Goal: Task Accomplishment & Management: Complete application form

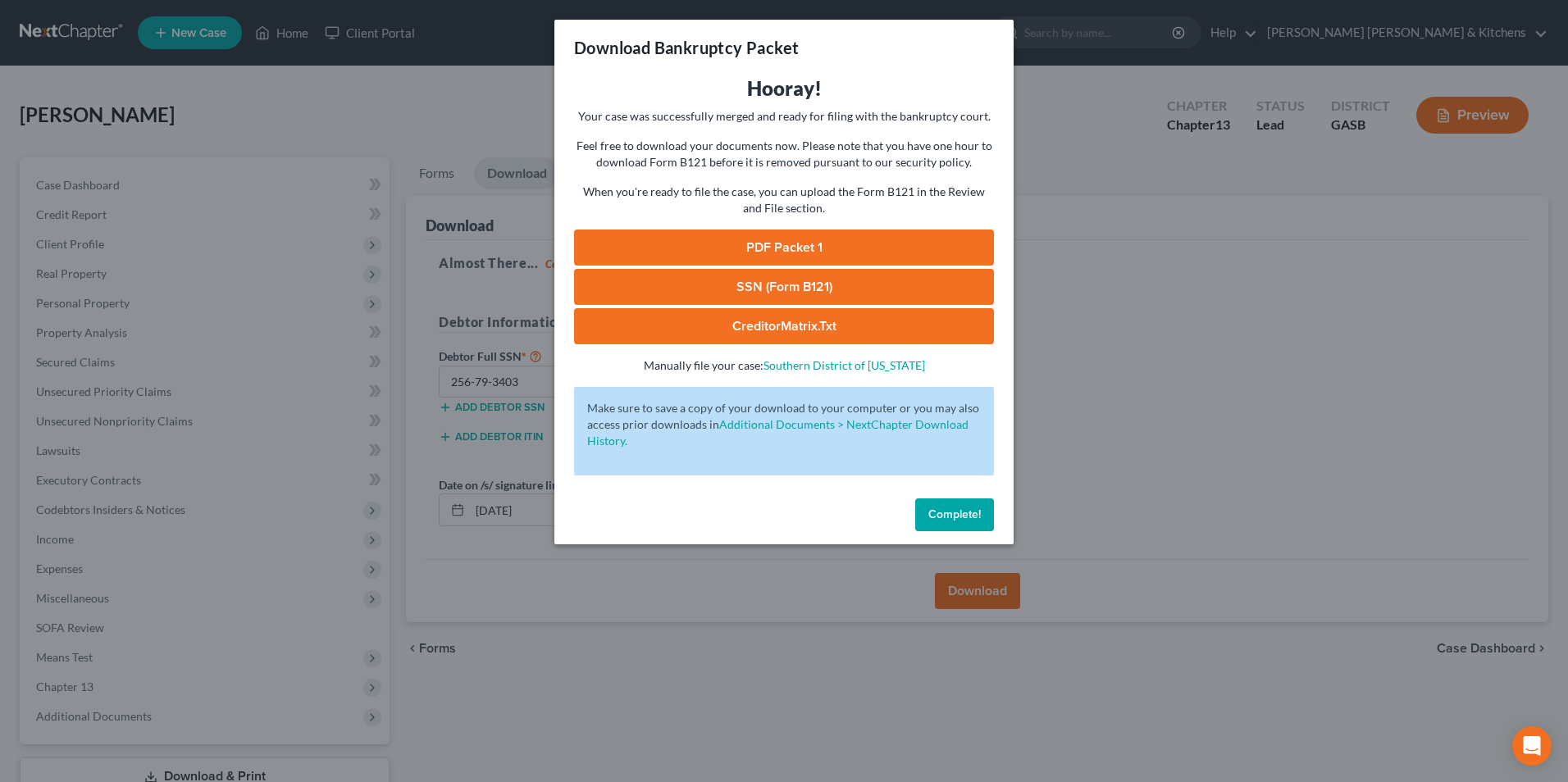
click at [790, 717] on div "Download Bankruptcy Packet Hooray! Your case was successfully merged and ready …" at bounding box center [784, 391] width 1568 height 782
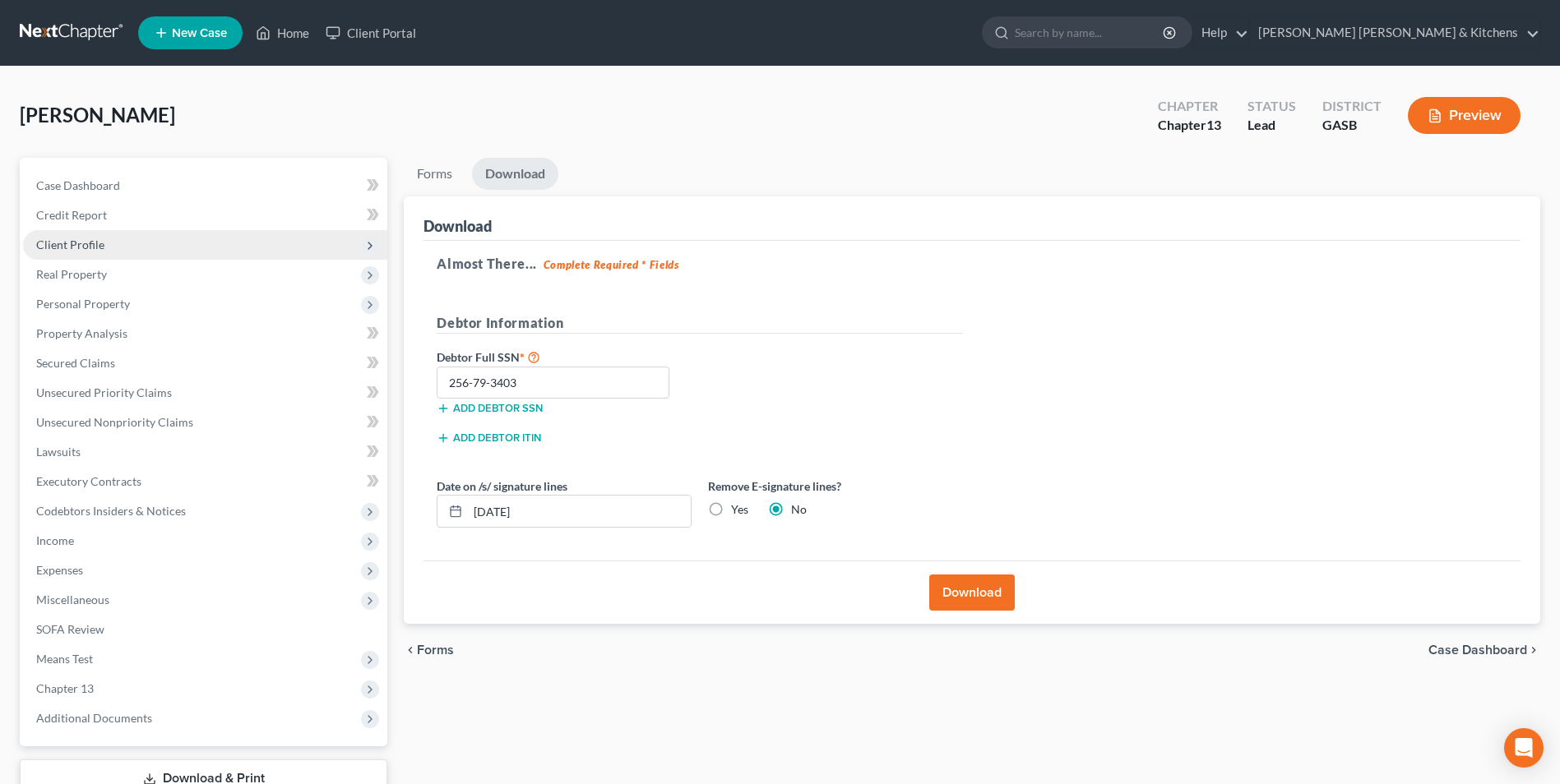
click at [108, 251] on span "Client Profile" at bounding box center [205, 244] width 364 height 30
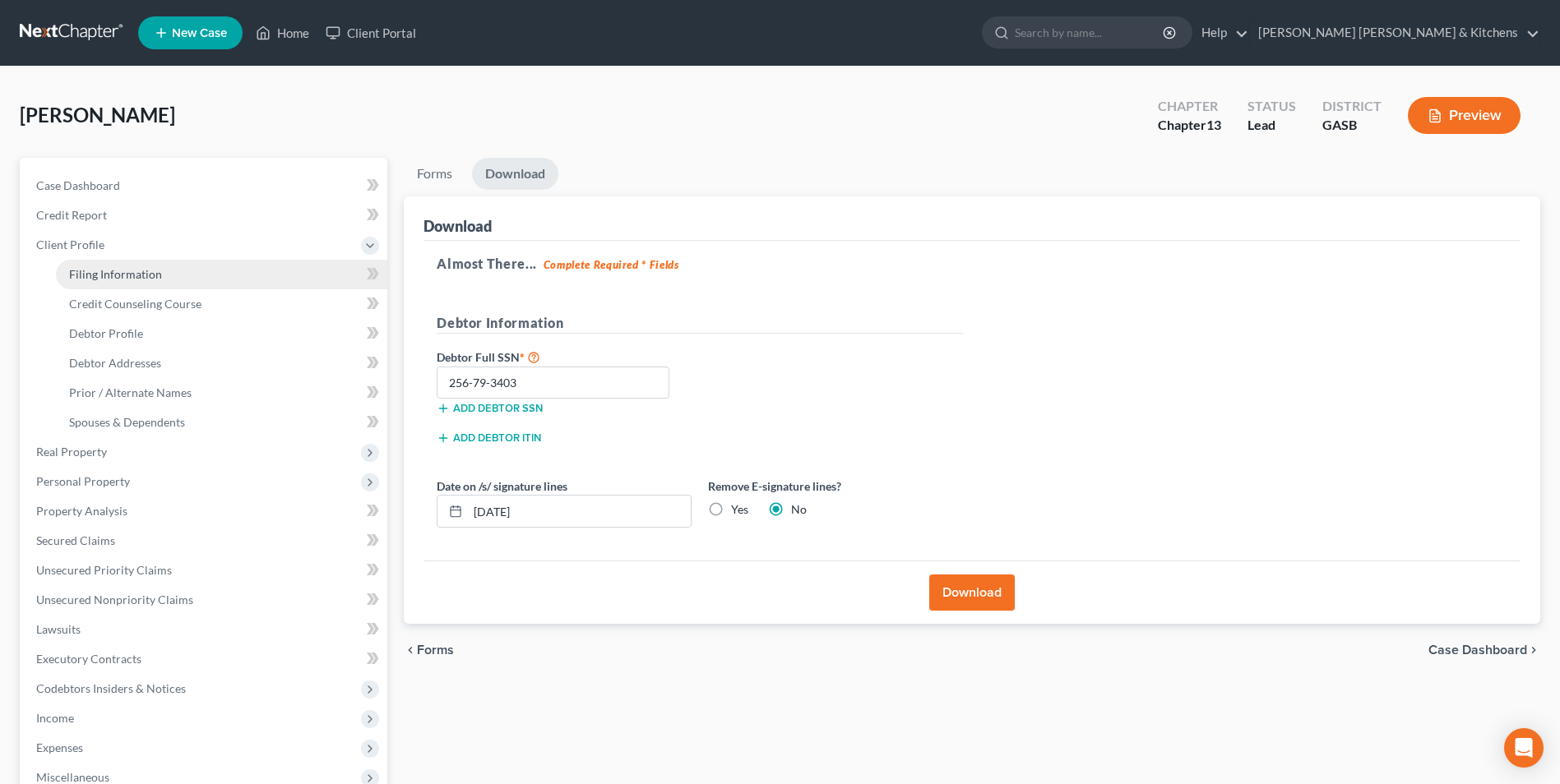
click at [96, 284] on link "Filing Information" at bounding box center [221, 274] width 331 height 30
select select "1"
select select "0"
select select "3"
select select "20"
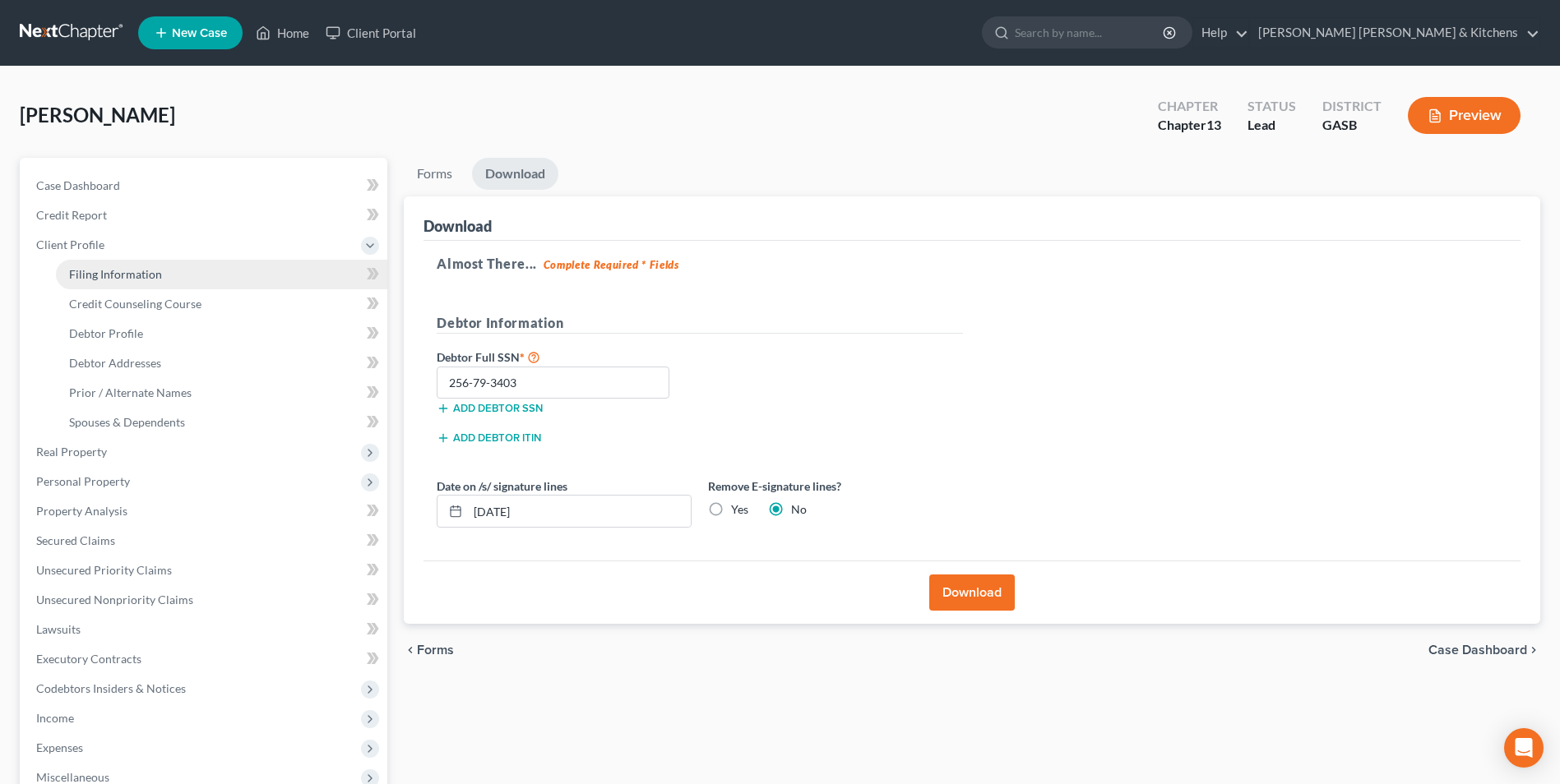
select select "0"
select select "10"
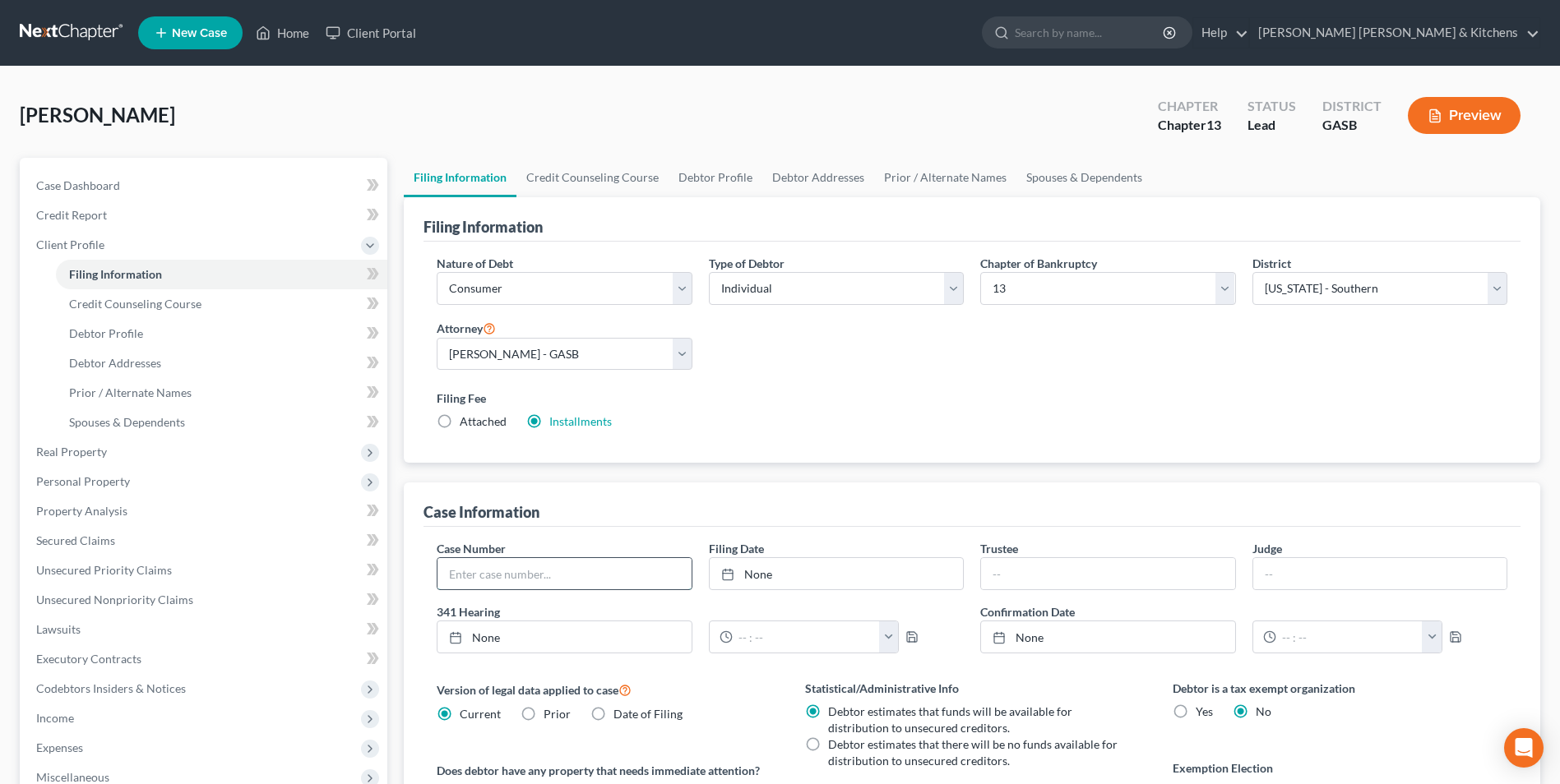
click at [502, 581] on input "text" at bounding box center [564, 574] width 253 height 31
type input "25-30135"
click at [287, 27] on link "Home" at bounding box center [283, 32] width 70 height 30
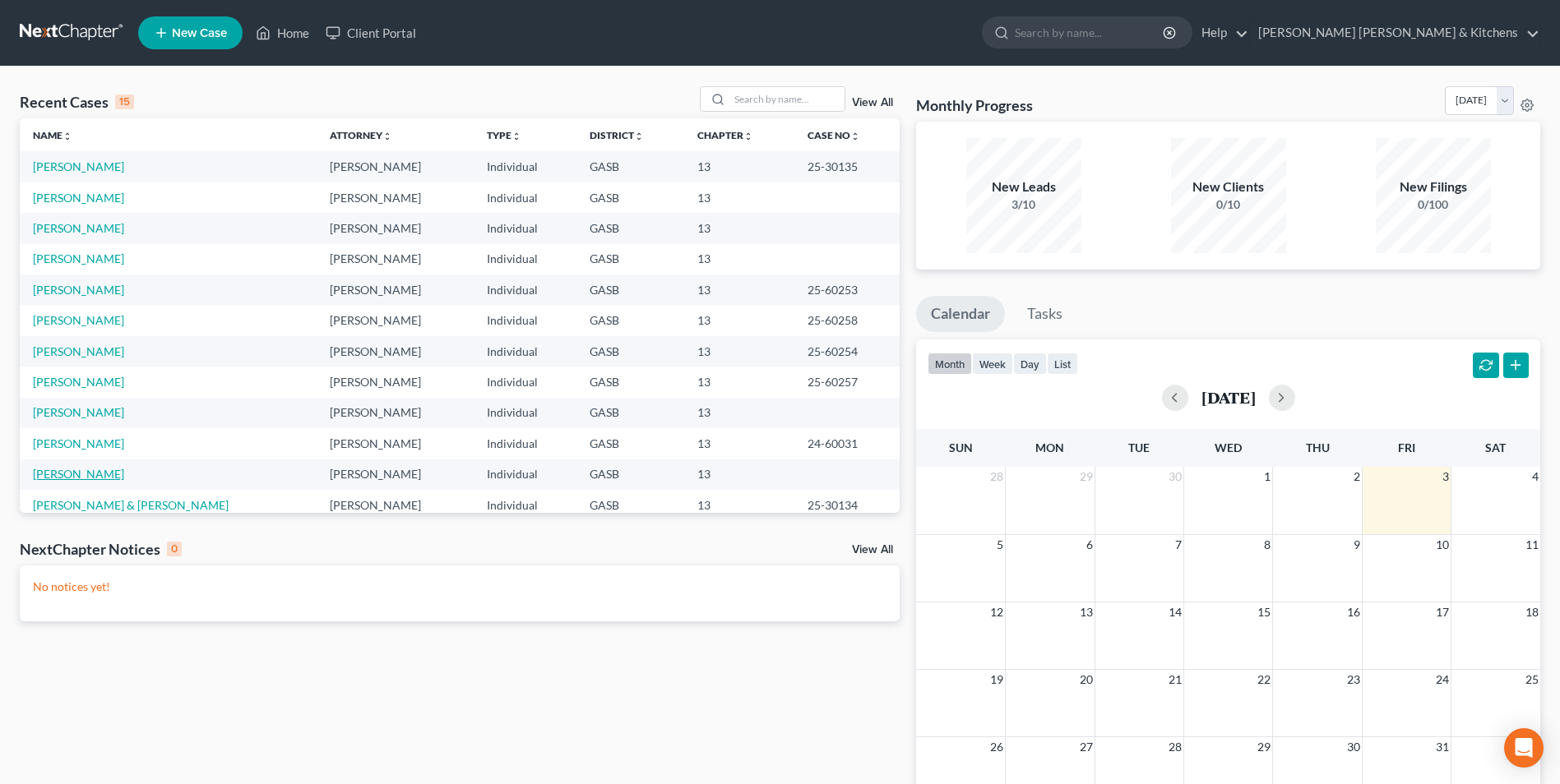
click at [56, 477] on link "[PERSON_NAME]" at bounding box center [78, 473] width 91 height 14
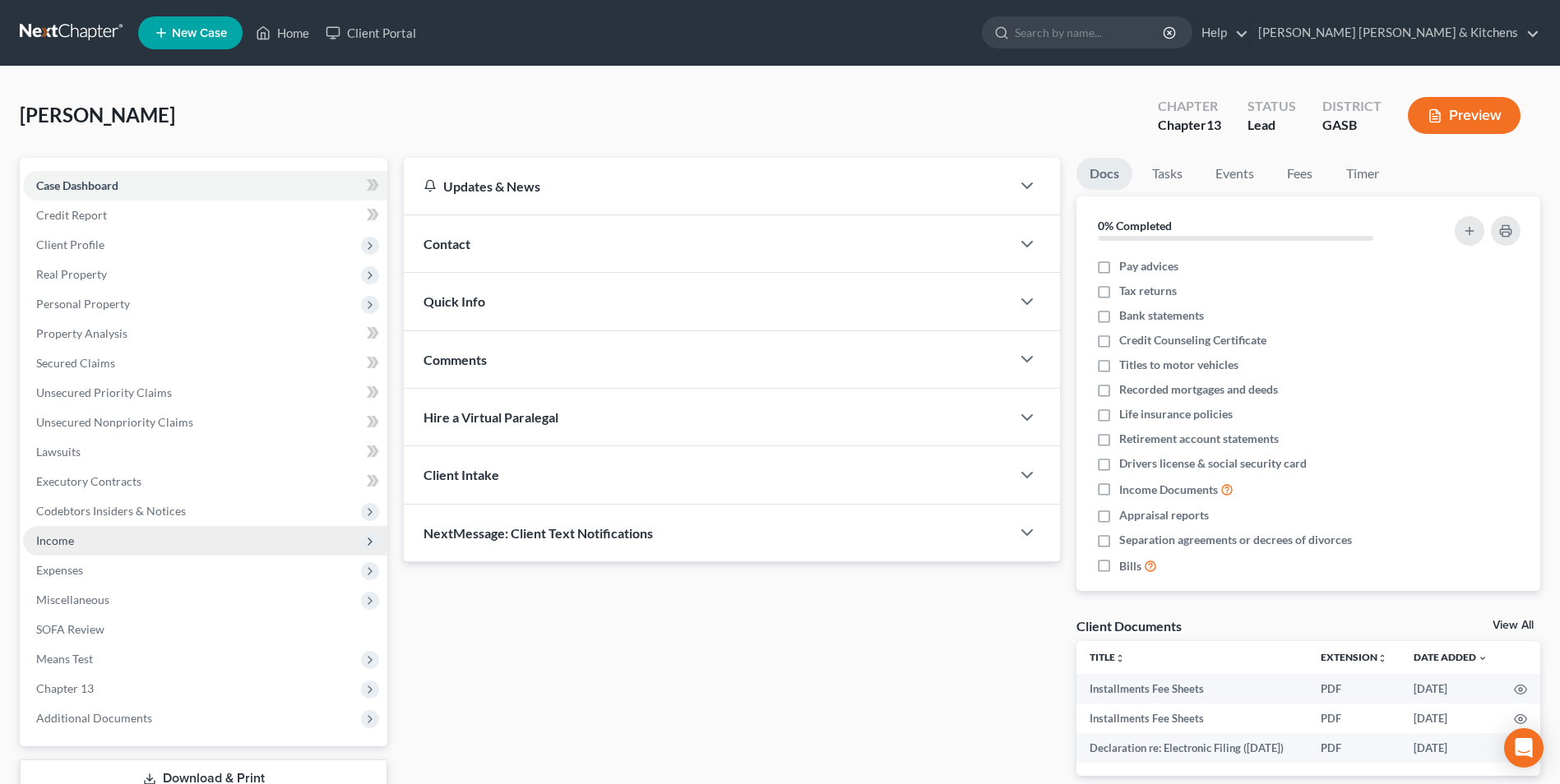
click at [79, 533] on span "Income" at bounding box center [205, 541] width 364 height 30
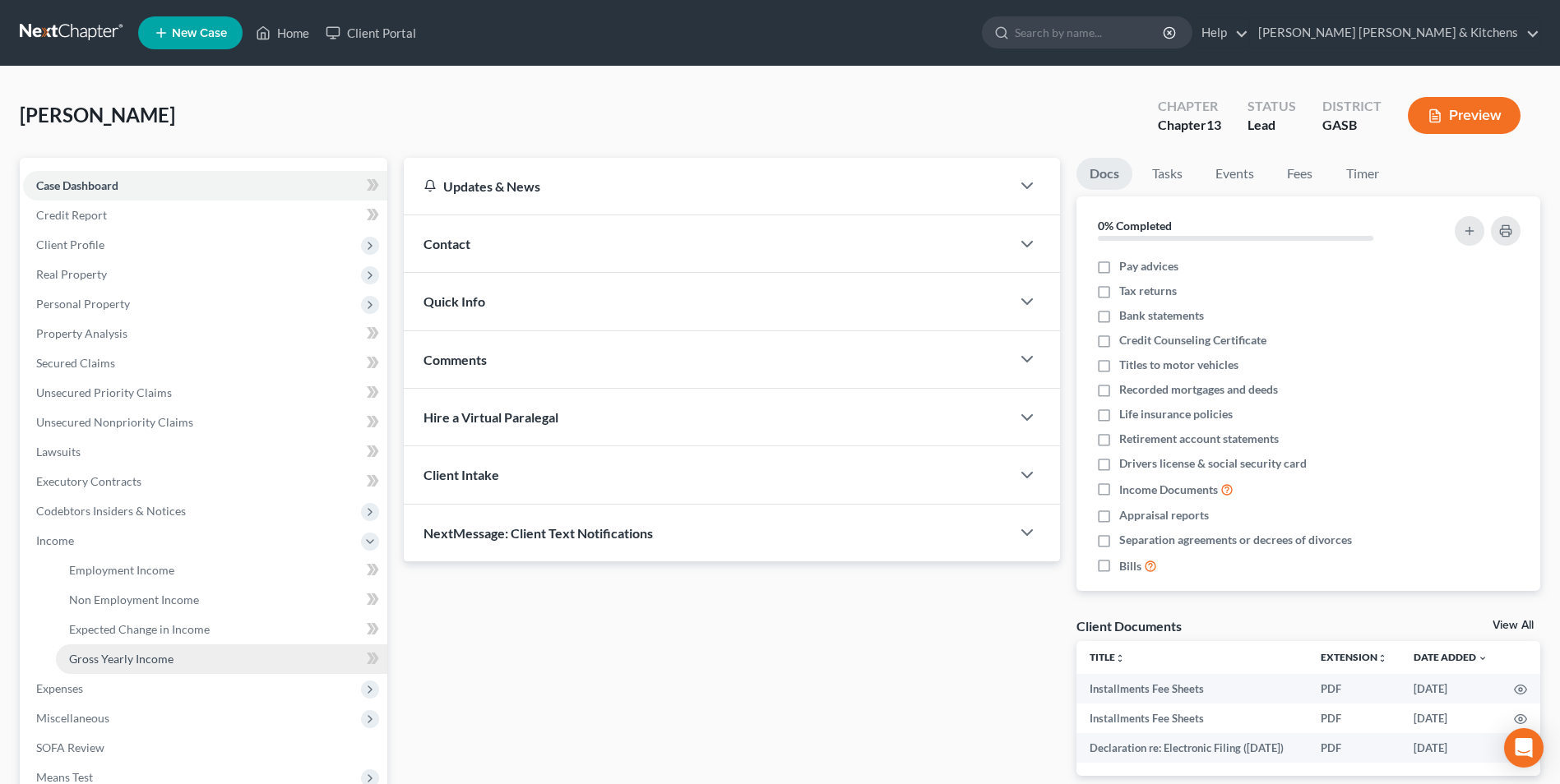
click at [107, 667] on link "Gross Yearly Income" at bounding box center [221, 659] width 331 height 30
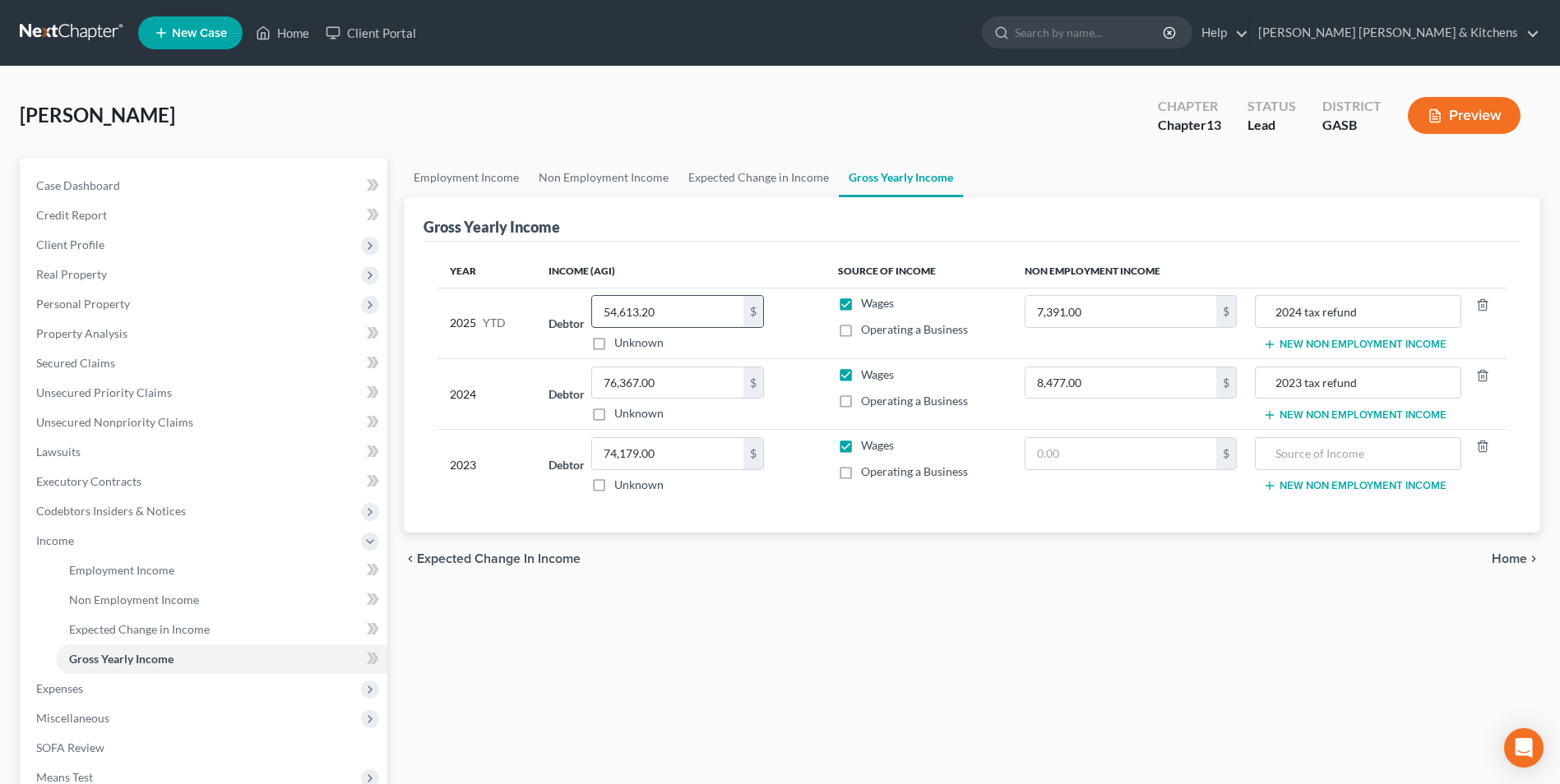
click at [662, 314] on input "54,613.20" at bounding box center [668, 312] width 152 height 31
type input "55,920.96"
click at [56, 249] on span "Client Profile" at bounding box center [70, 244] width 68 height 14
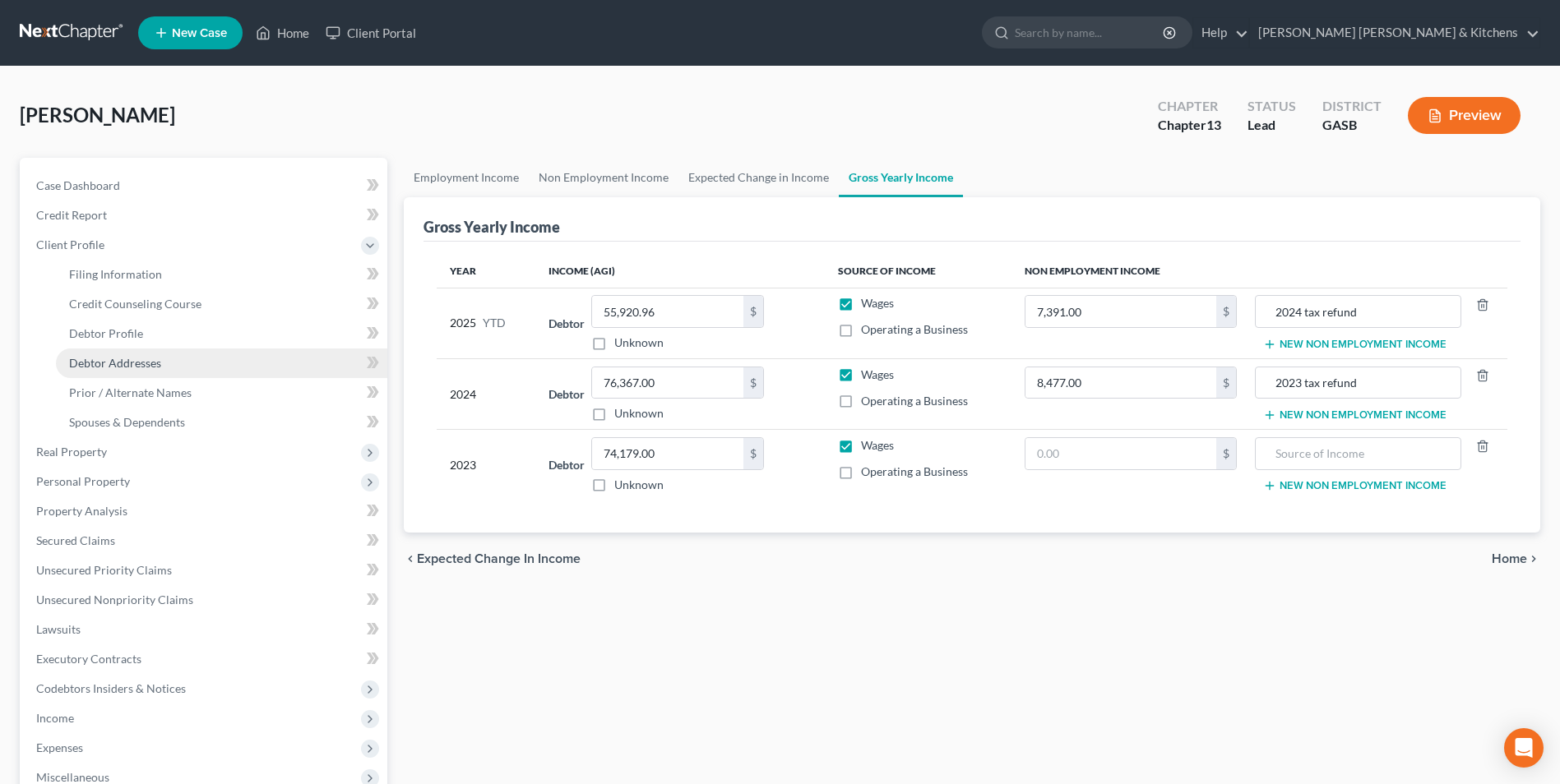
click at [95, 361] on span "Debtor Addresses" at bounding box center [115, 363] width 92 height 14
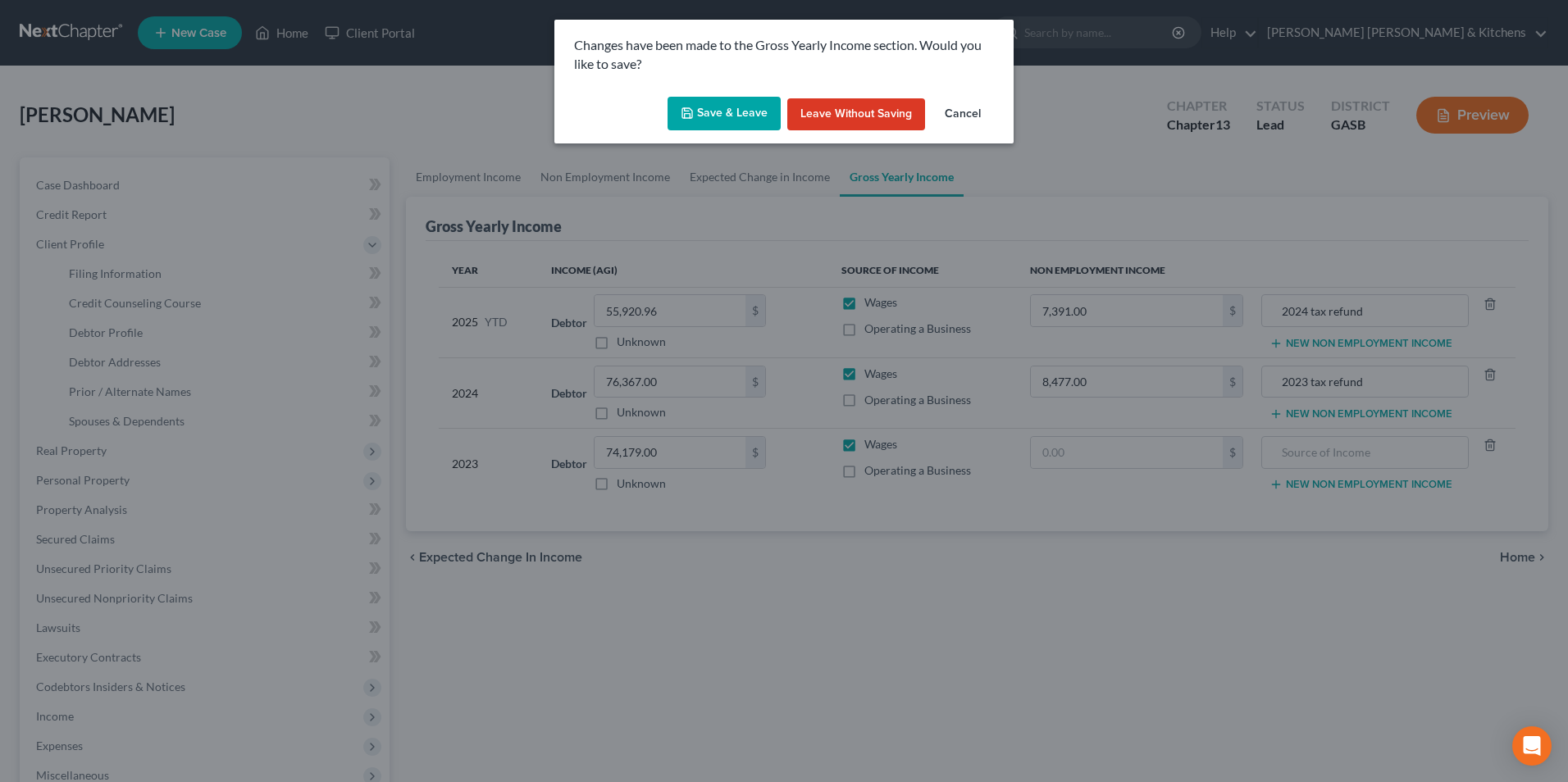
click at [717, 119] on button "Save & Leave" at bounding box center [724, 114] width 113 height 35
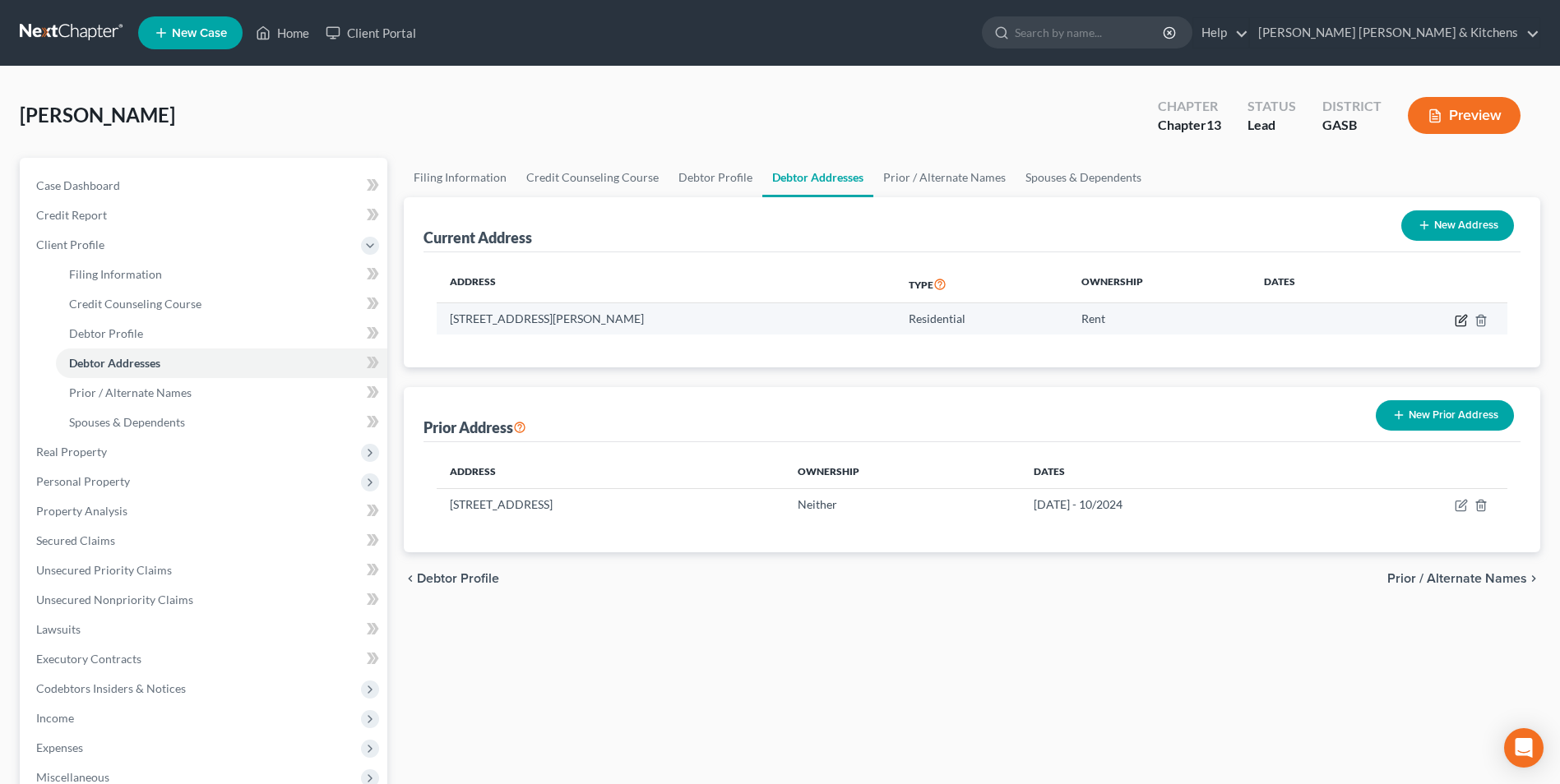
click at [1463, 317] on icon "button" at bounding box center [1462, 318] width 8 height 8
select select "10"
select select "0"
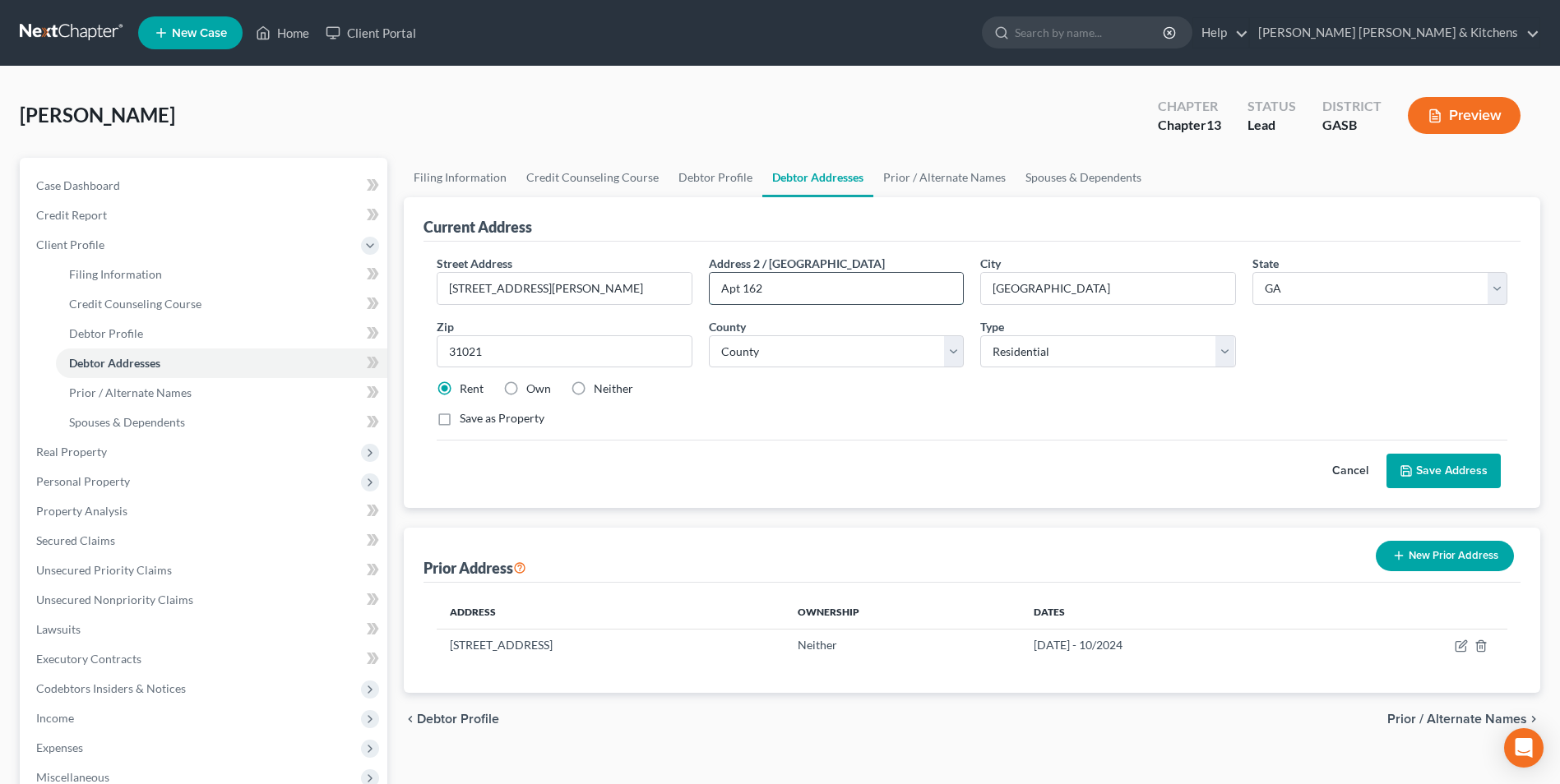
click at [797, 290] on input "Apt 162" at bounding box center [835, 289] width 253 height 31
type input "Apt 16"
click at [1435, 467] on button "Save Address" at bounding box center [1443, 471] width 114 height 35
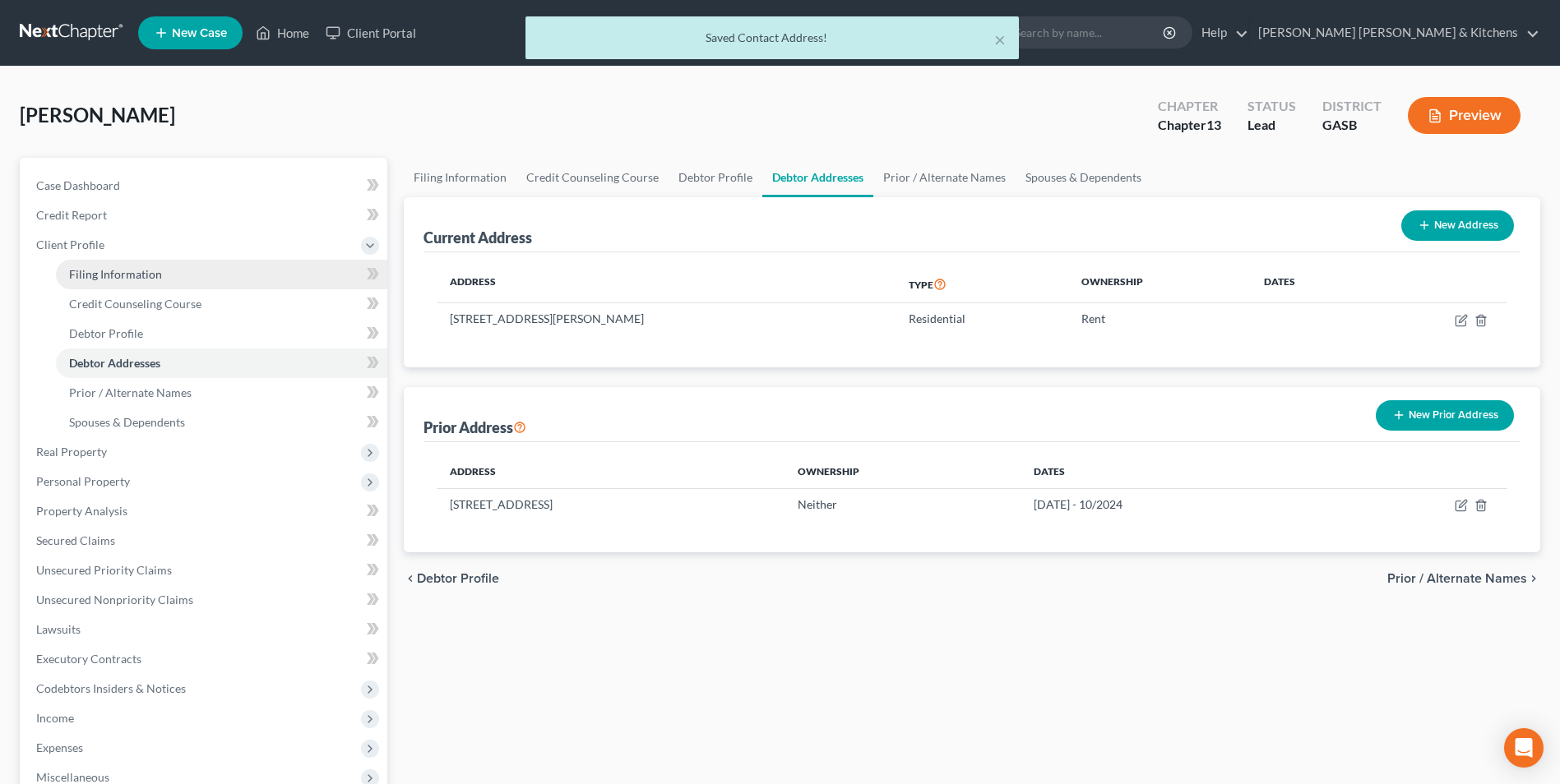
click at [146, 271] on span "Filing Information" at bounding box center [115, 274] width 93 height 14
select select "1"
select select "0"
select select "3"
select select "20"
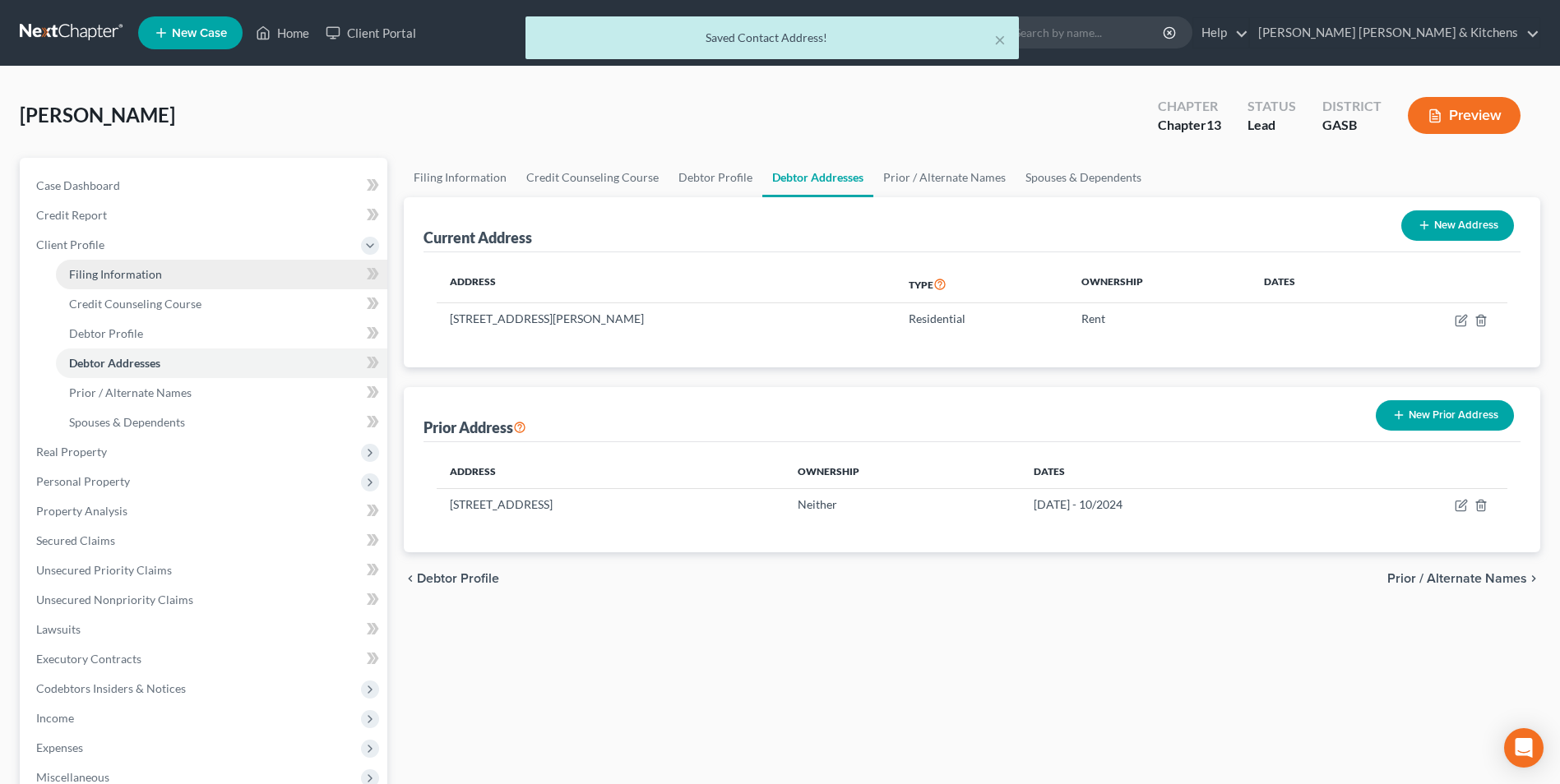
select select "0"
select select "10"
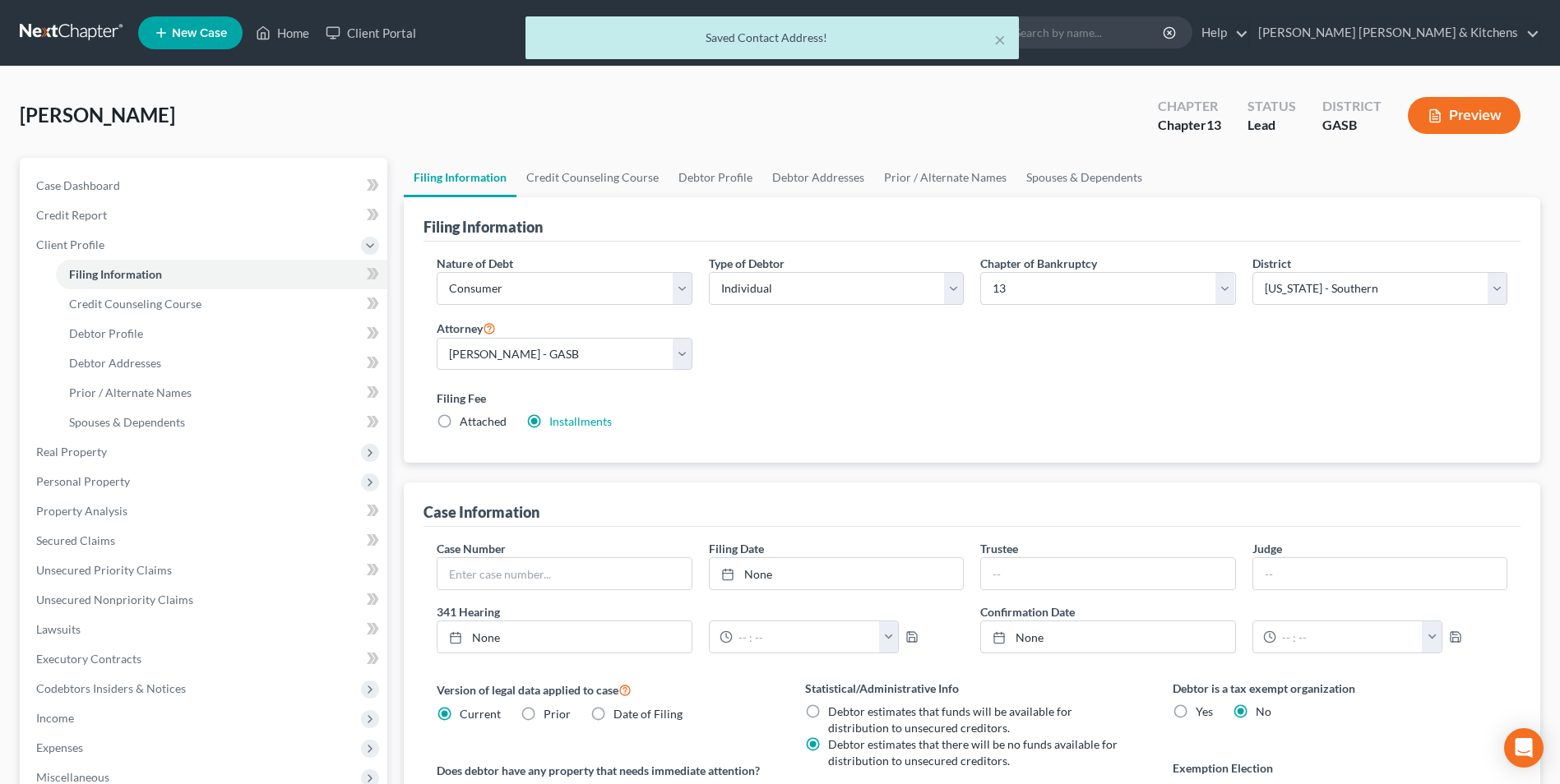
click at [460, 421] on label "Attached" at bounding box center [483, 421] width 47 height 16
click at [467, 421] on input "Attached" at bounding box center [472, 419] width 11 height 11
radio input "true"
radio input "false"
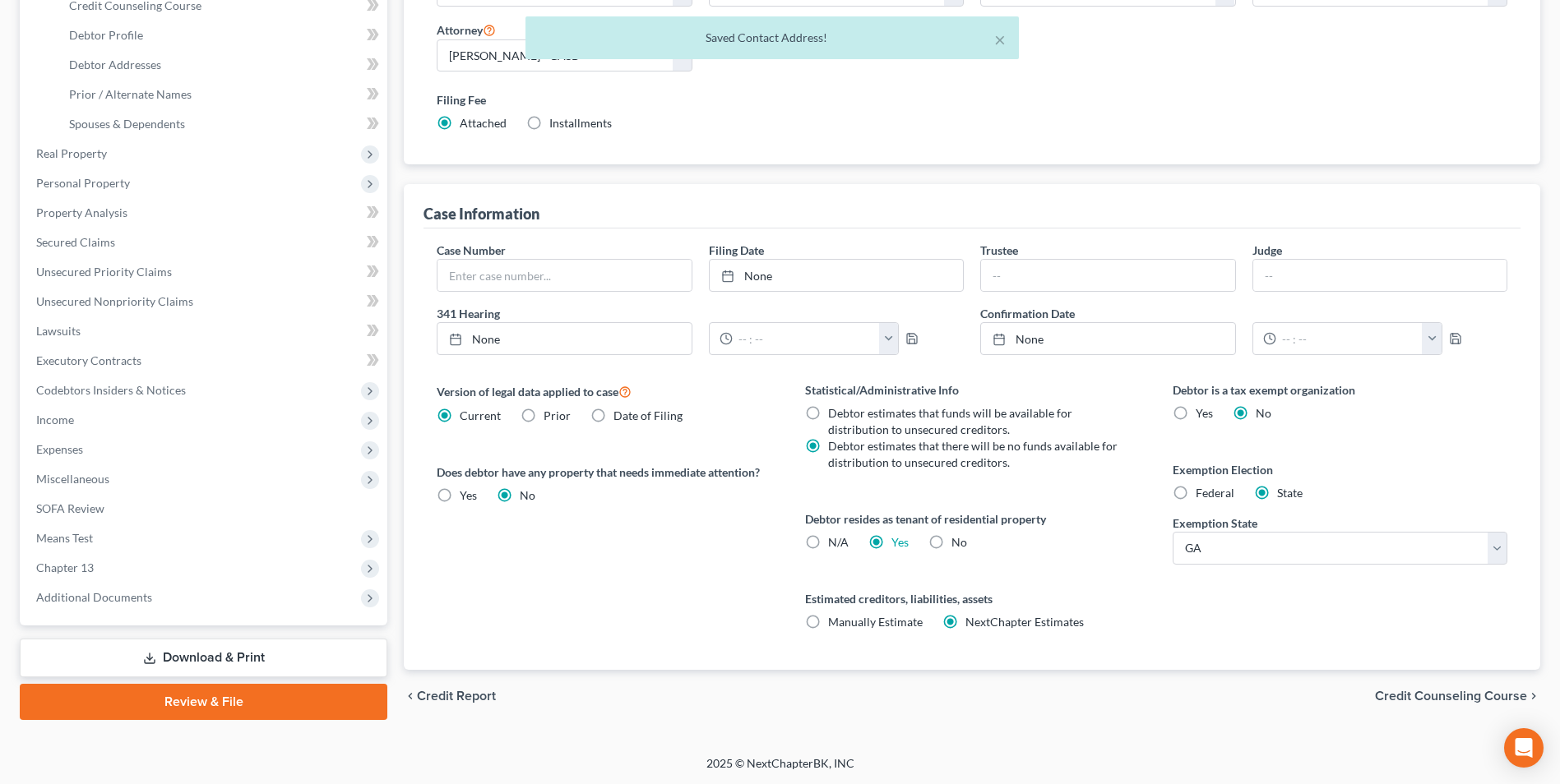
scroll to position [299, 0]
click at [229, 657] on link "Download & Print" at bounding box center [204, 656] width 368 height 38
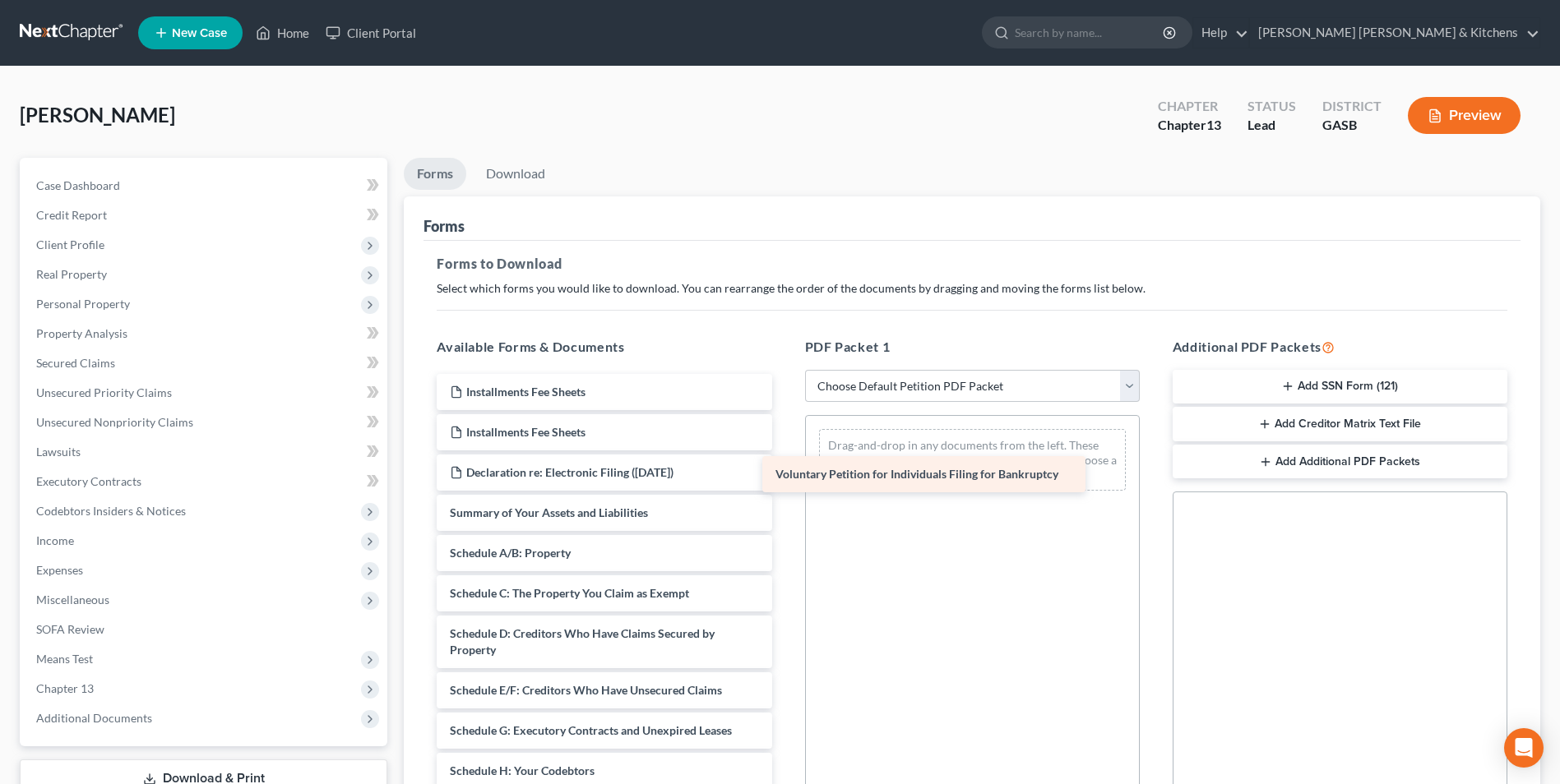
drag, startPoint x: 599, startPoint y: 512, endPoint x: 932, endPoint y: 470, distance: 335.6
click at [784, 470] on div "Voluntary Petition for Individuals Filing for Bankruptcy Installments Fee Sheet…" at bounding box center [604, 779] width 361 height 810
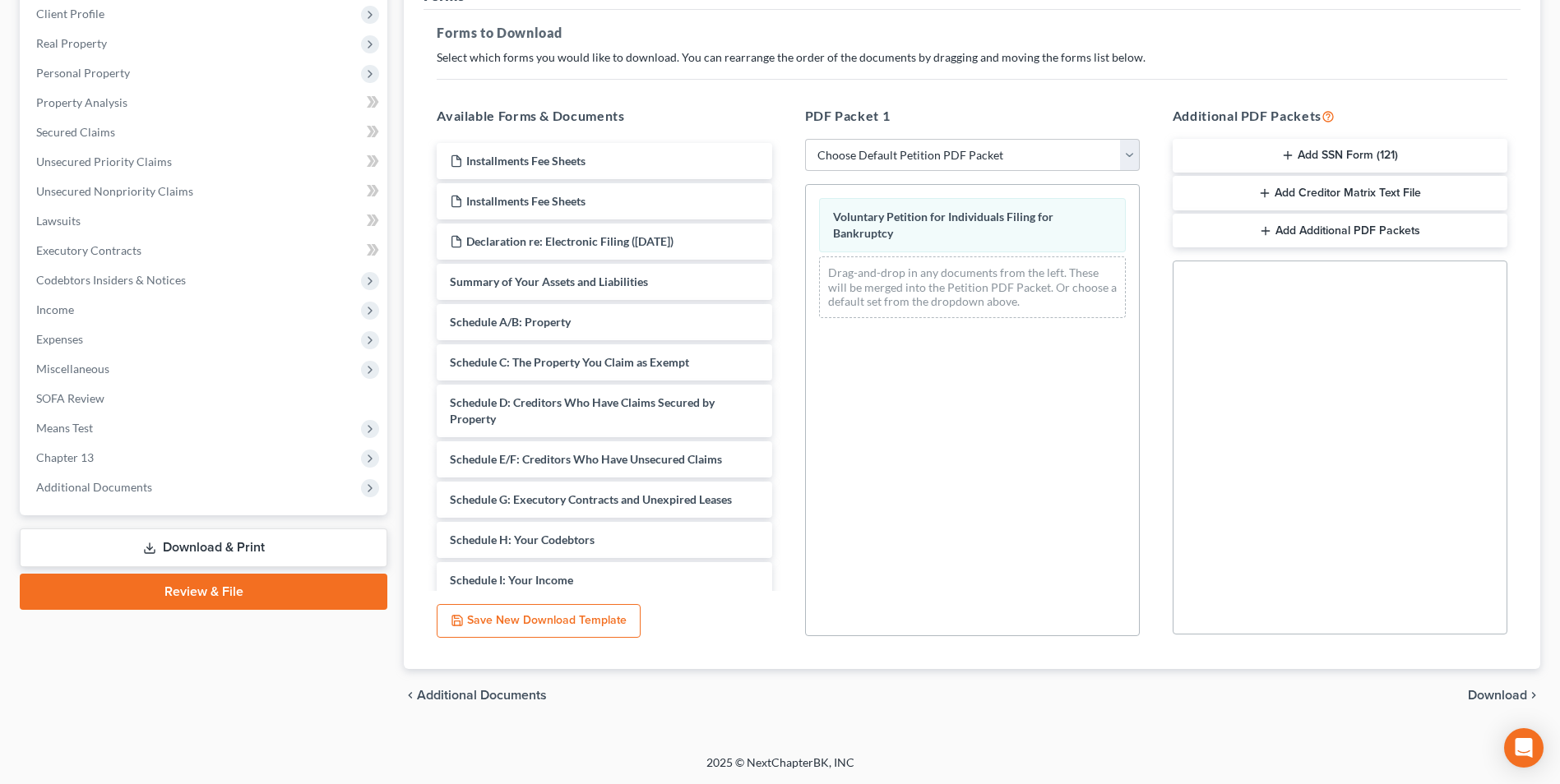
click at [1491, 700] on span "Download" at bounding box center [1498, 695] width 60 height 13
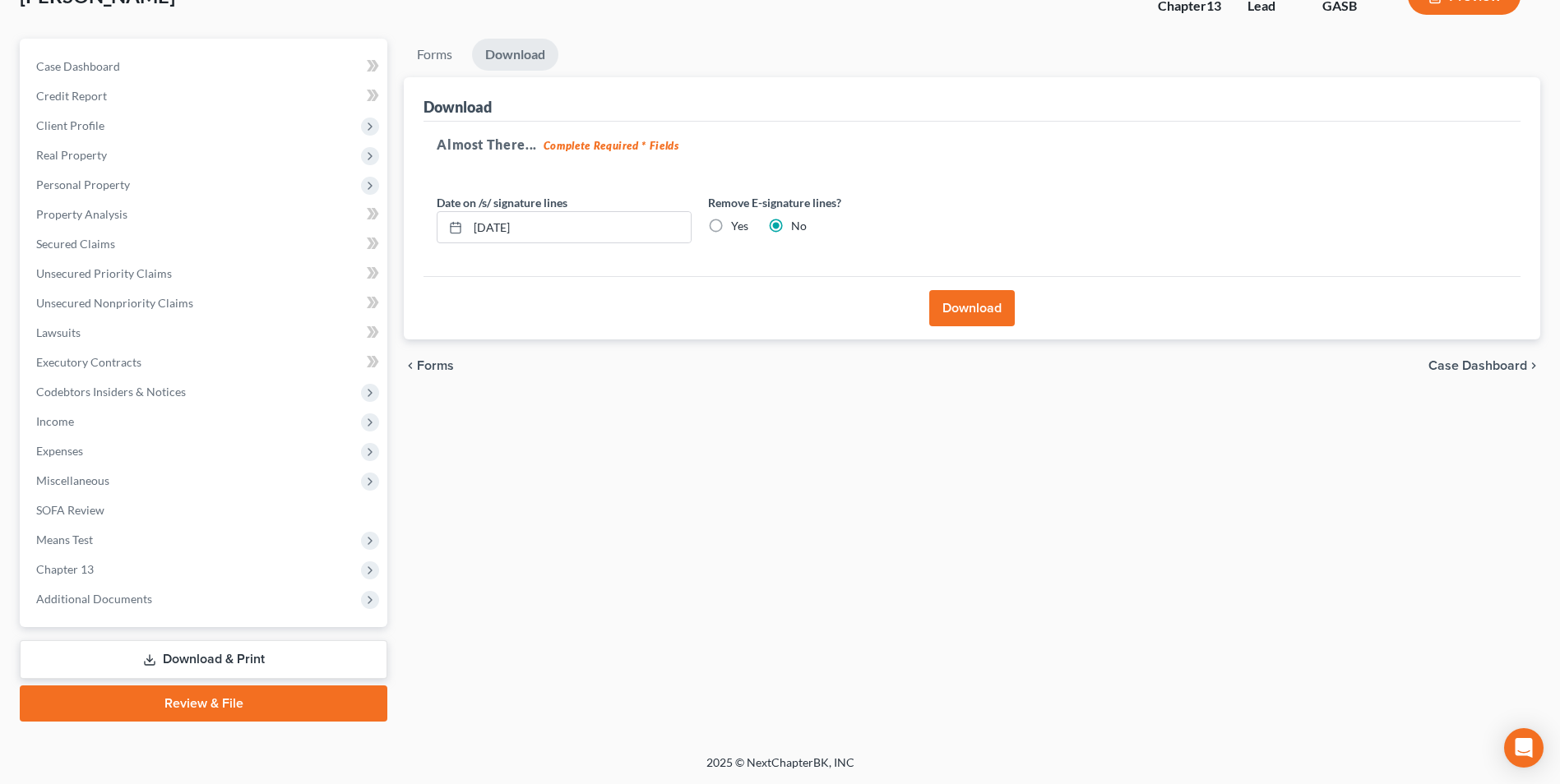
scroll to position [119, 0]
click at [969, 318] on button "Download" at bounding box center [972, 308] width 85 height 36
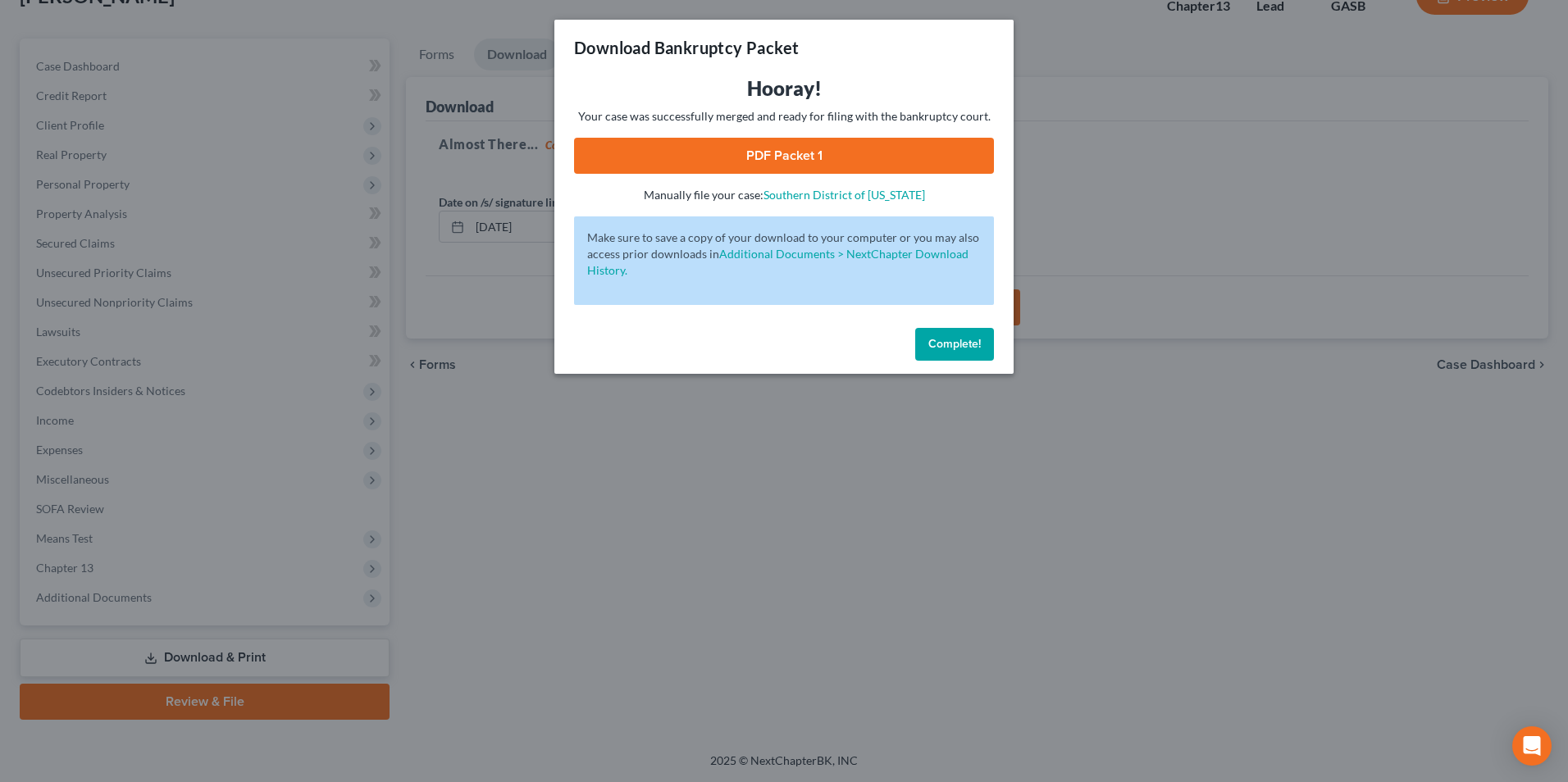
click at [846, 158] on link "PDF Packet 1" at bounding box center [784, 155] width 420 height 36
click at [511, 517] on div "Download Bankruptcy Packet Hooray! Your case was successfully merged and ready …" at bounding box center [784, 391] width 1568 height 782
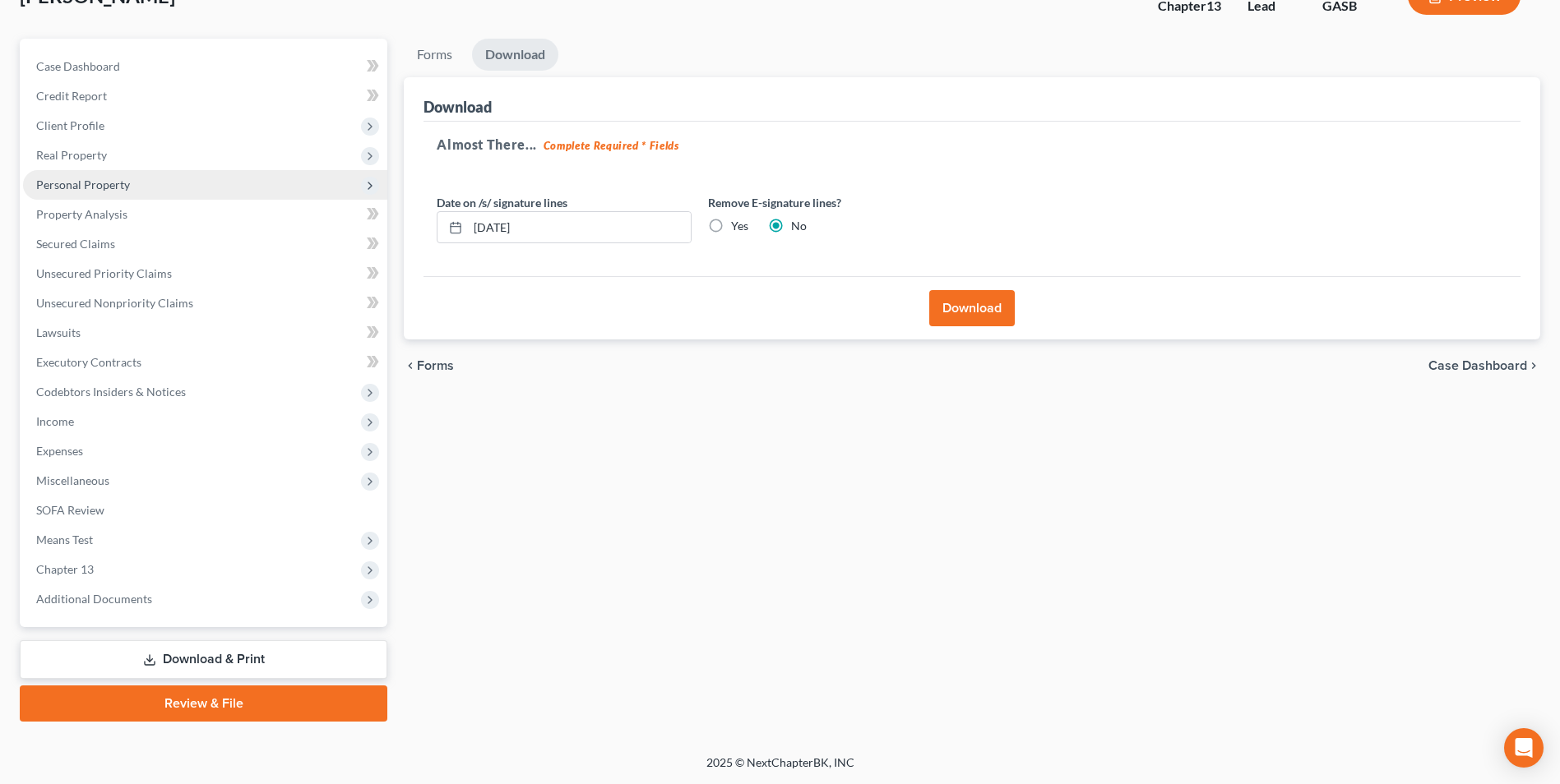
click at [128, 191] on span "Personal Property" at bounding box center [83, 185] width 94 height 14
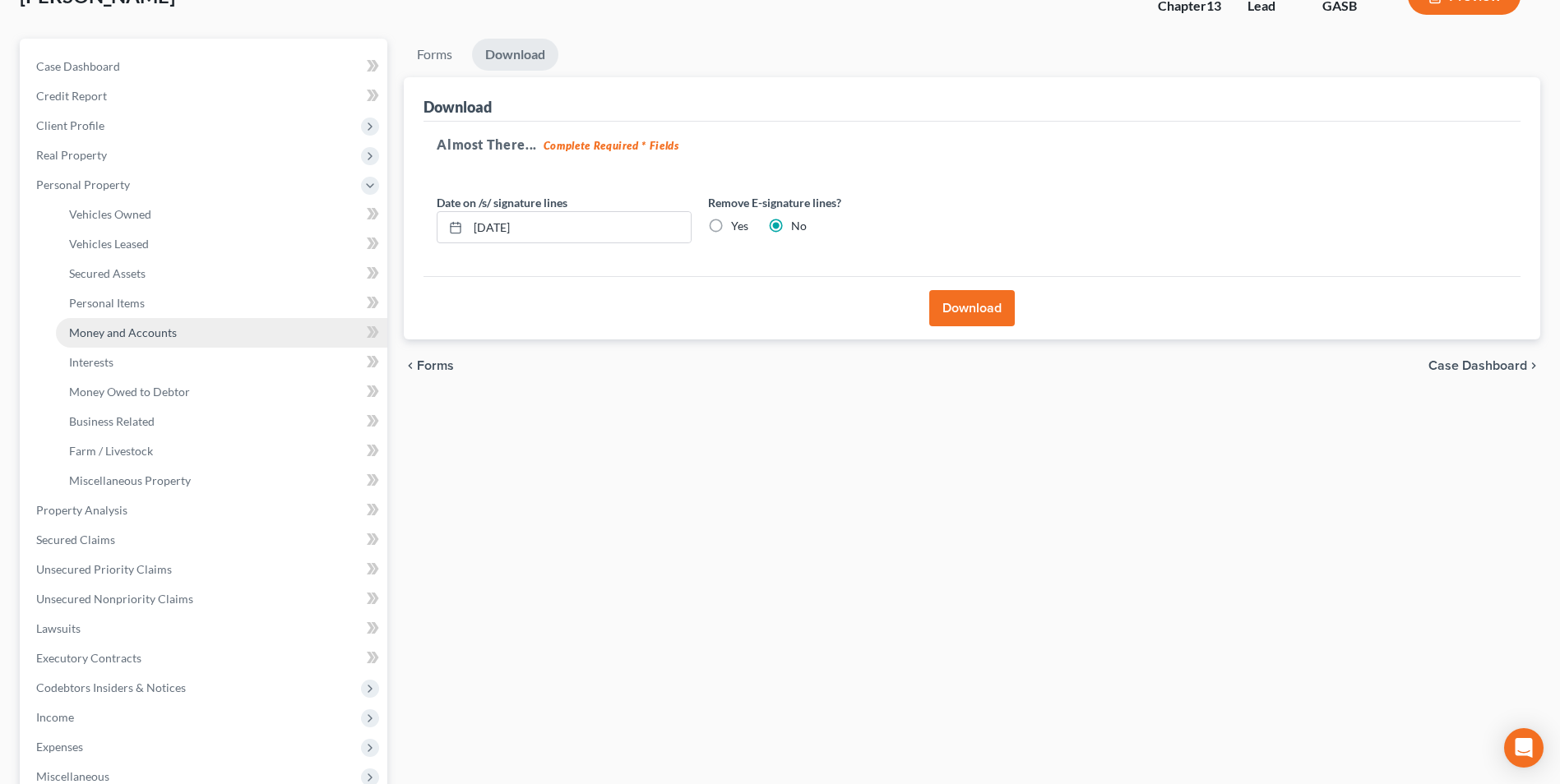
click at [129, 334] on span "Money and Accounts" at bounding box center [123, 332] width 107 height 14
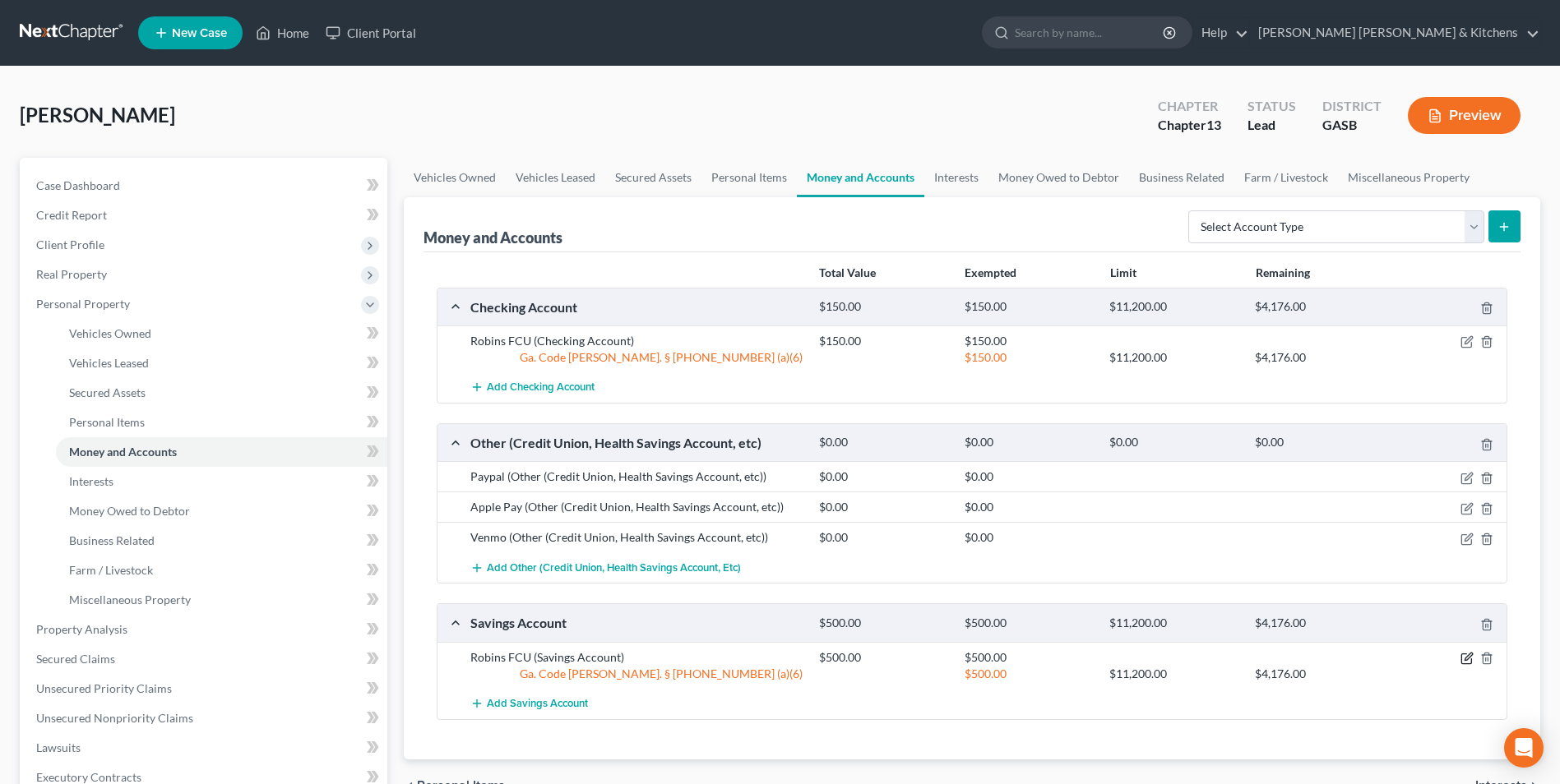
click at [1462, 660] on icon "button" at bounding box center [1466, 658] width 13 height 13
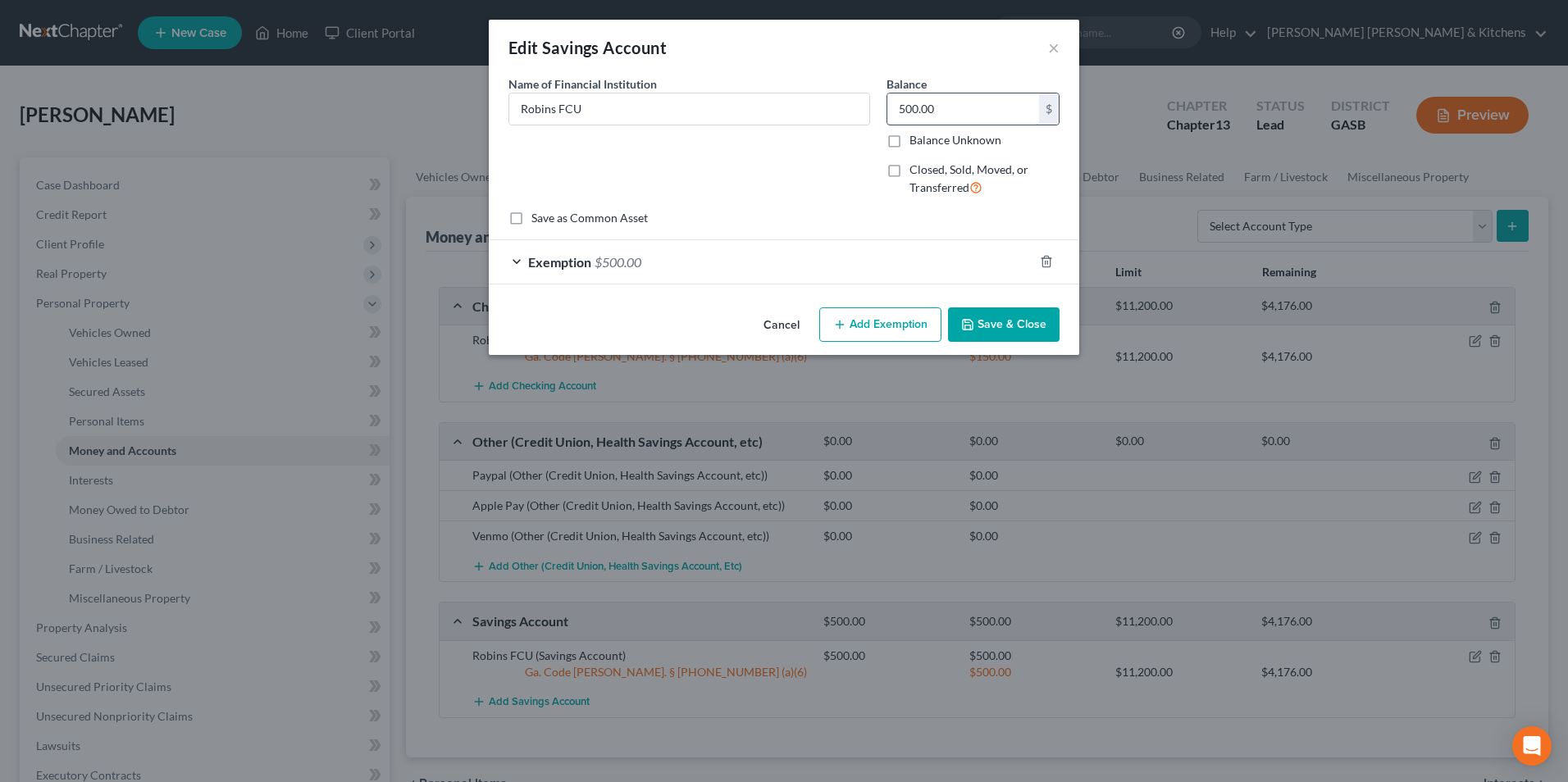
click at [959, 106] on input "500.00" at bounding box center [963, 109] width 152 height 31
type input "0.00"
click at [1043, 264] on icon "button" at bounding box center [1046, 262] width 8 height 11
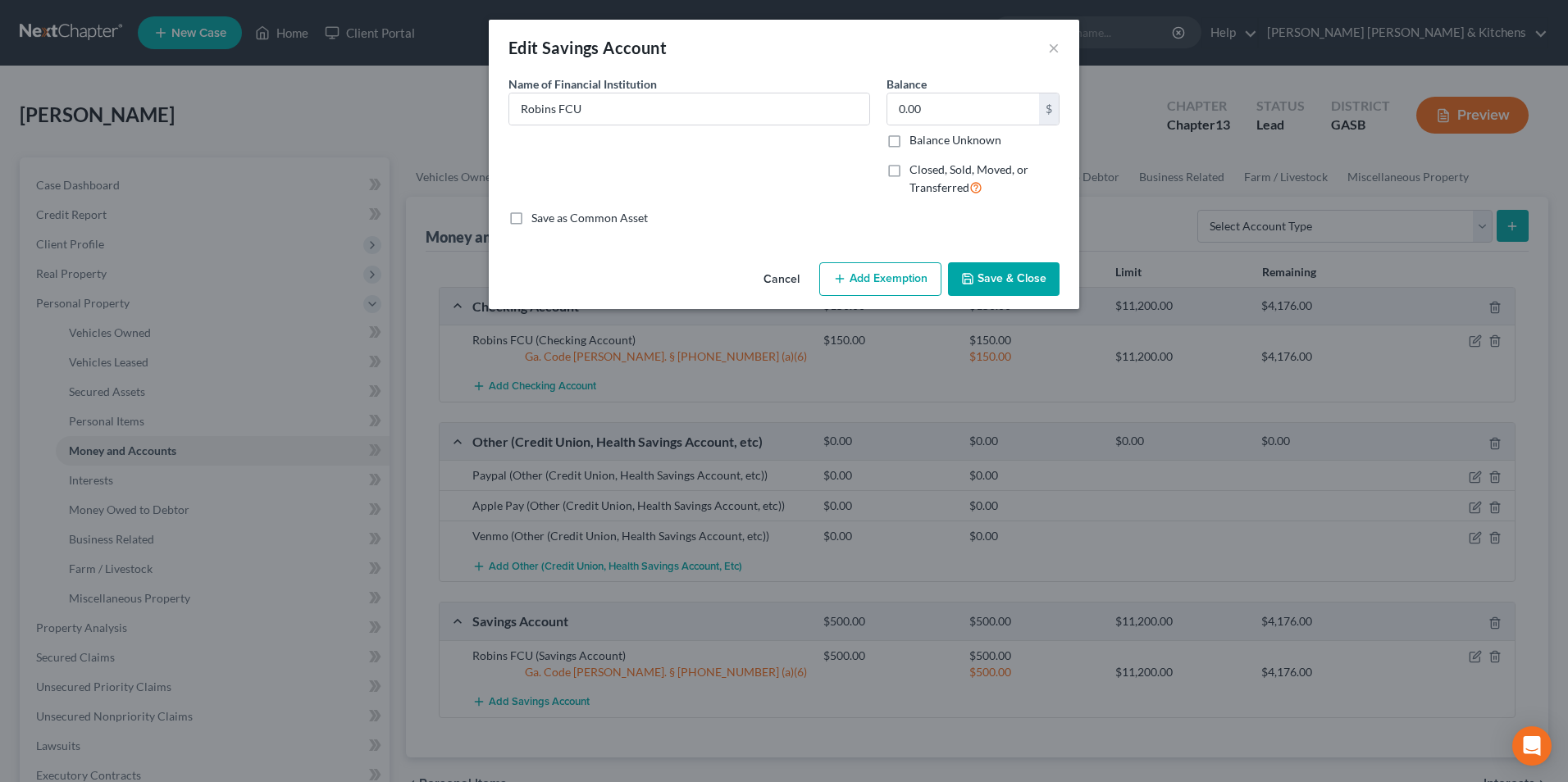
click at [1030, 285] on button "Save & Close" at bounding box center [1003, 279] width 111 height 35
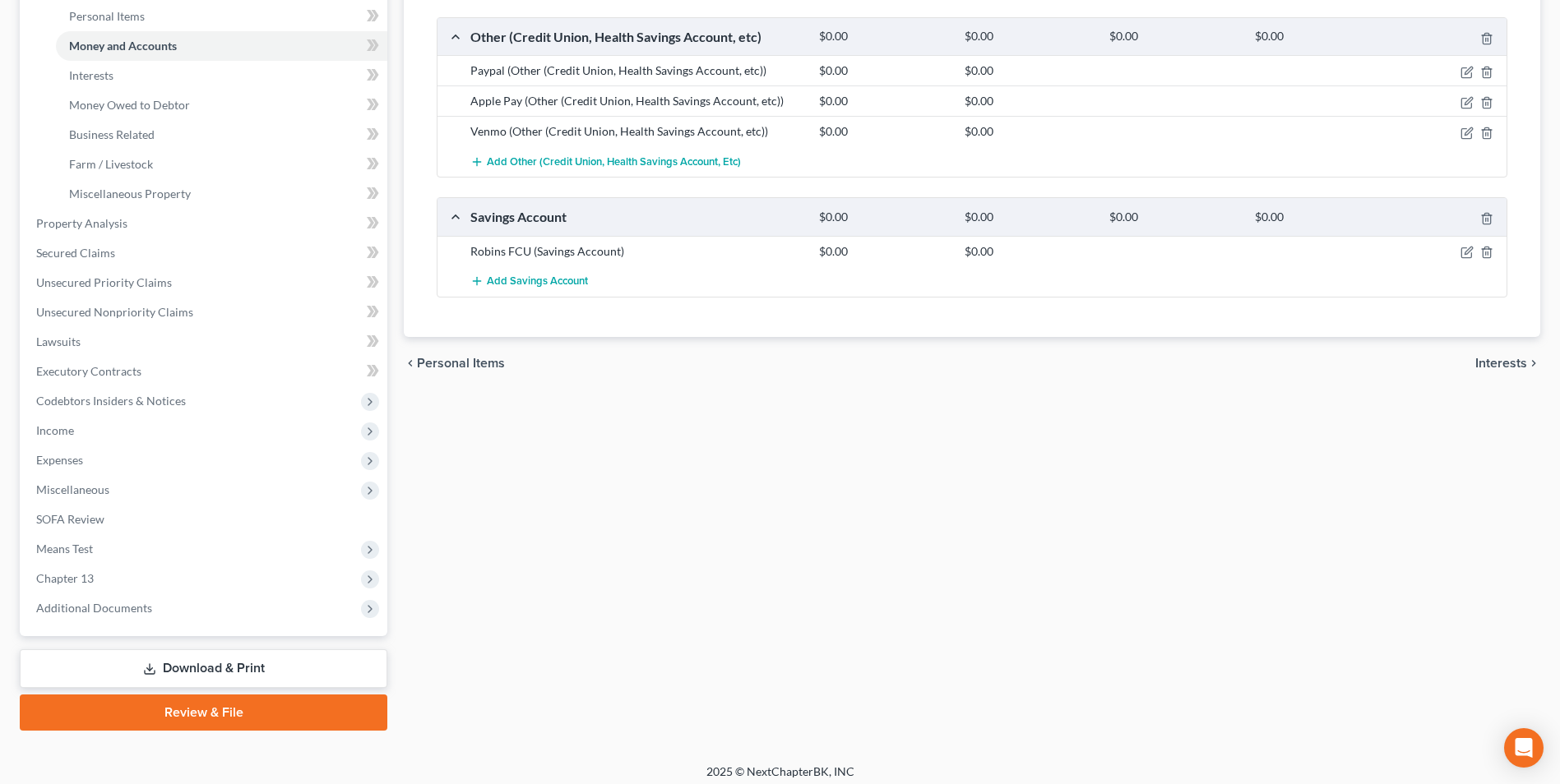
scroll to position [415, 0]
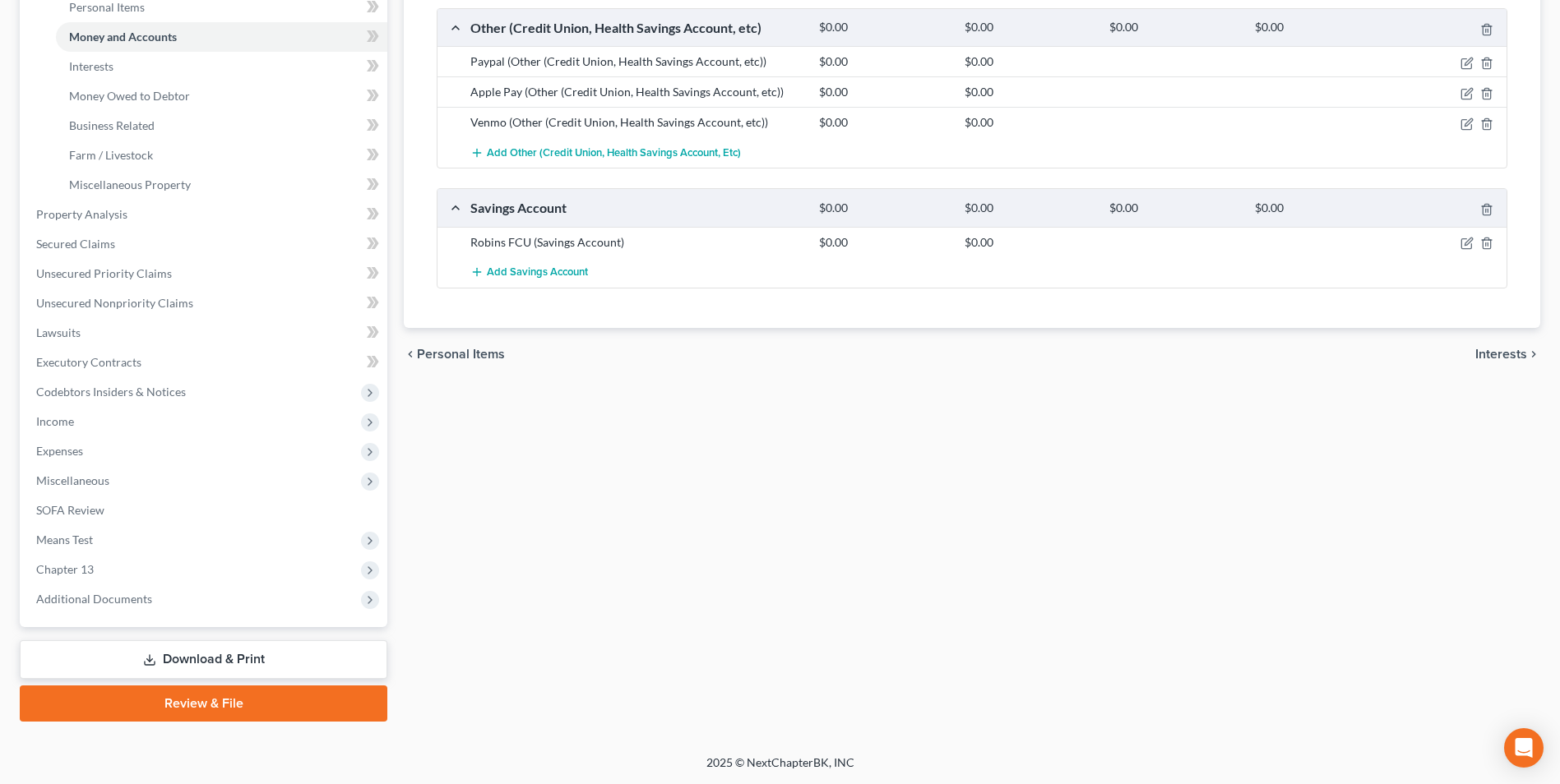
click at [242, 652] on link "Download & Print" at bounding box center [204, 659] width 368 height 38
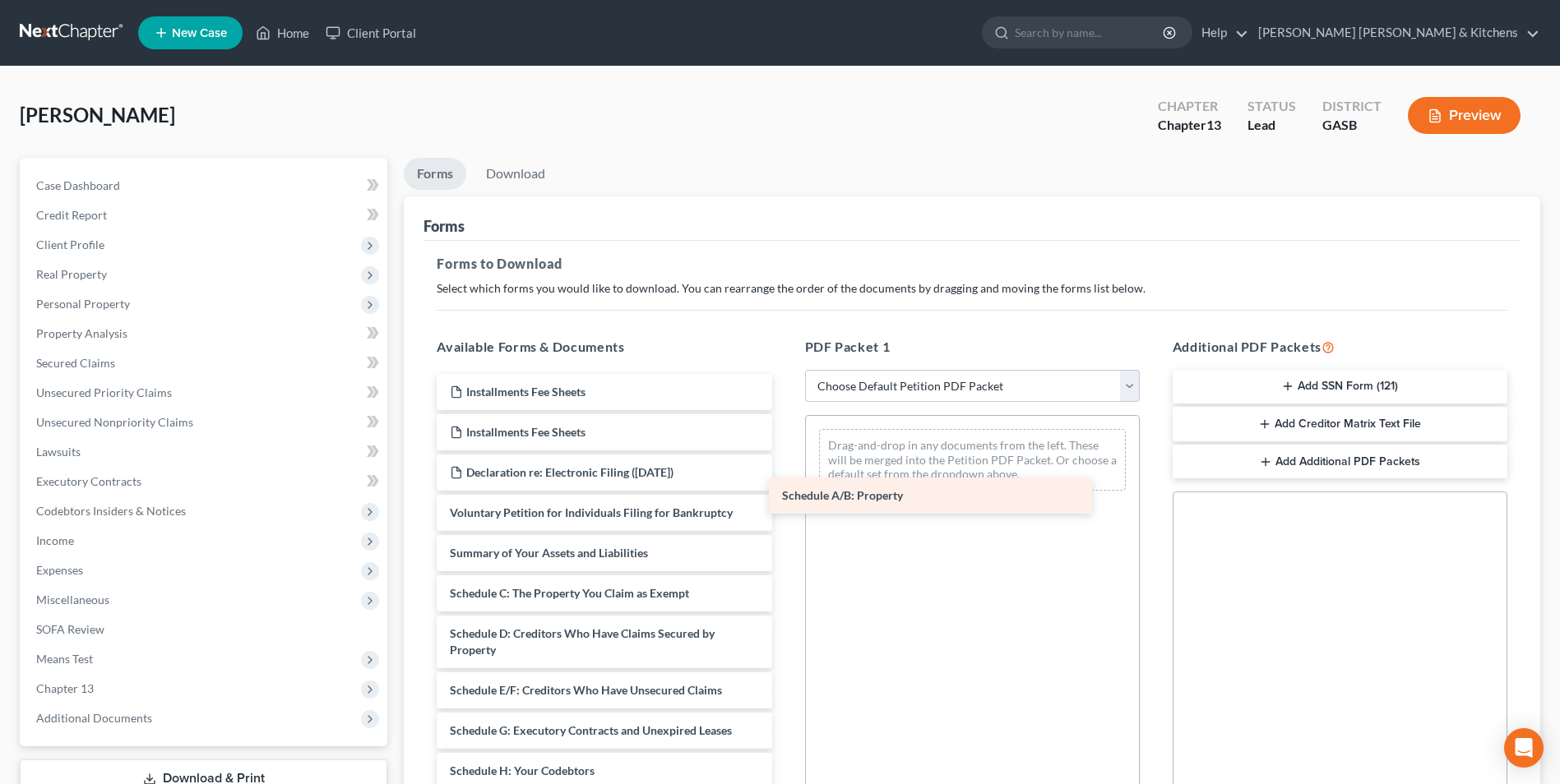
drag, startPoint x: 613, startPoint y: 604, endPoint x: 945, endPoint y: 504, distance: 346.7
click at [784, 504] on div "Schedule A/B: Property Installments Fee Sheets Installments Fee Sheets Declarat…" at bounding box center [604, 779] width 361 height 810
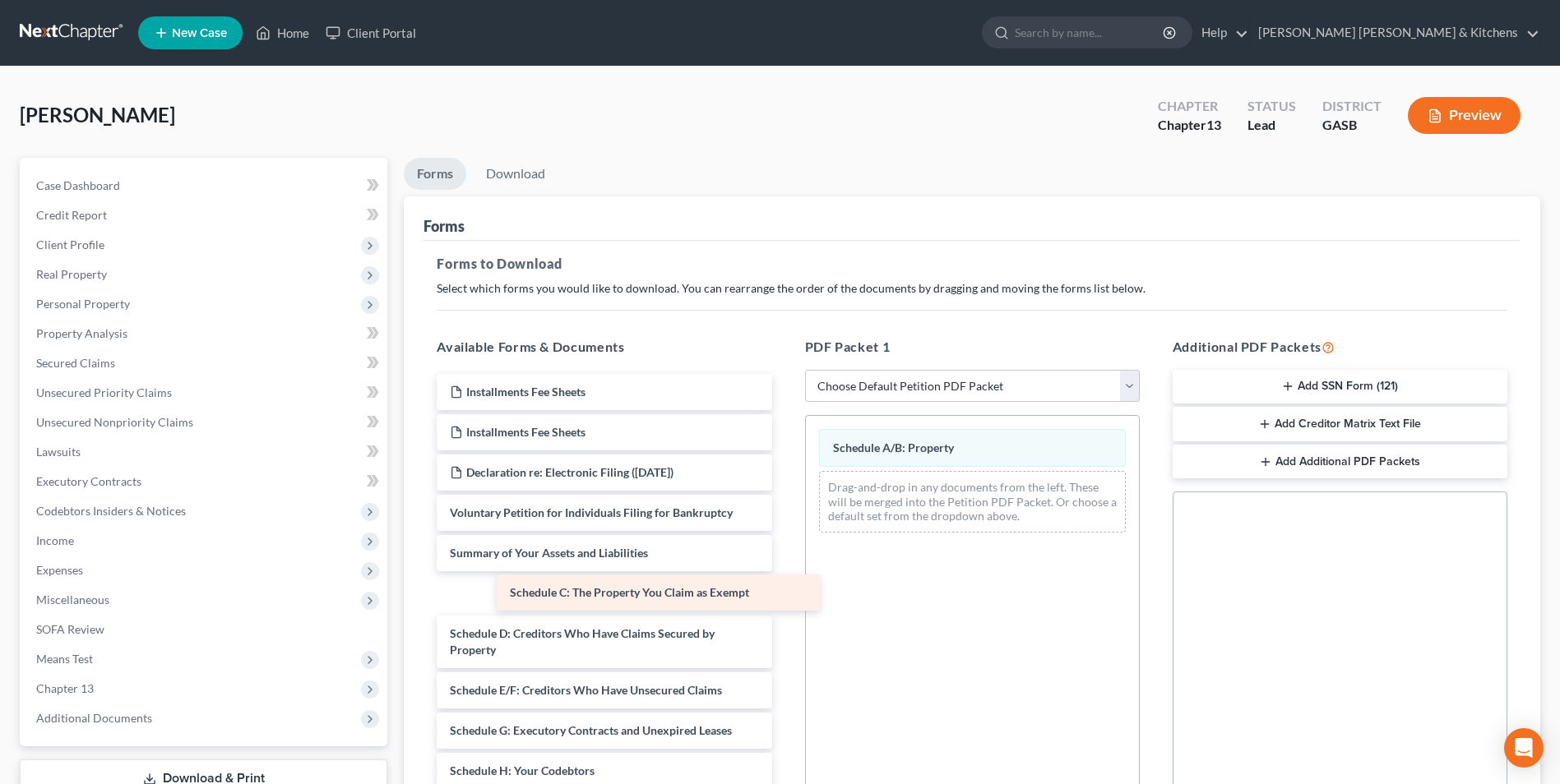
drag, startPoint x: 533, startPoint y: 592, endPoint x: 844, endPoint y: 532, distance: 316.7
click at [784, 540] on div "Schedule C: The Property You Claim as Exempt Installments Fee Sheets Installmen…" at bounding box center [604, 779] width 361 height 810
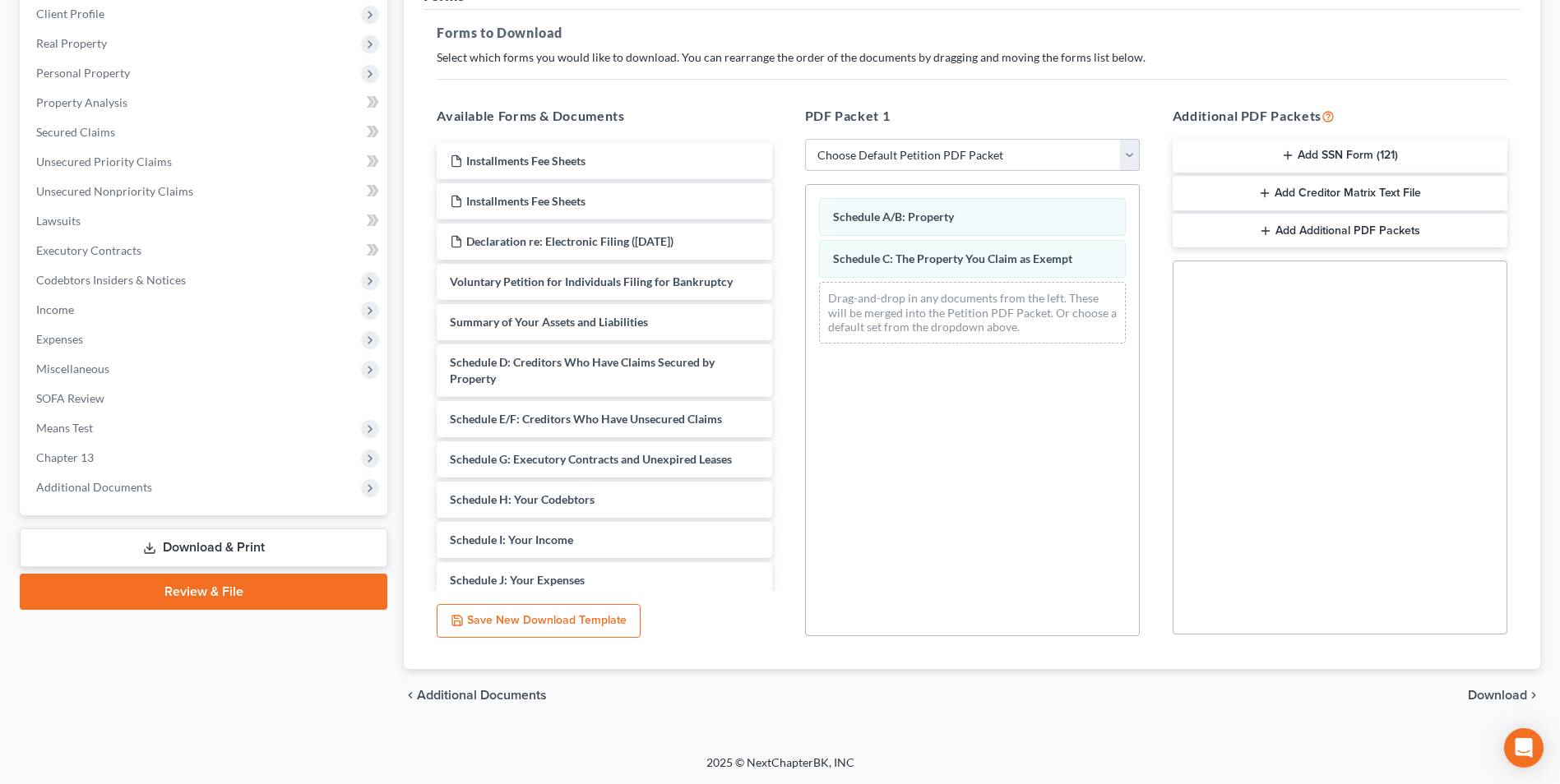
click at [1515, 700] on span "Download" at bounding box center [1498, 695] width 60 height 13
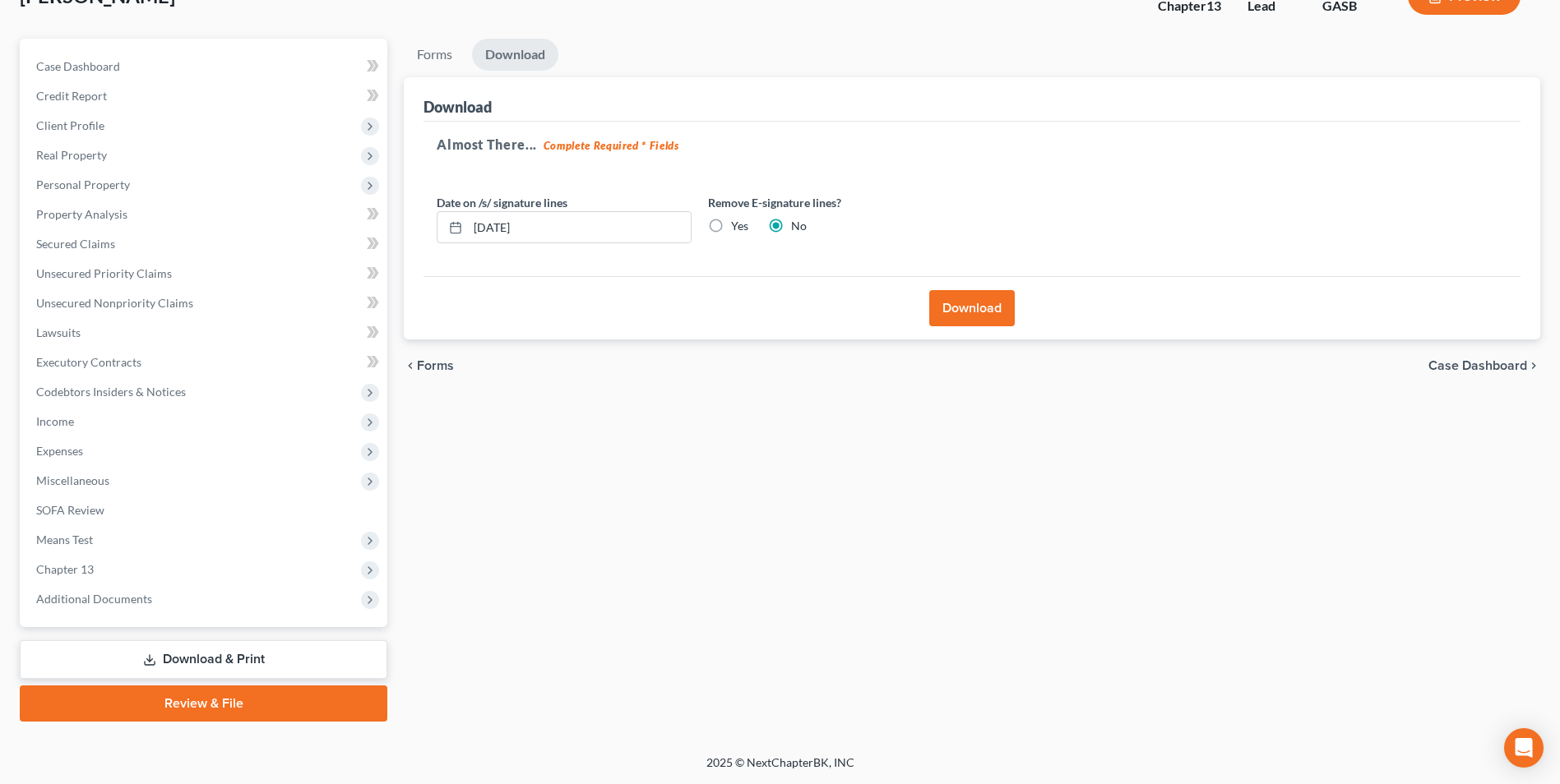
click at [977, 309] on button "Download" at bounding box center [972, 308] width 85 height 36
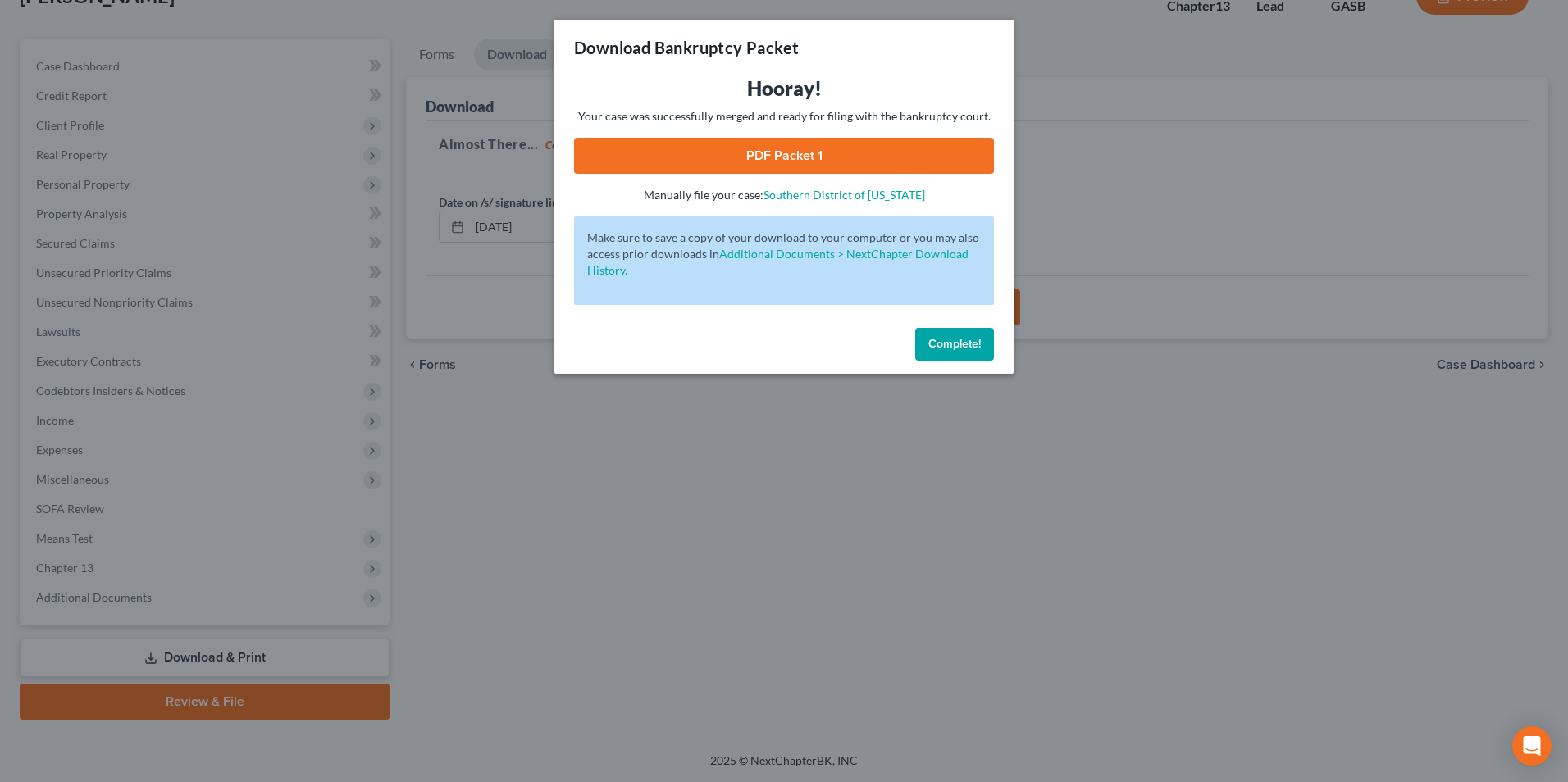
click at [741, 162] on link "PDF Packet 1" at bounding box center [784, 155] width 420 height 36
click at [508, 558] on div "Download Bankruptcy Packet Hooray! Your case was successfully merged and ready …" at bounding box center [784, 391] width 1568 height 782
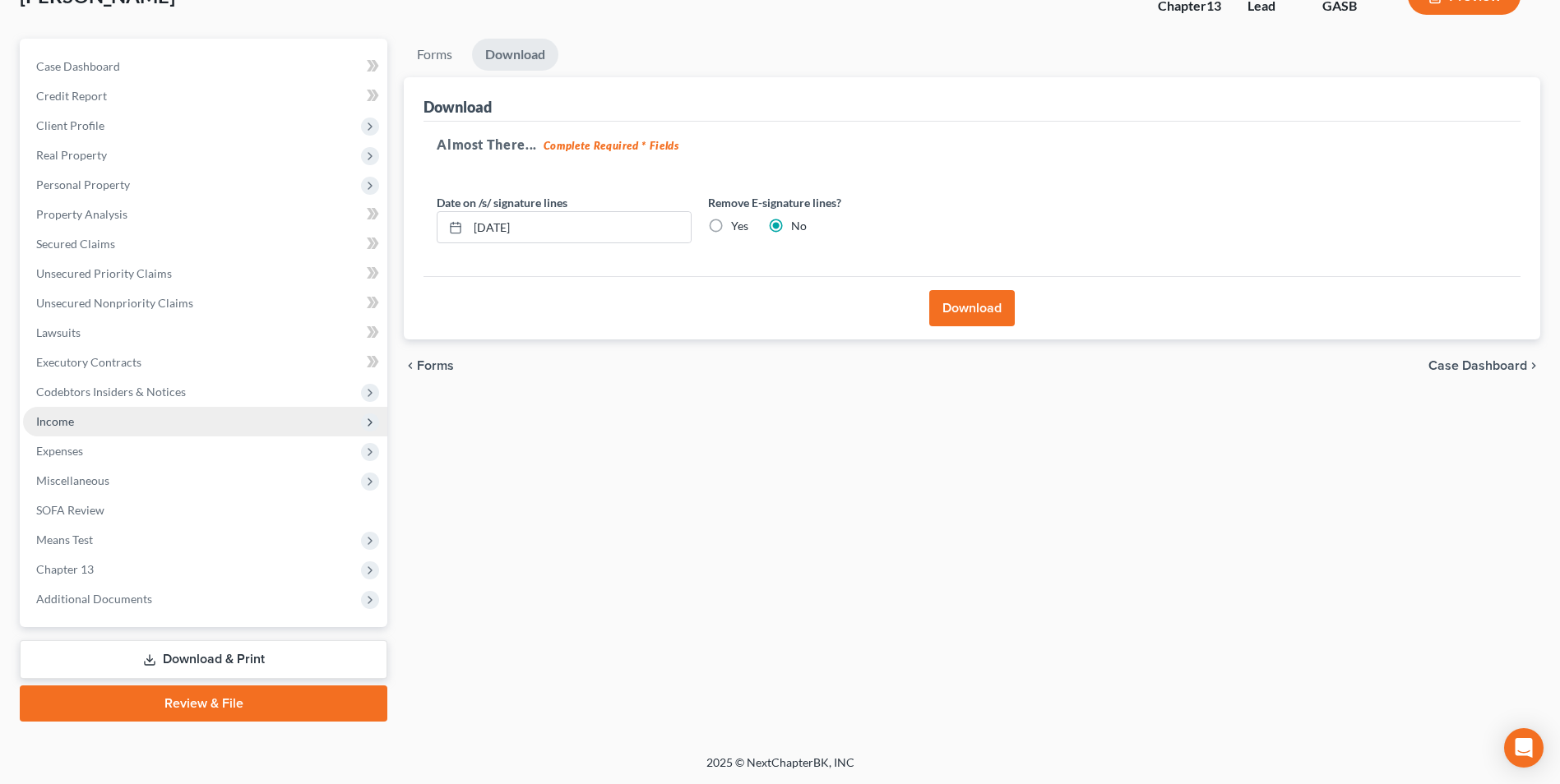
click at [83, 419] on span "Income" at bounding box center [205, 421] width 364 height 30
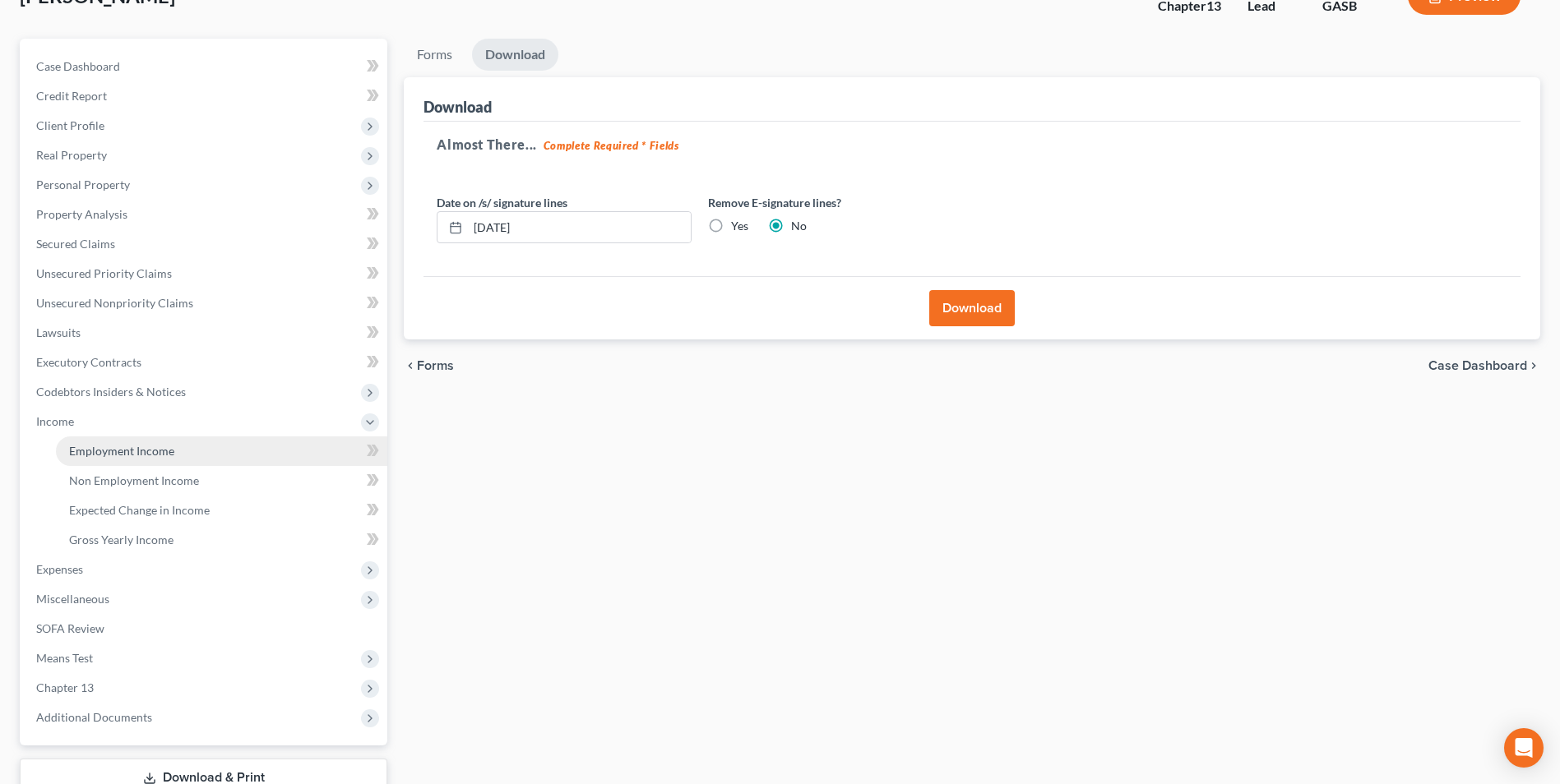
drag, startPoint x: 90, startPoint y: 452, endPoint x: 135, endPoint y: 453, distance: 45.0
click at [90, 452] on span "Employment Income" at bounding box center [122, 450] width 106 height 14
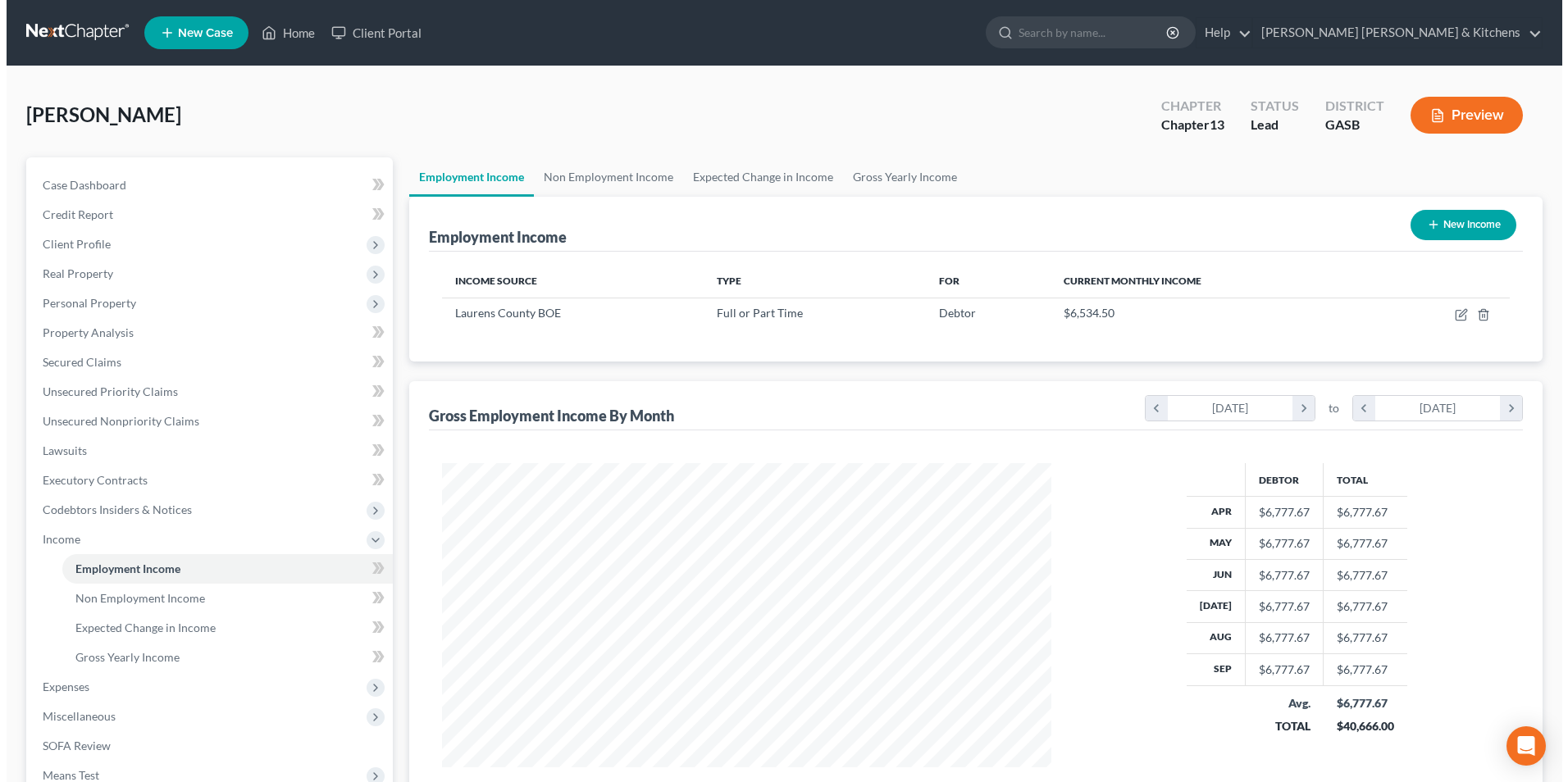
scroll to position [304, 641]
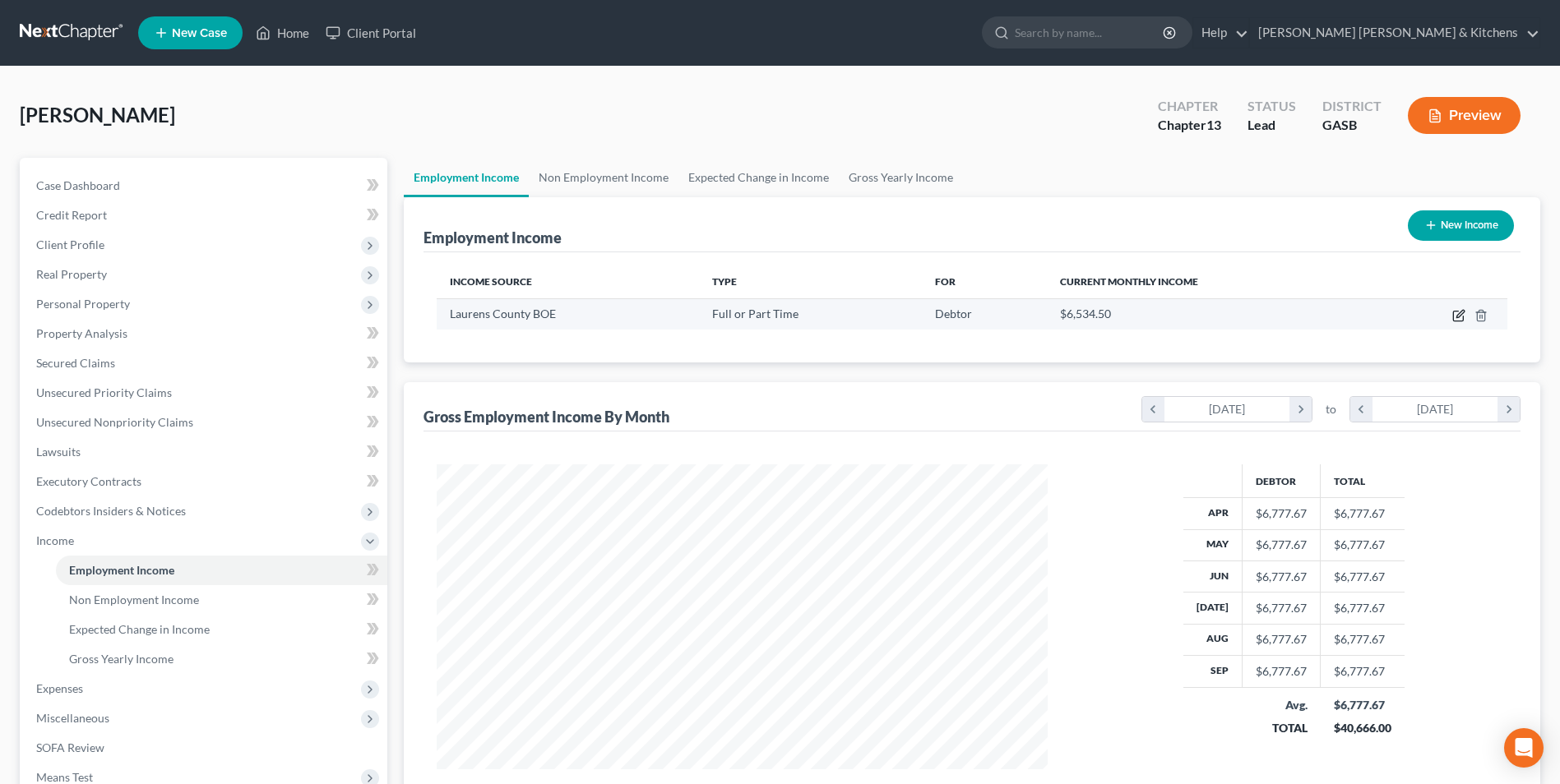
click at [1454, 318] on icon "button" at bounding box center [1458, 315] width 13 height 13
select select "0"
select select "10"
select select "0"
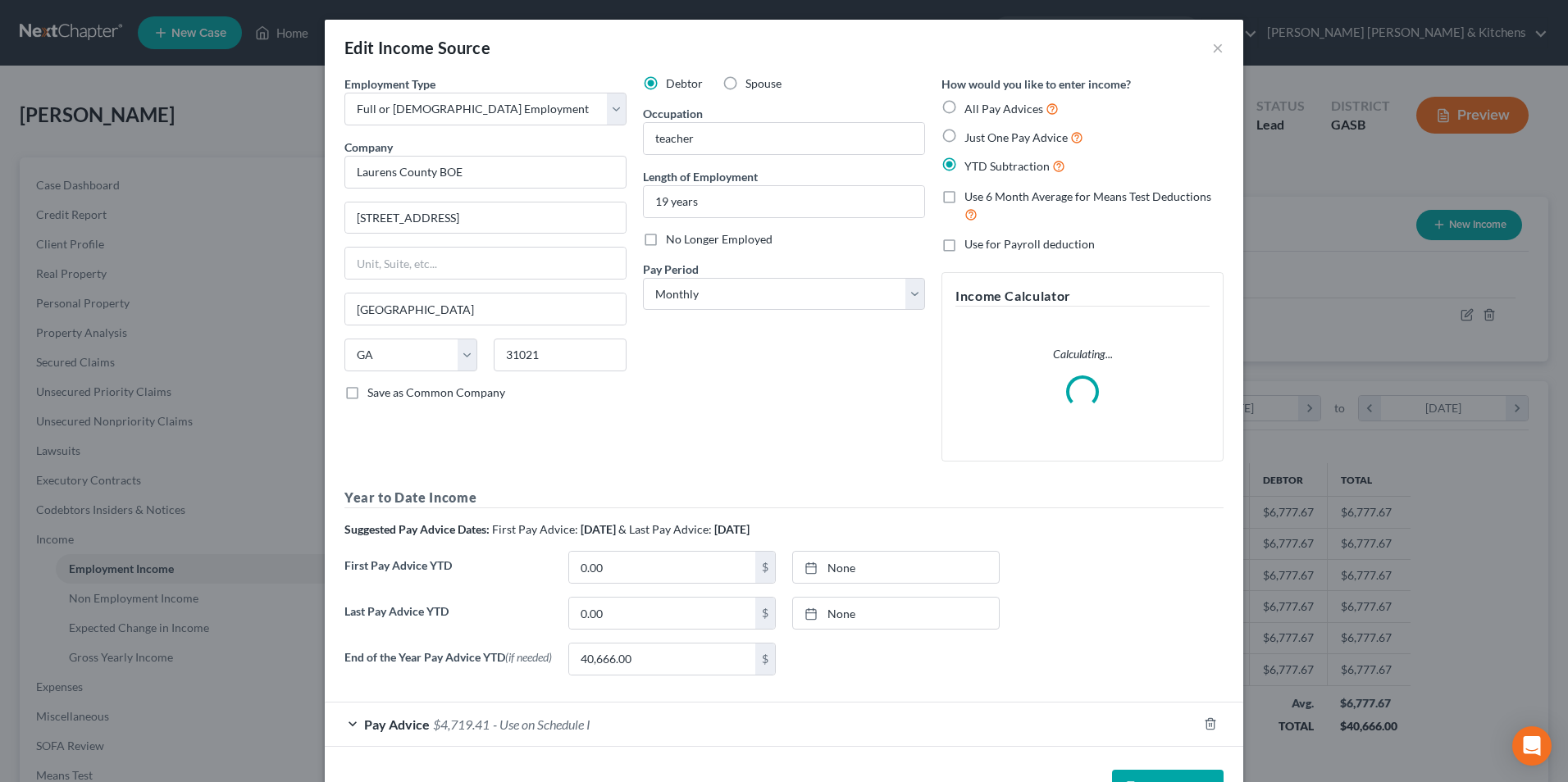
scroll to position [307, 648]
click at [419, 728] on span "Pay Advice" at bounding box center [397, 724] width 65 height 15
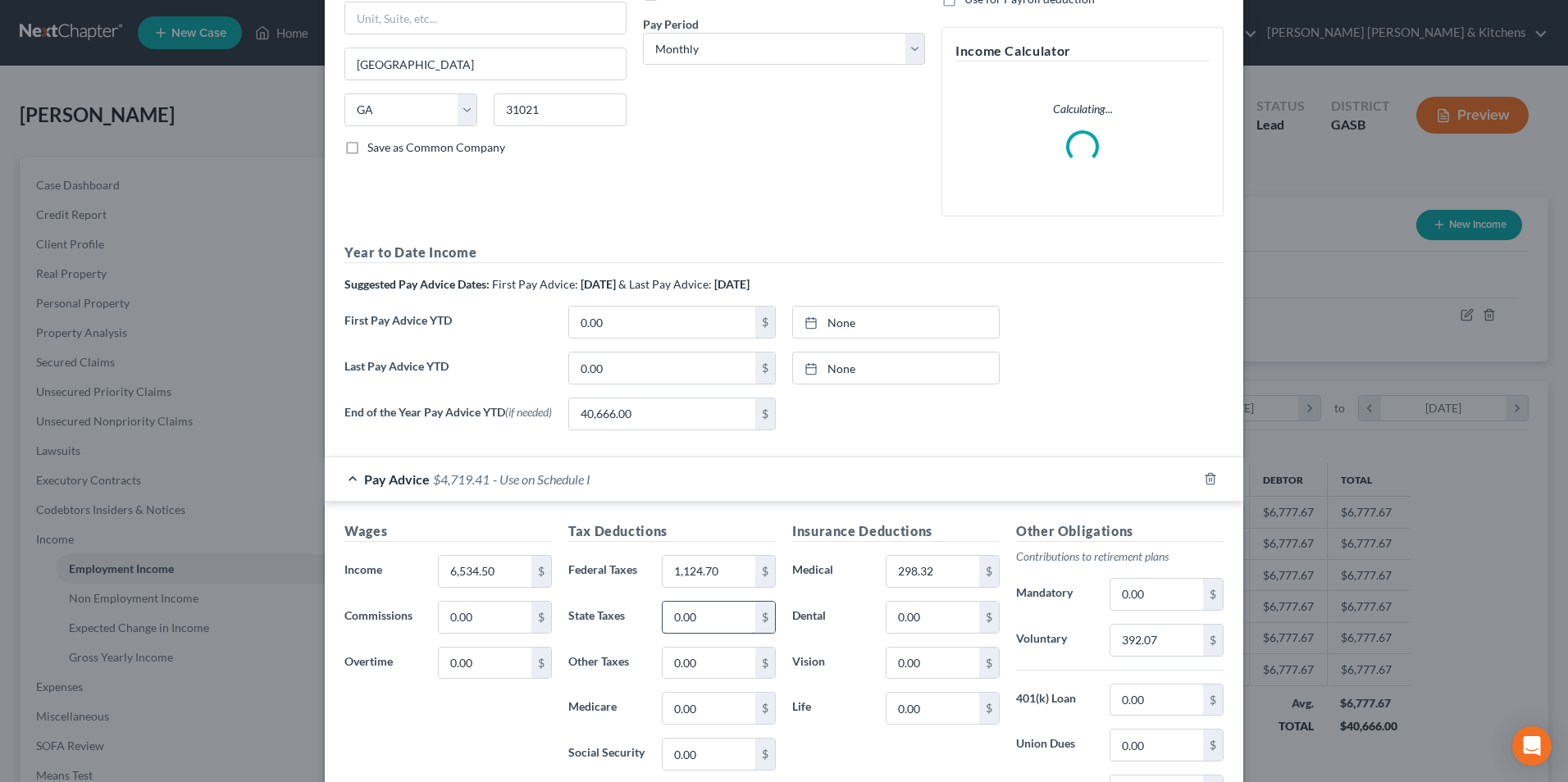
scroll to position [246, 0]
click at [723, 576] on input "1,124.70" at bounding box center [708, 571] width 93 height 31
type input "1,339.84"
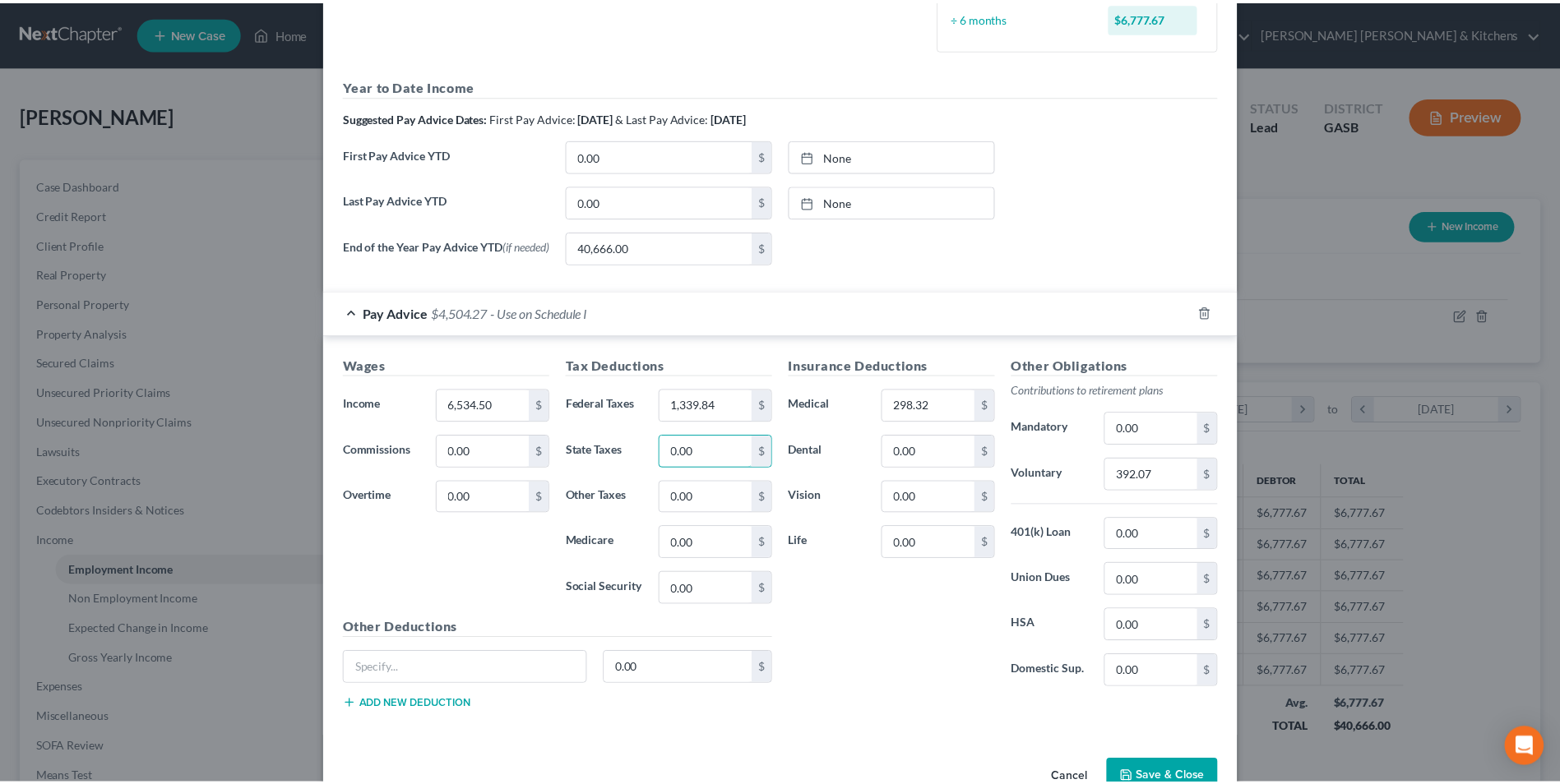
scroll to position [552, 0]
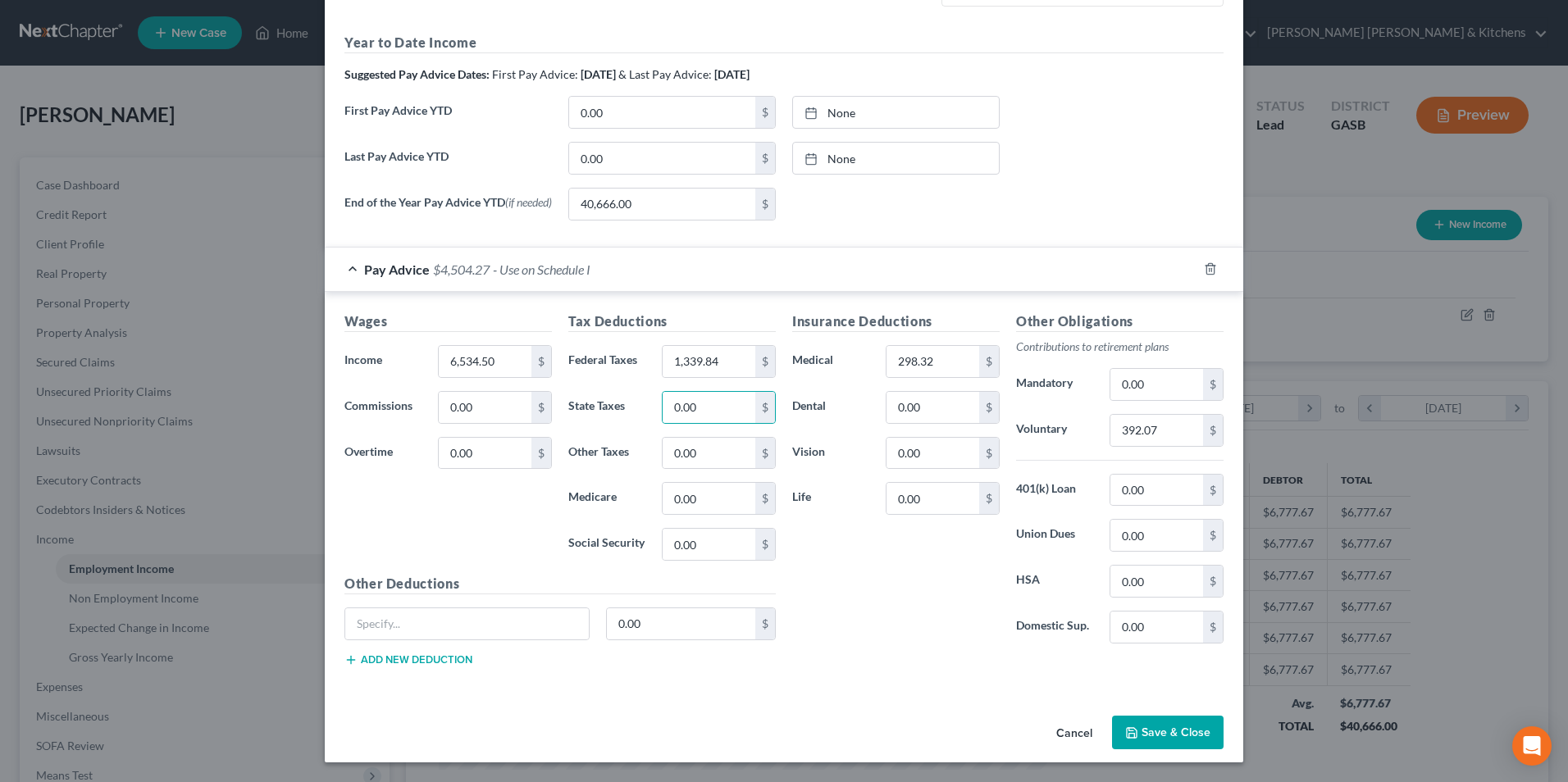
click at [1177, 733] on button "Save & Close" at bounding box center [1167, 733] width 111 height 35
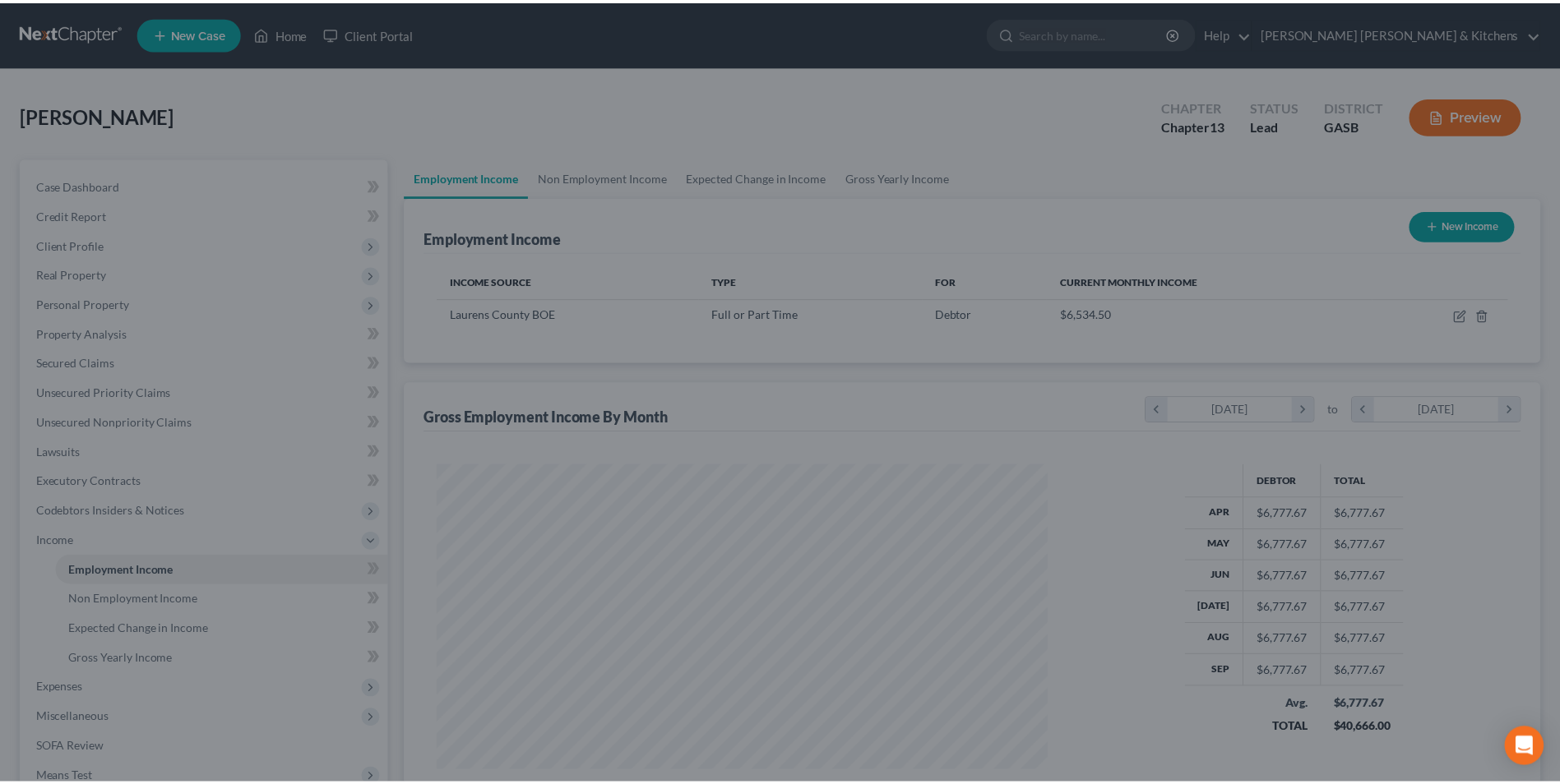
scroll to position [821686, 821617]
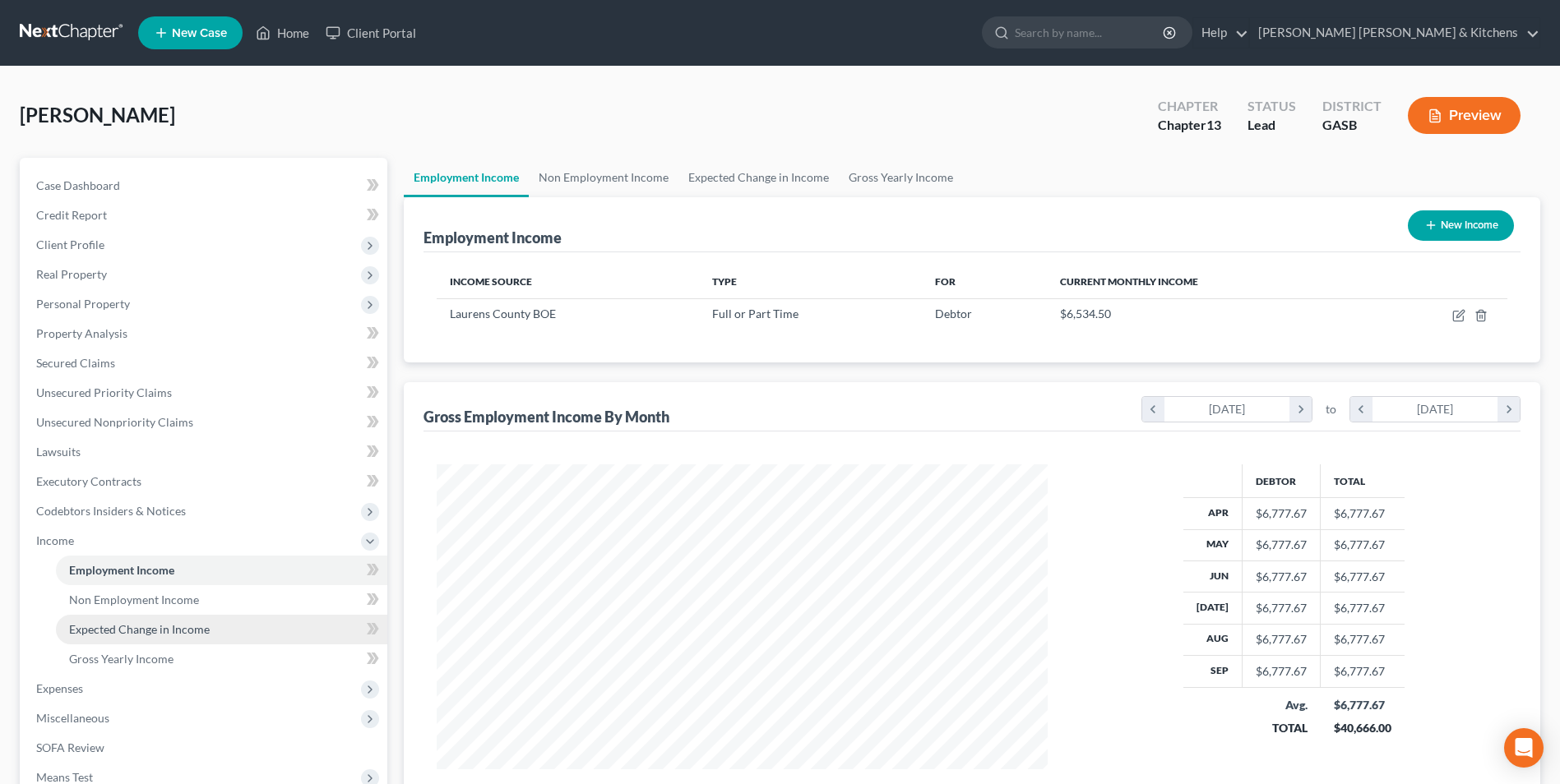
click at [132, 638] on link "Expected Change in Income" at bounding box center [221, 629] width 331 height 30
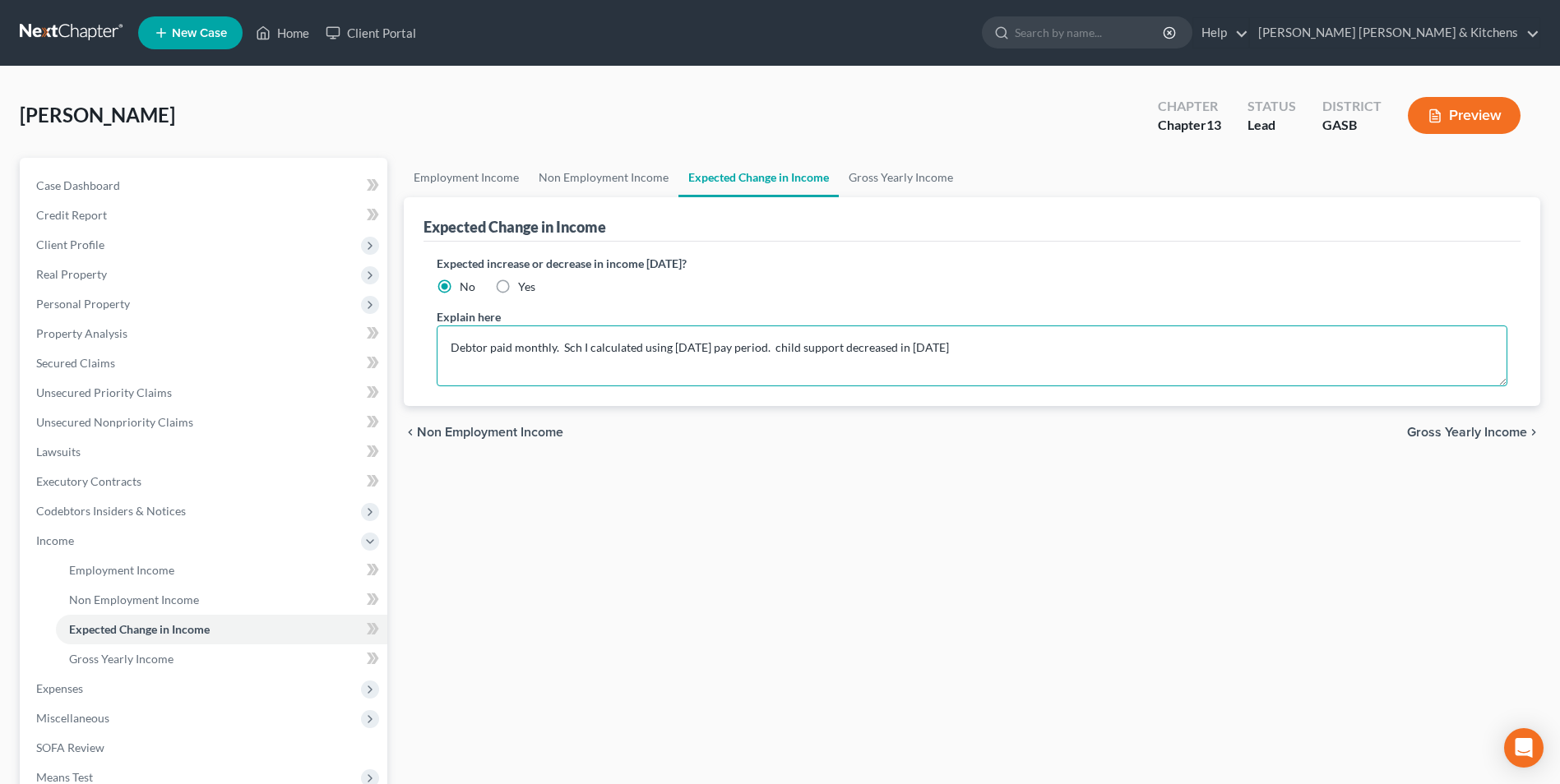
click at [688, 352] on textarea "Debtor paid monthly. Sch I calculated using [DATE] pay period. child support de…" at bounding box center [972, 355] width 1070 height 60
type textarea "Debtor paid monthly. Sch I calculated using [DATE] pay period. child support de…"
click at [42, 699] on span "Expenses" at bounding box center [205, 689] width 364 height 30
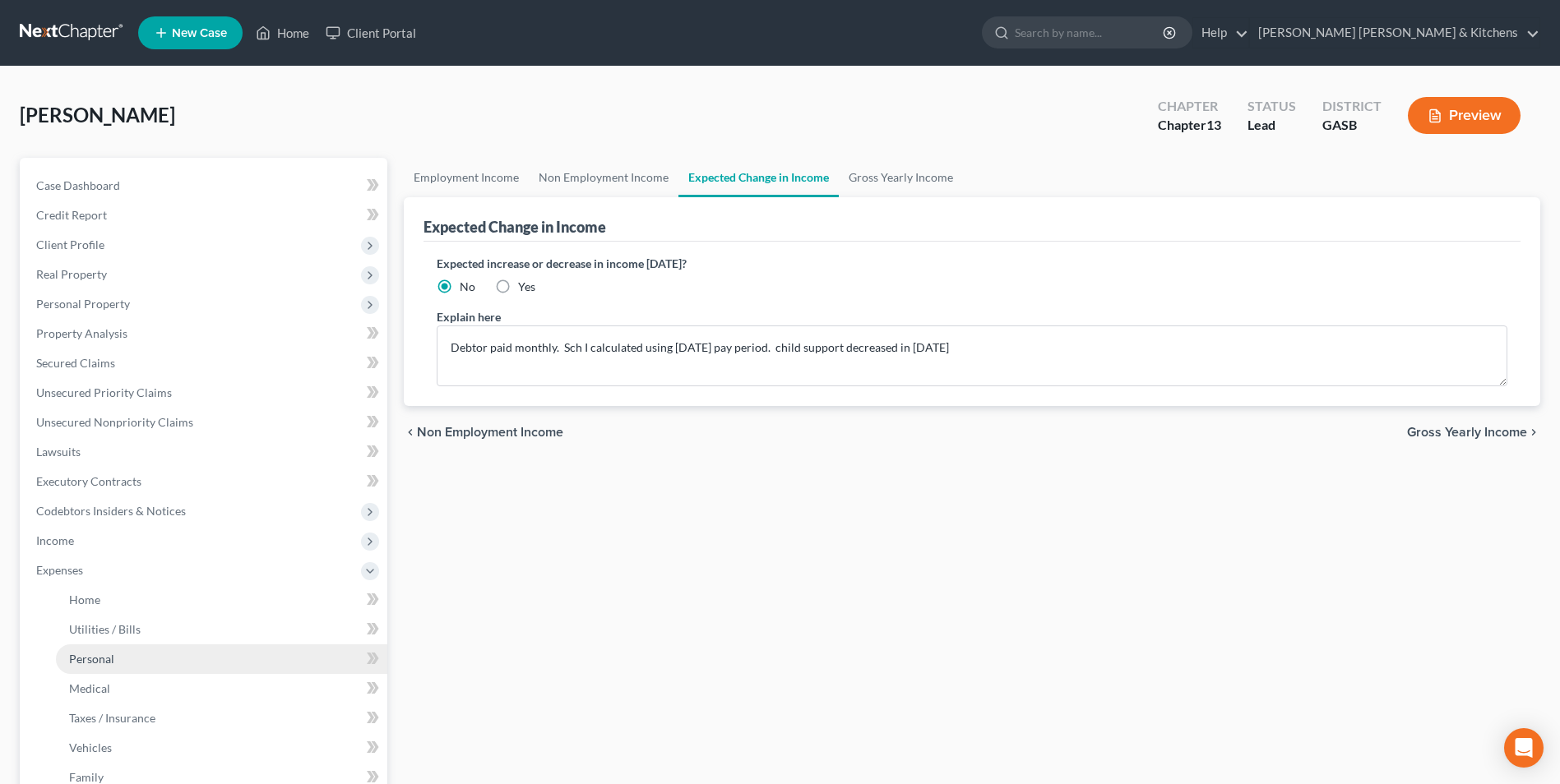
click at [91, 653] on span "Personal" at bounding box center [91, 659] width 45 height 14
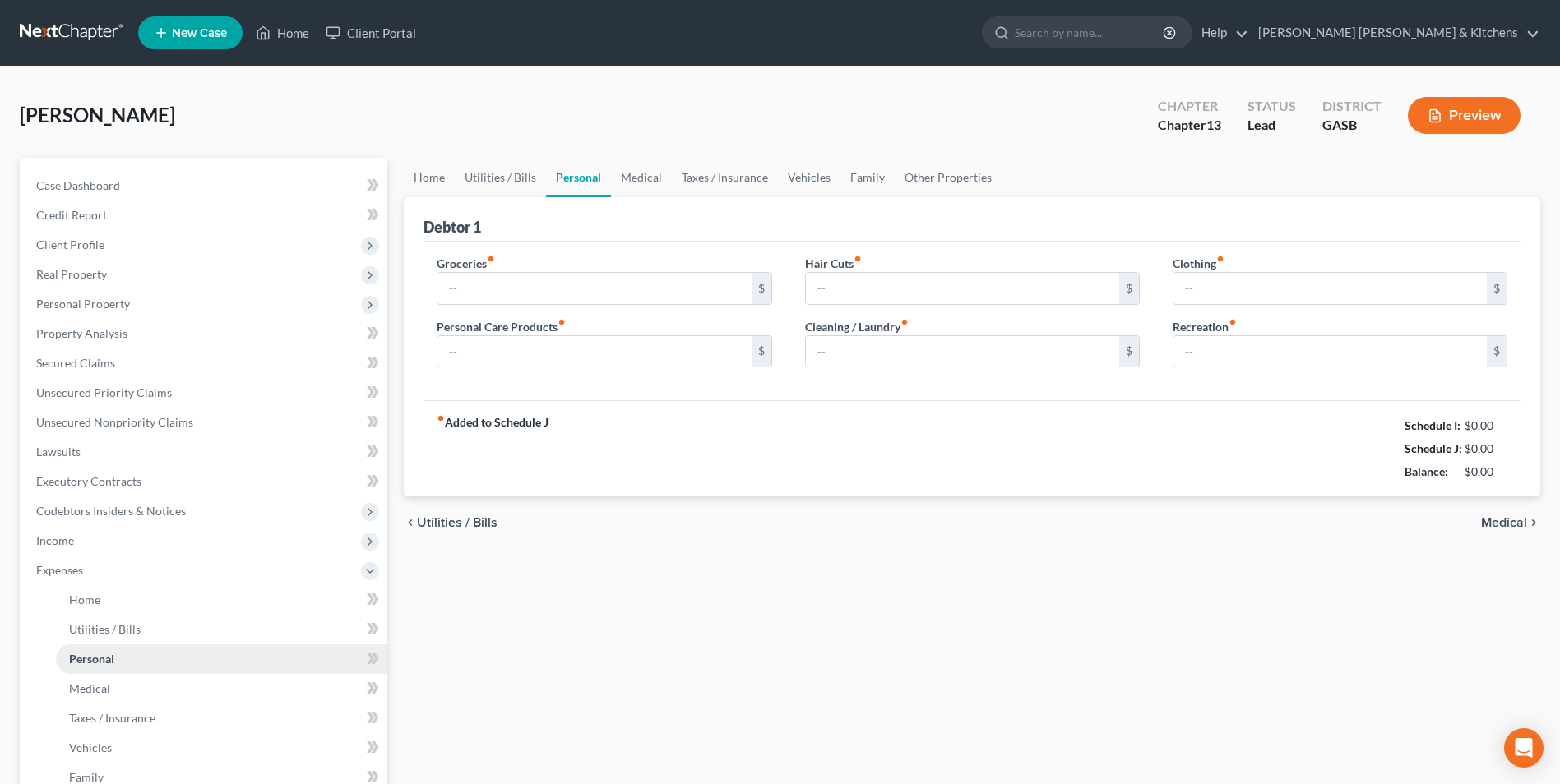
type input "800.00"
type input "0.00"
type input "105.00"
type input "0.00"
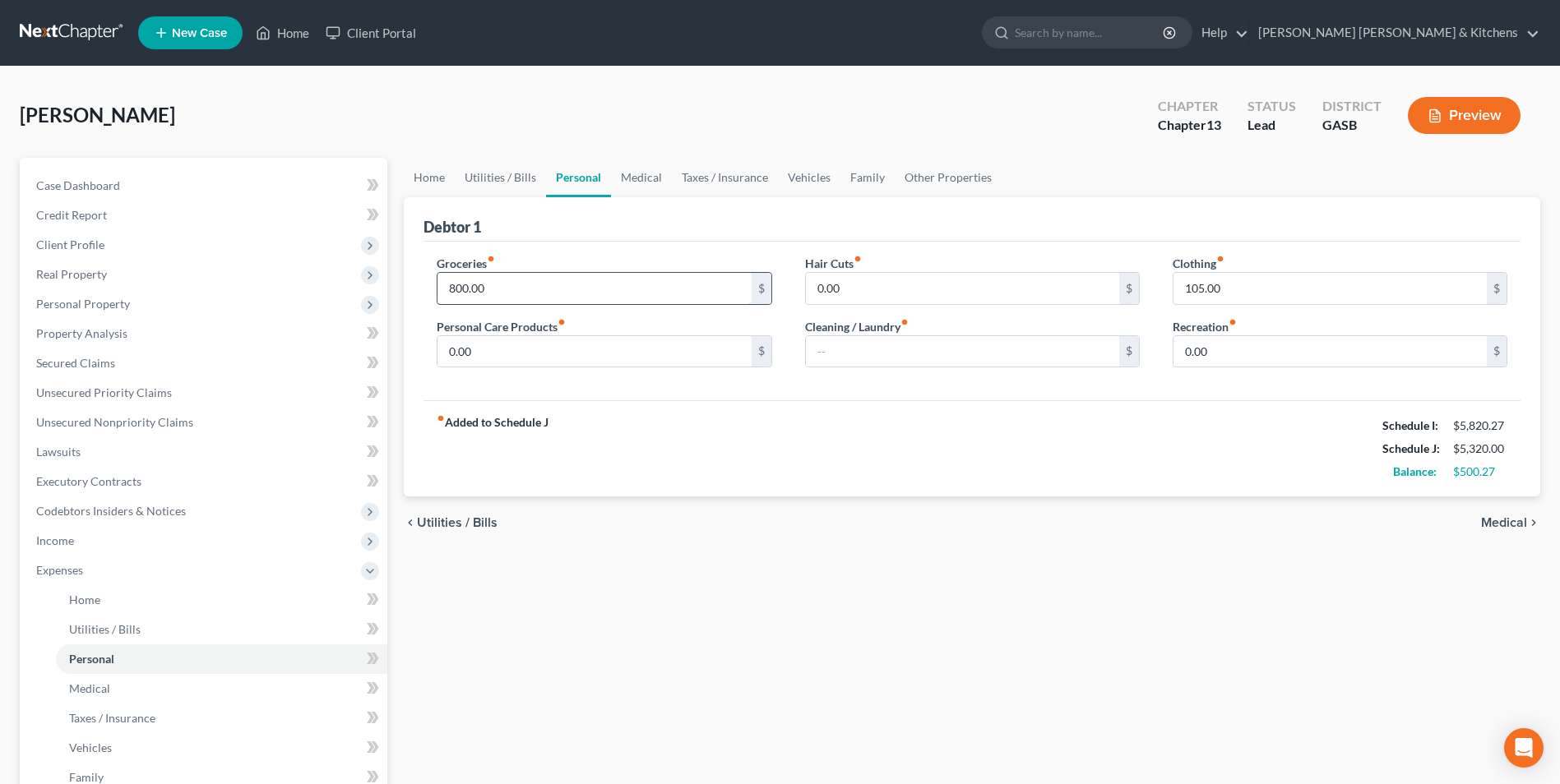
click at [504, 299] on input "800.00" at bounding box center [594, 289] width 313 height 31
type input "1,200"
type input "150"
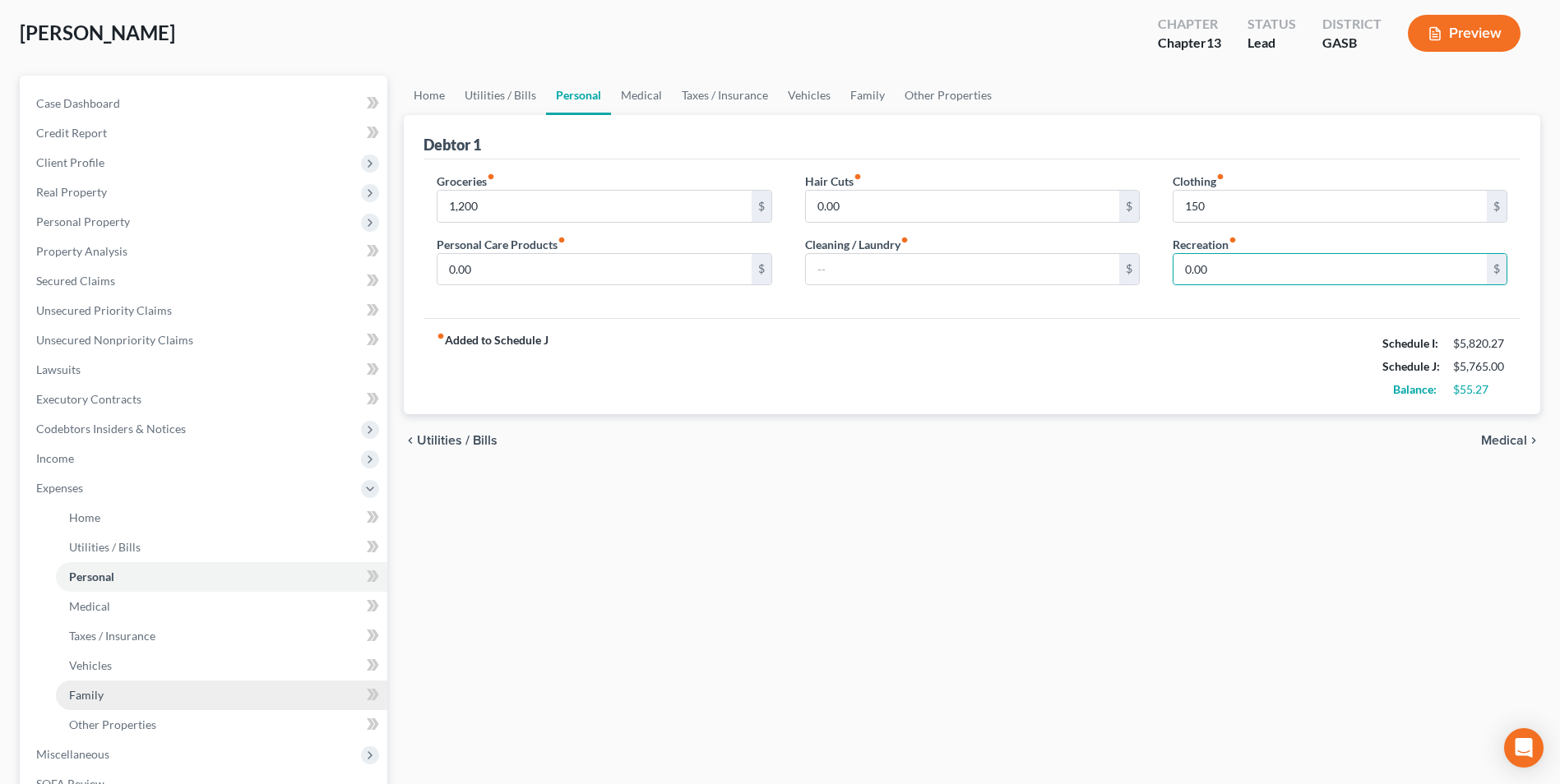
click at [112, 697] on link "Family" at bounding box center [221, 695] width 331 height 30
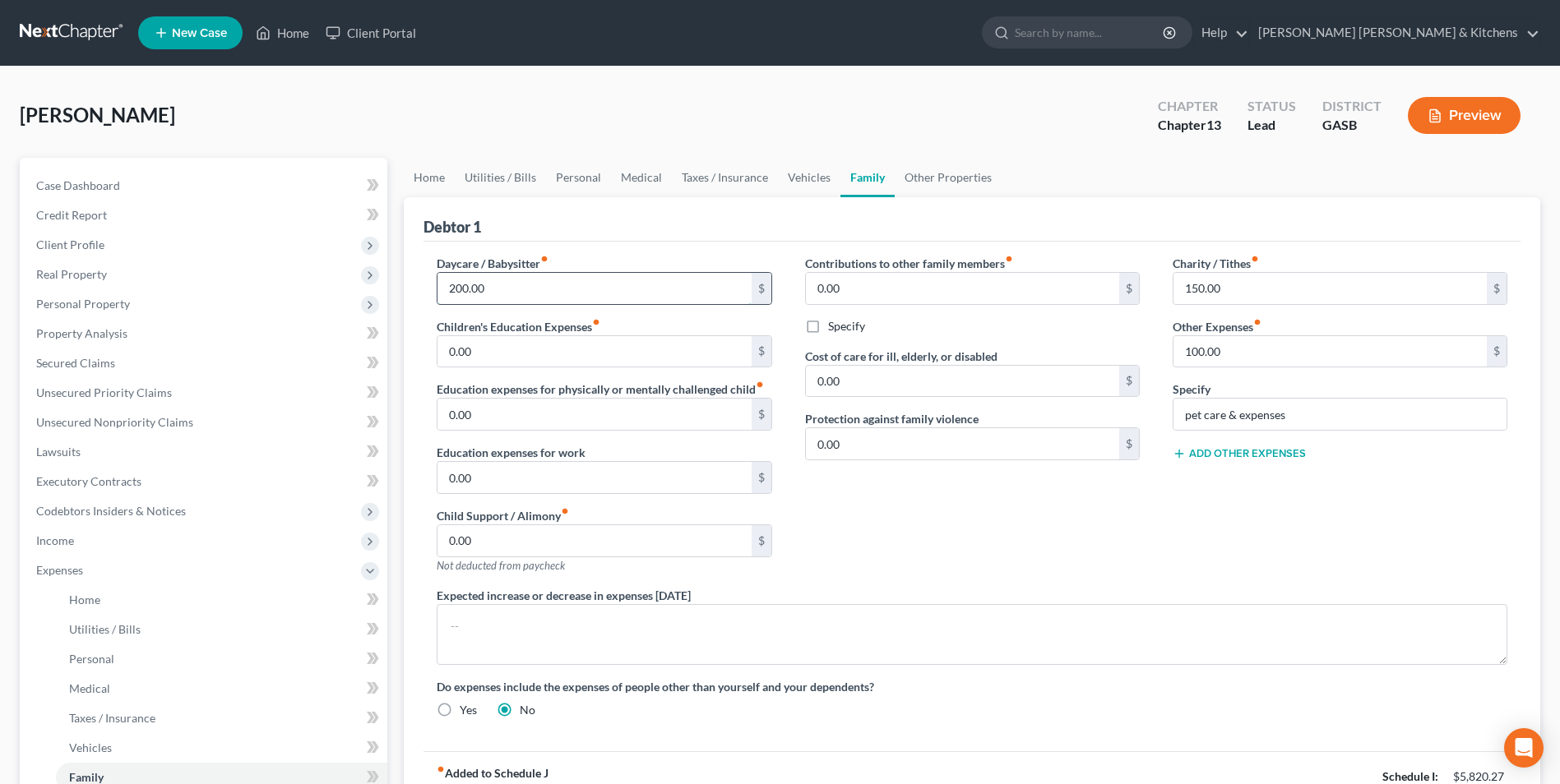
click at [533, 289] on input "200.00" at bounding box center [594, 289] width 313 height 31
type input "120"
click at [94, 691] on span "Medical" at bounding box center [89, 689] width 41 height 14
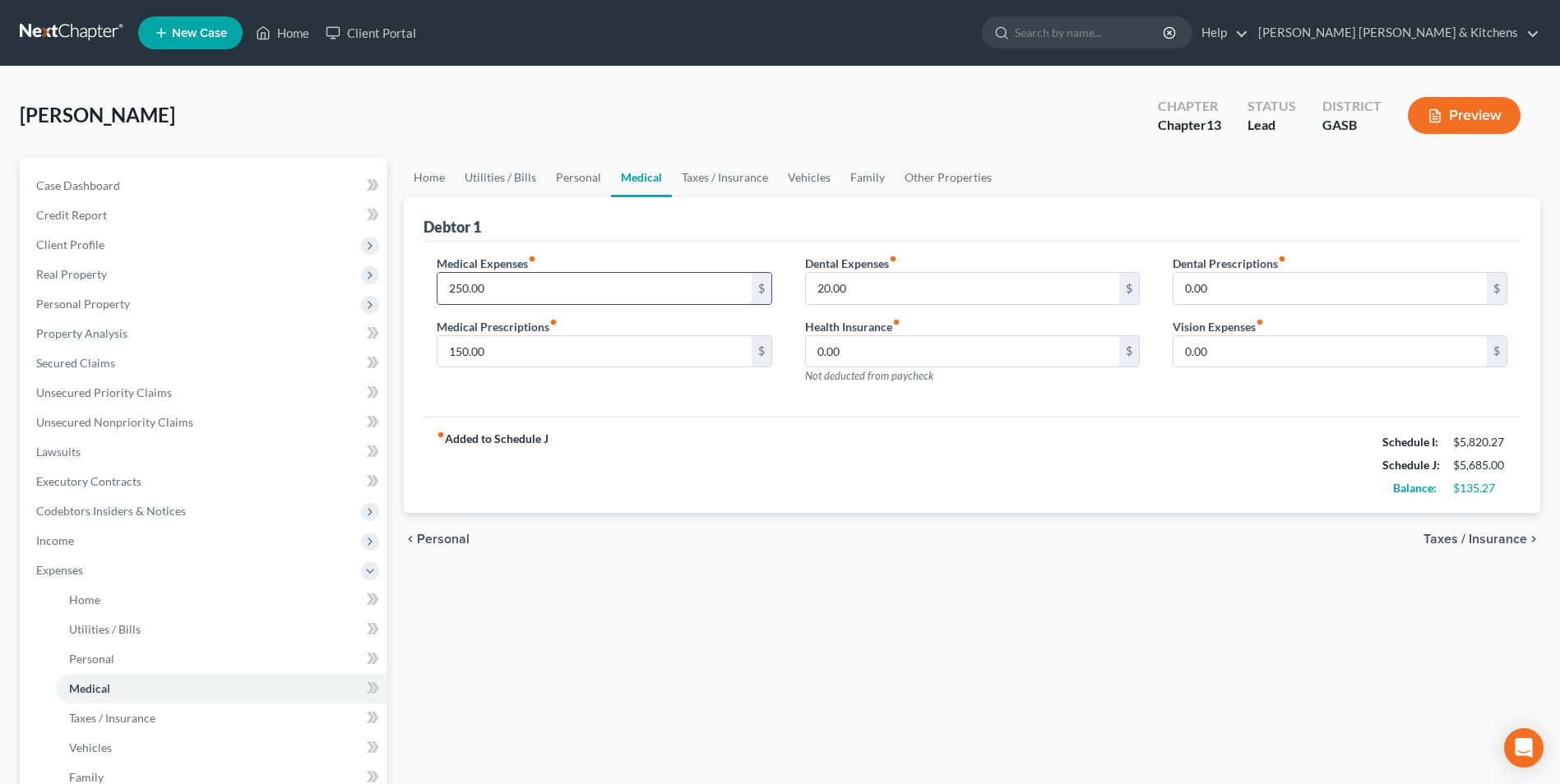
click at [503, 294] on input "250.00" at bounding box center [594, 289] width 313 height 31
type input "220"
type input "0"
click at [77, 744] on span "Vehicles" at bounding box center [90, 747] width 43 height 14
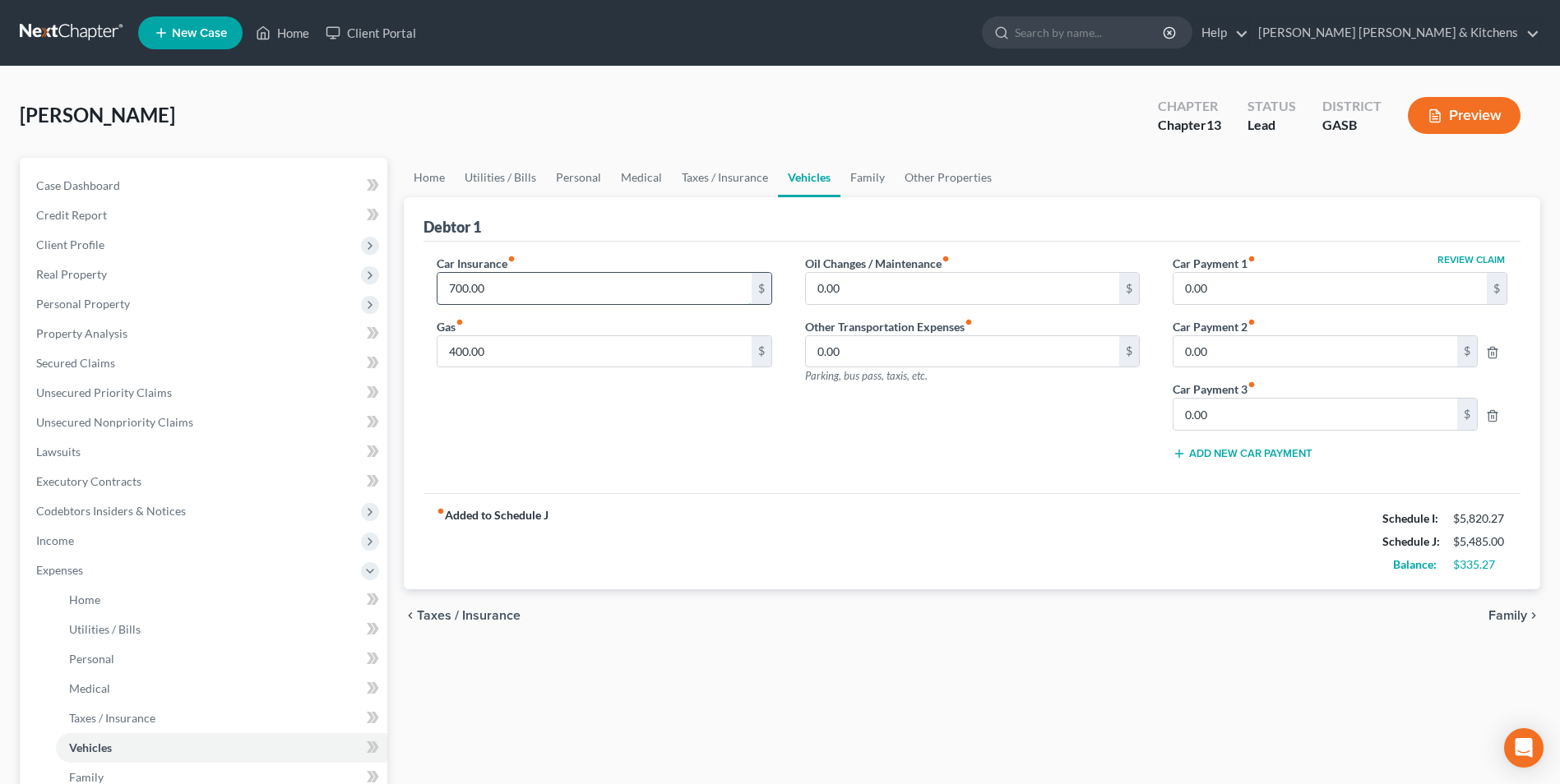
click at [553, 295] on input "700.00" at bounding box center [594, 289] width 313 height 31
type input "550"
type input "300"
click at [1450, 123] on button "Preview" at bounding box center [1464, 115] width 112 height 37
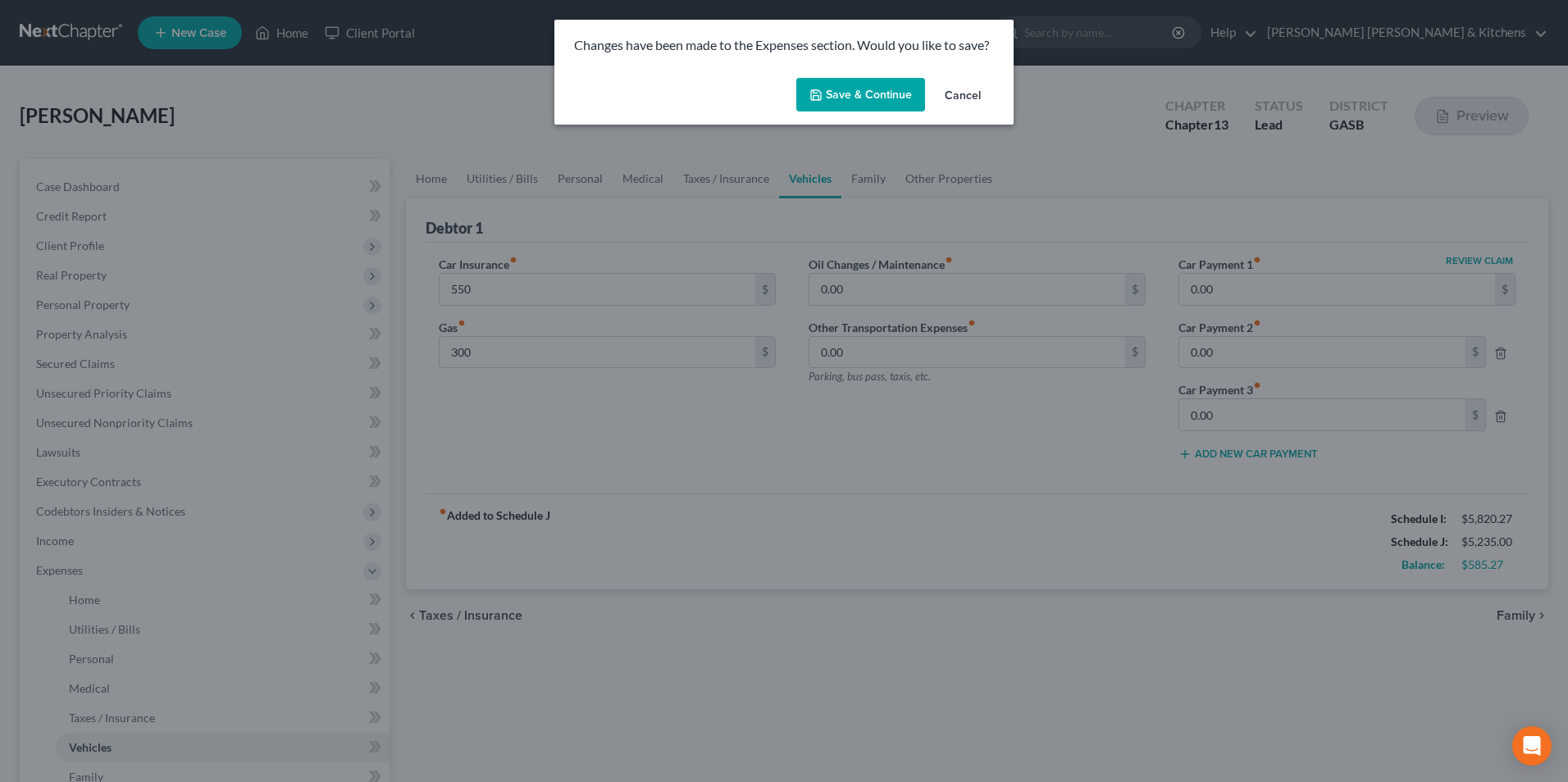
click at [834, 94] on button "Save & Continue" at bounding box center [861, 95] width 129 height 35
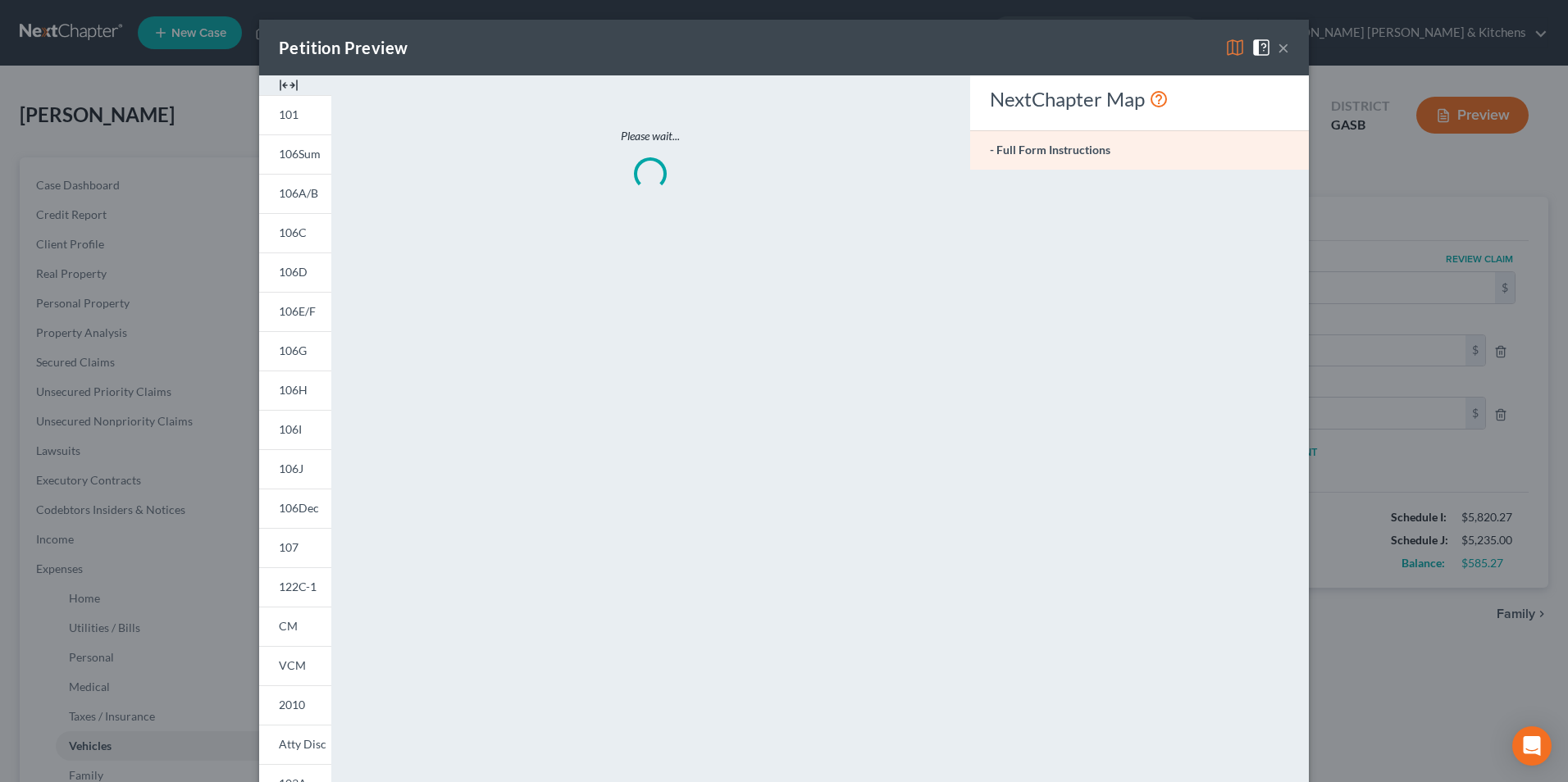
type input "550.00"
type input "300.00"
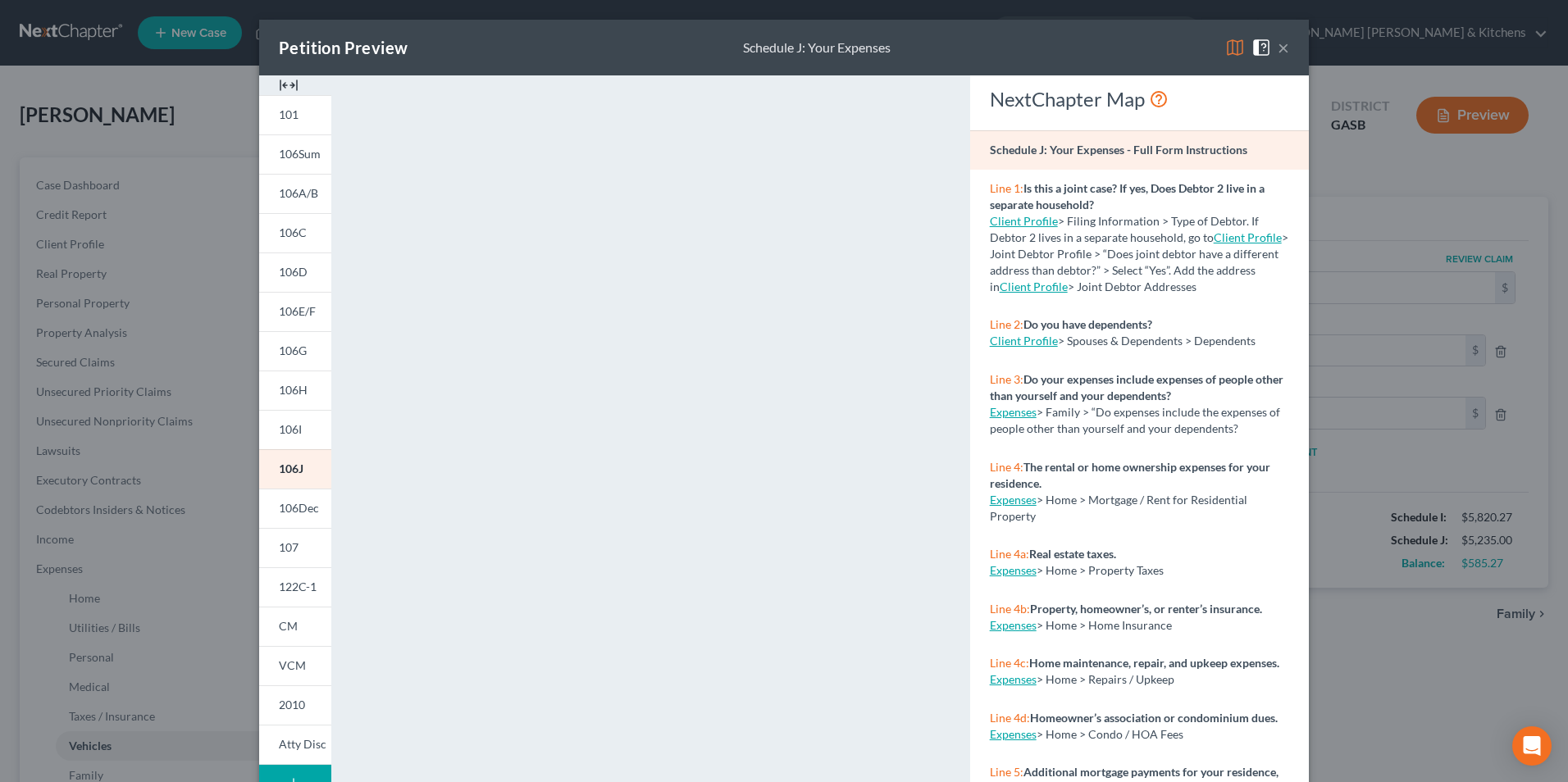
click at [1285, 53] on div "Petition Preview Schedule J: Your Expenses ×" at bounding box center [784, 48] width 1050 height 56
click at [1280, 48] on button "×" at bounding box center [1283, 47] width 12 height 20
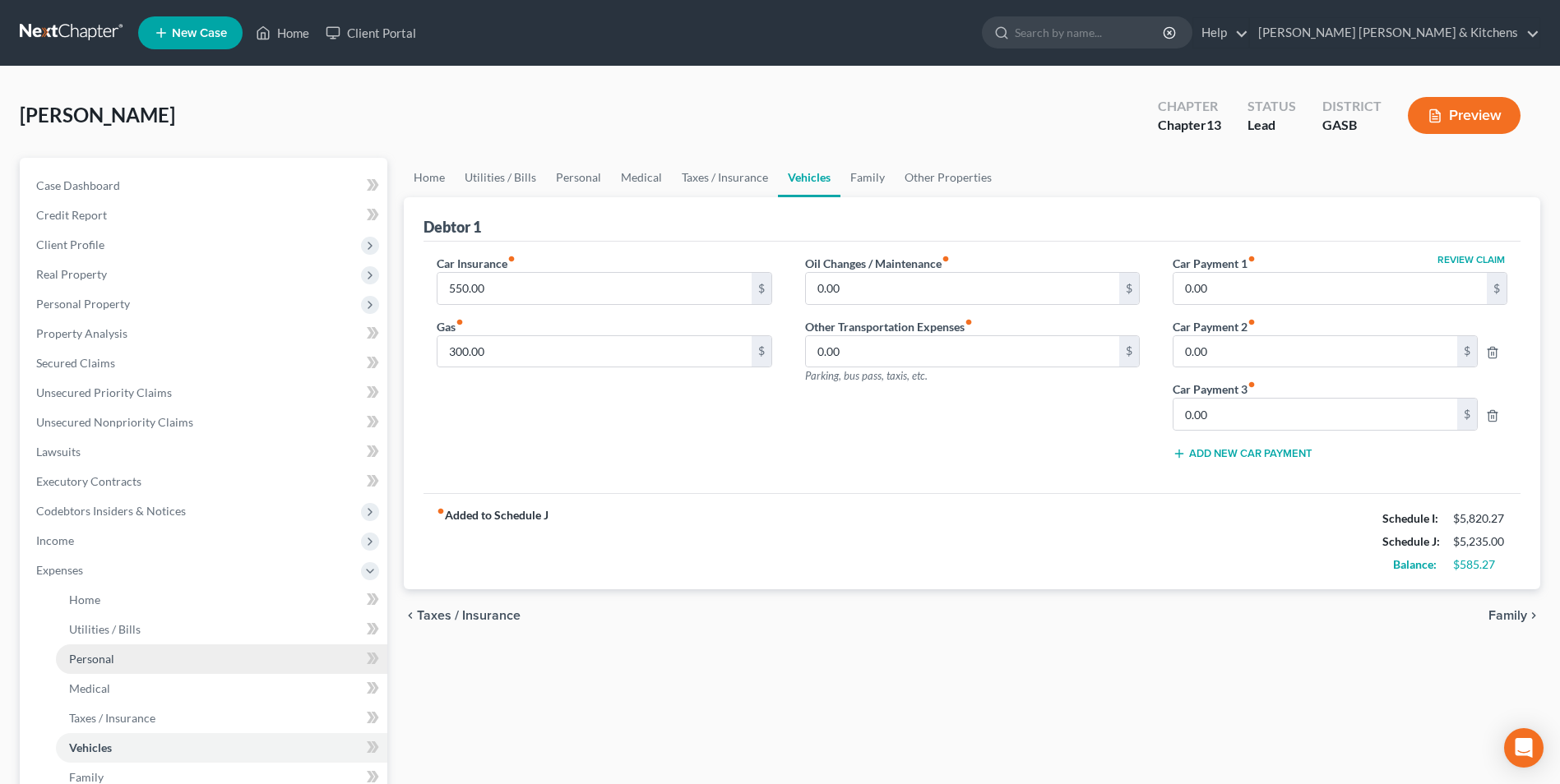
click at [85, 661] on span "Personal" at bounding box center [91, 659] width 45 height 14
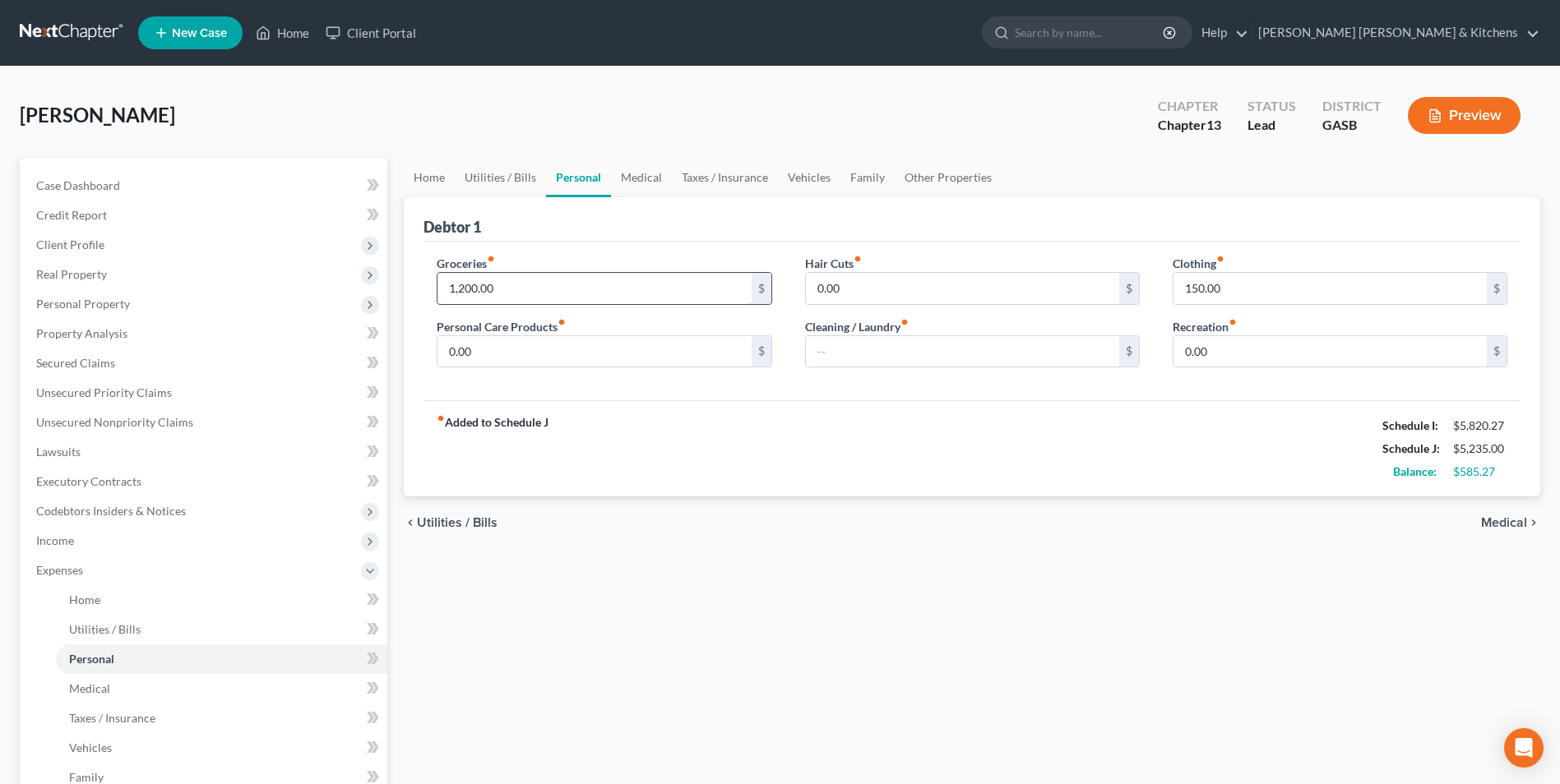
click at [478, 287] on input "1,200.00" at bounding box center [594, 289] width 313 height 31
type input "1,180"
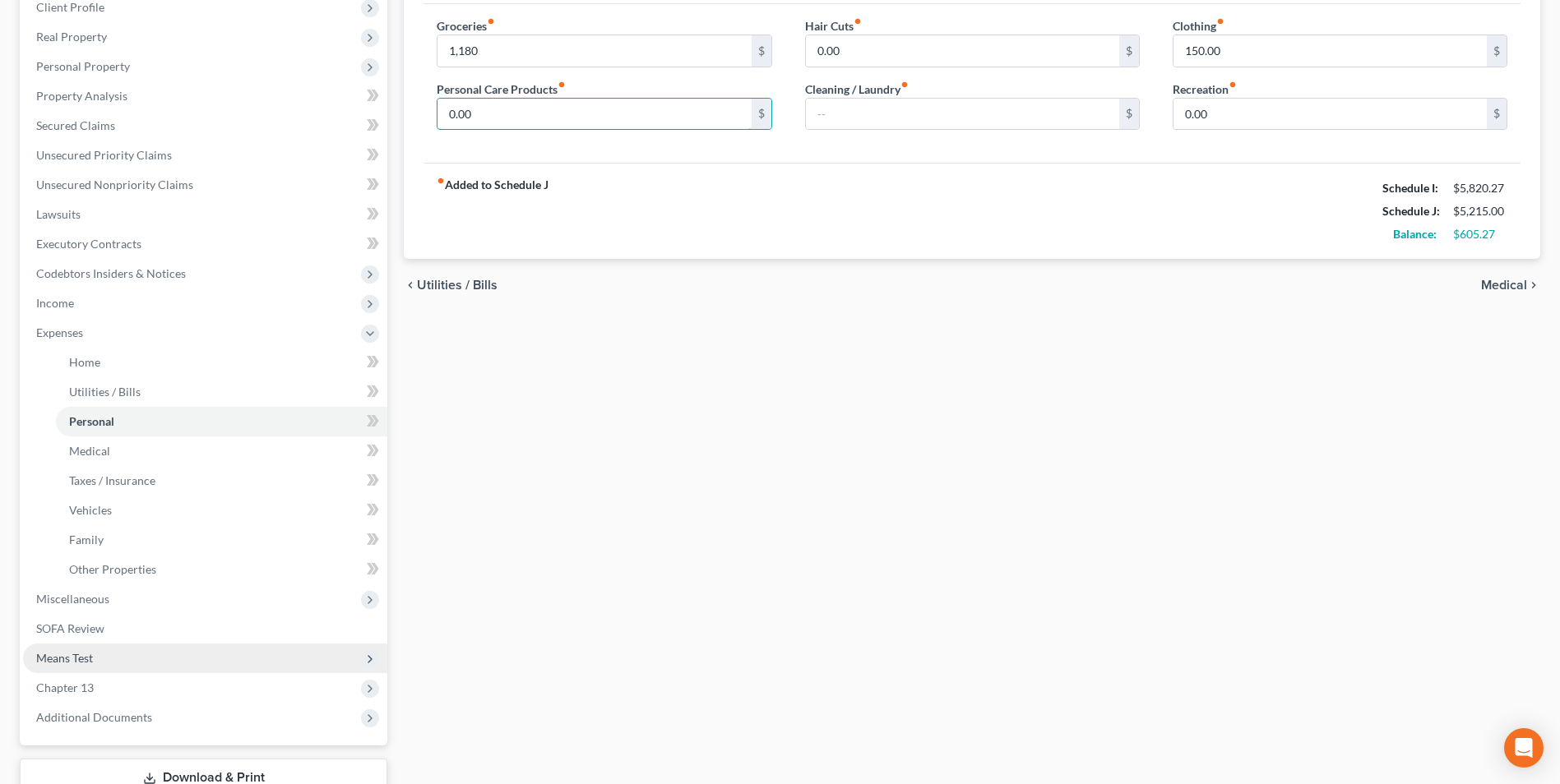
scroll to position [247, 0]
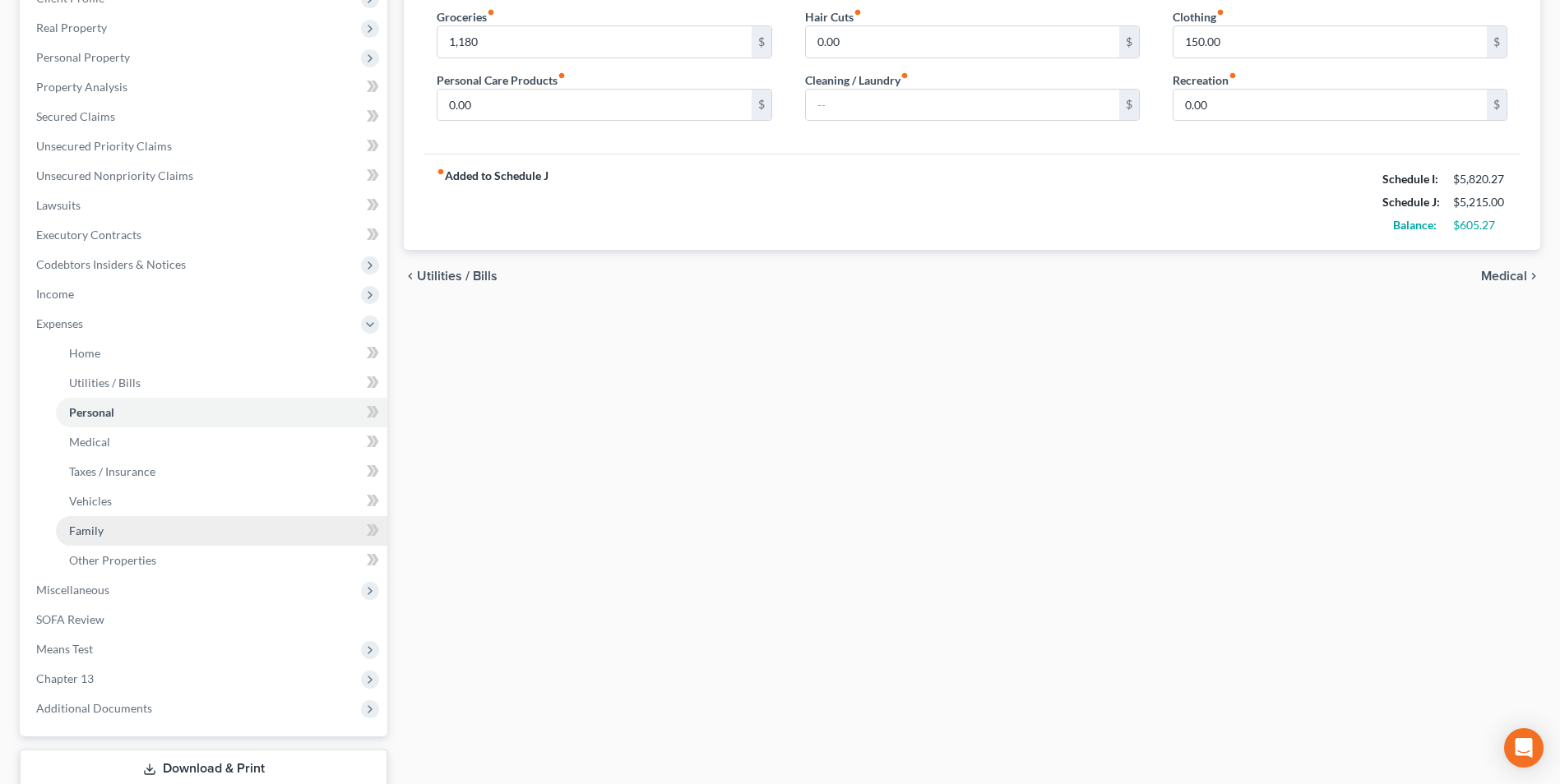
click at [87, 537] on span "Family" at bounding box center [86, 530] width 35 height 14
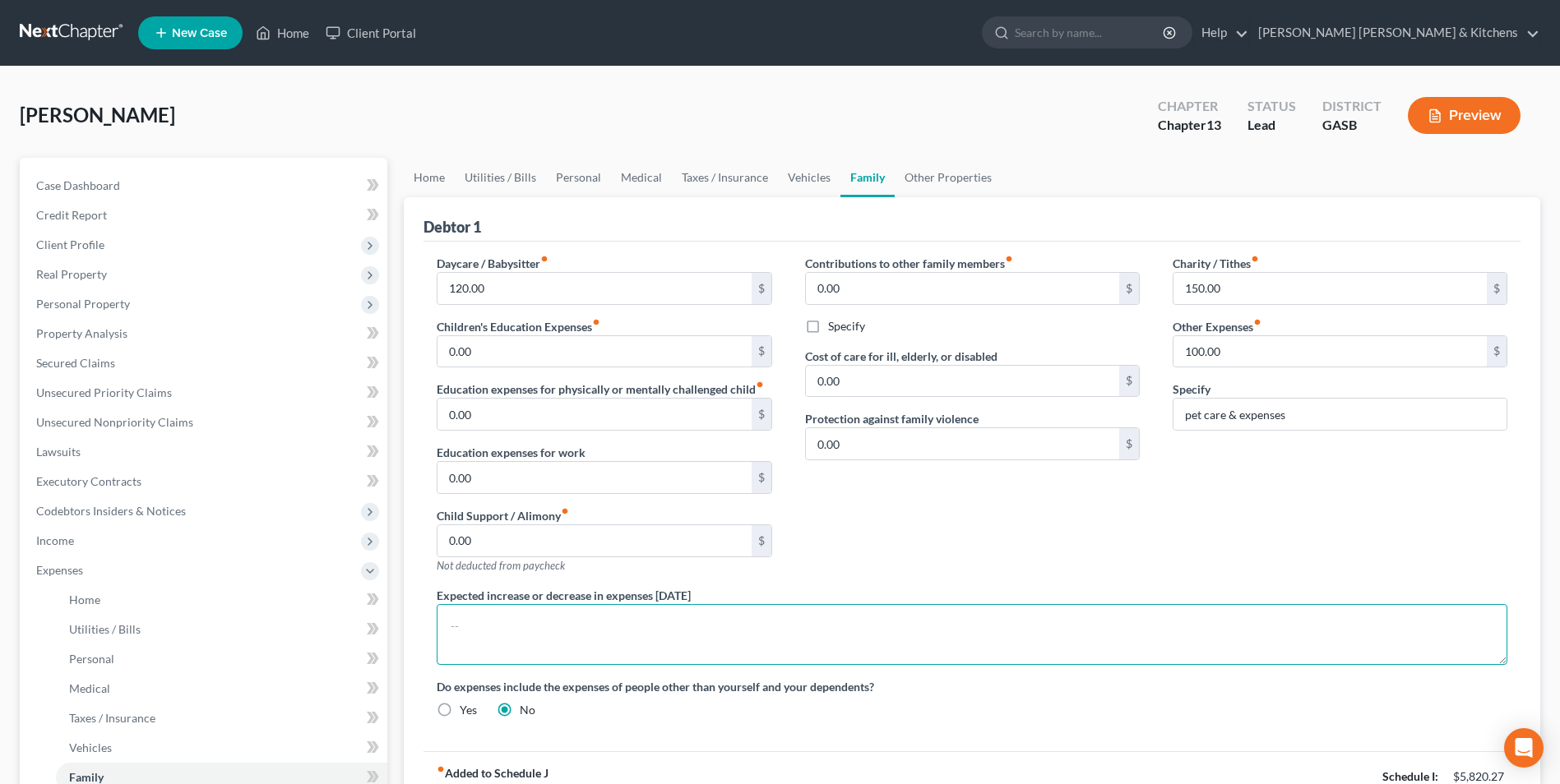
click at [488, 634] on textarea at bounding box center [972, 634] width 1070 height 60
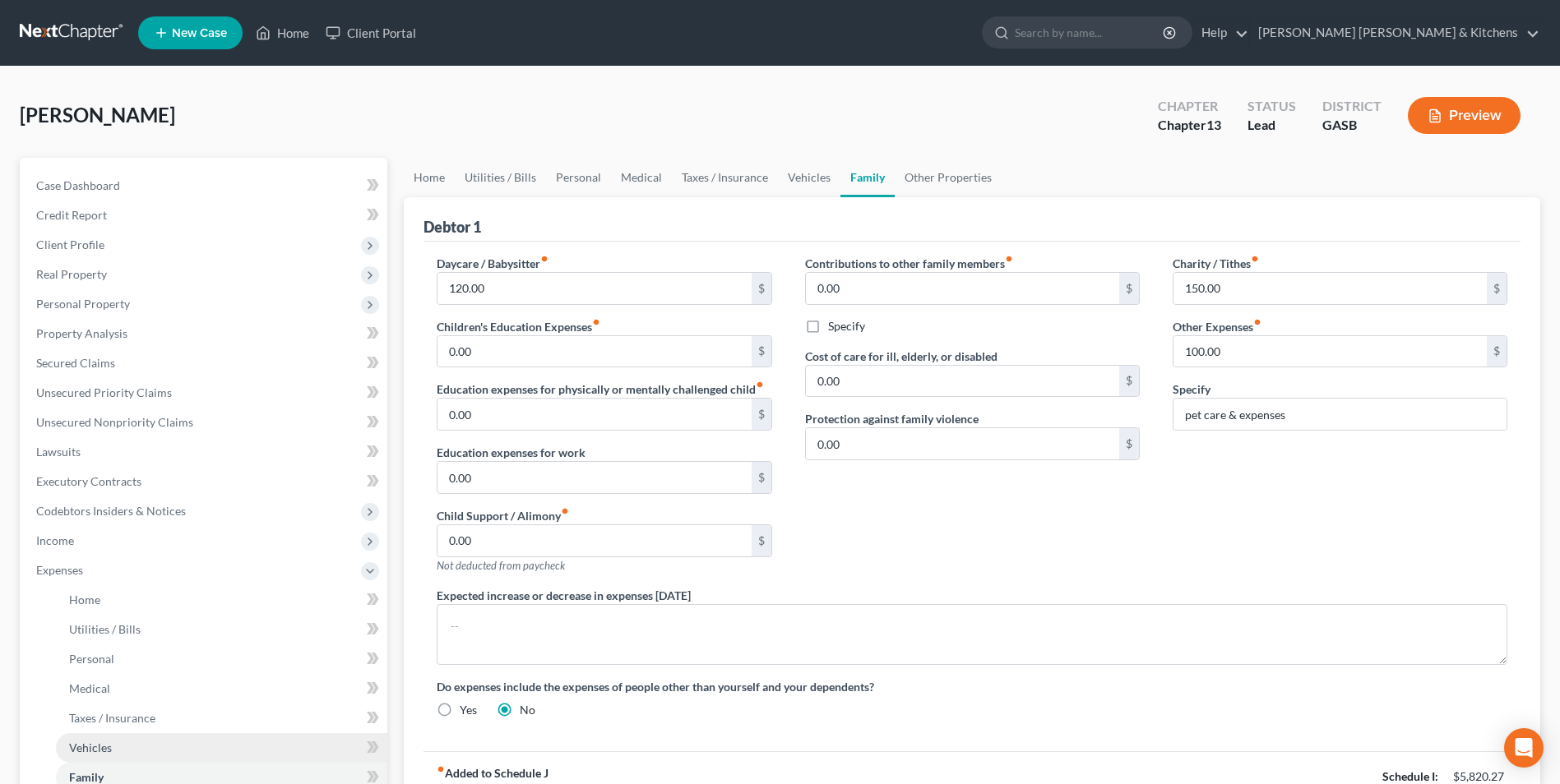
click at [89, 741] on span "Vehicles" at bounding box center [90, 747] width 43 height 14
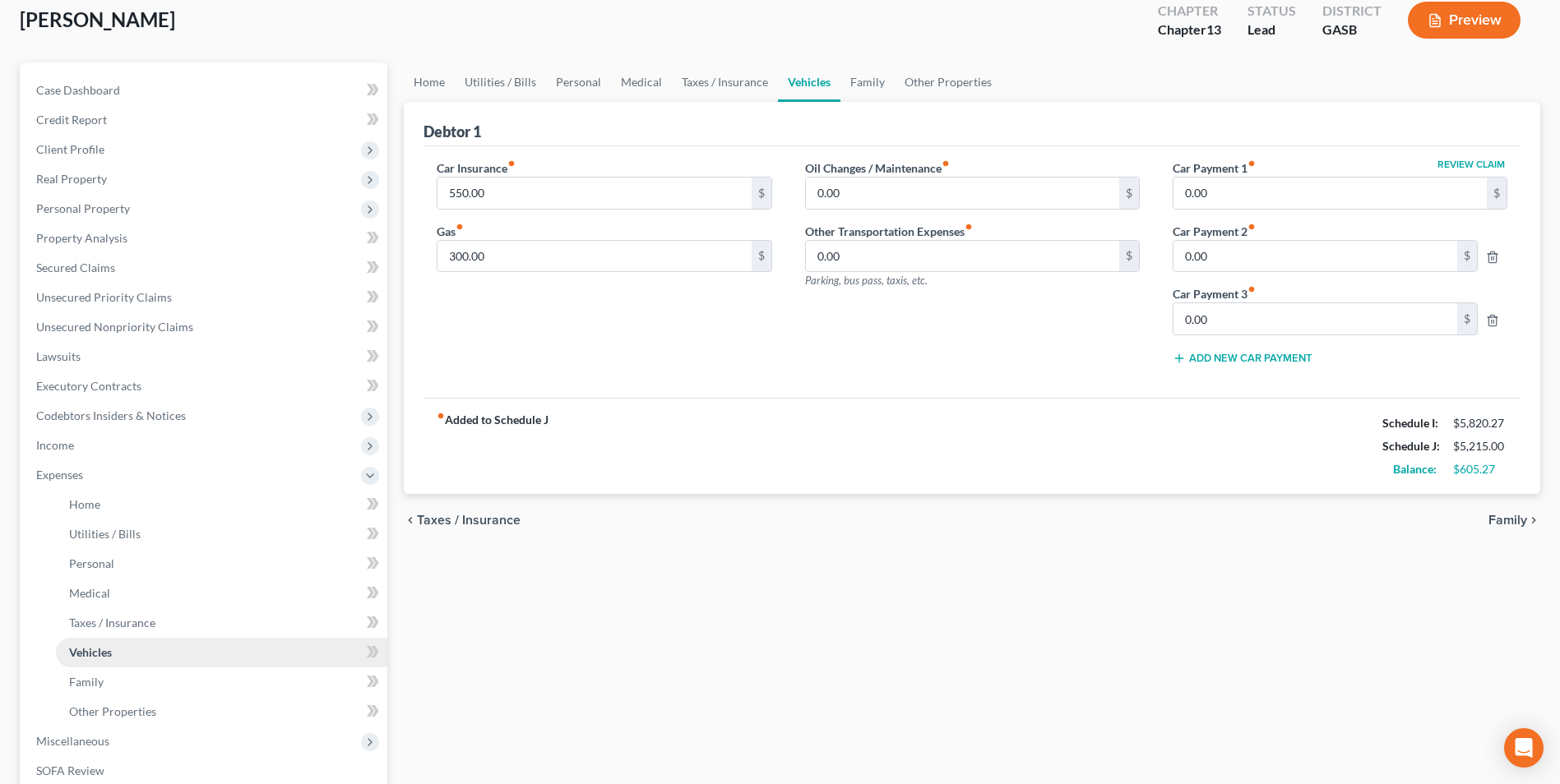
scroll to position [247, 0]
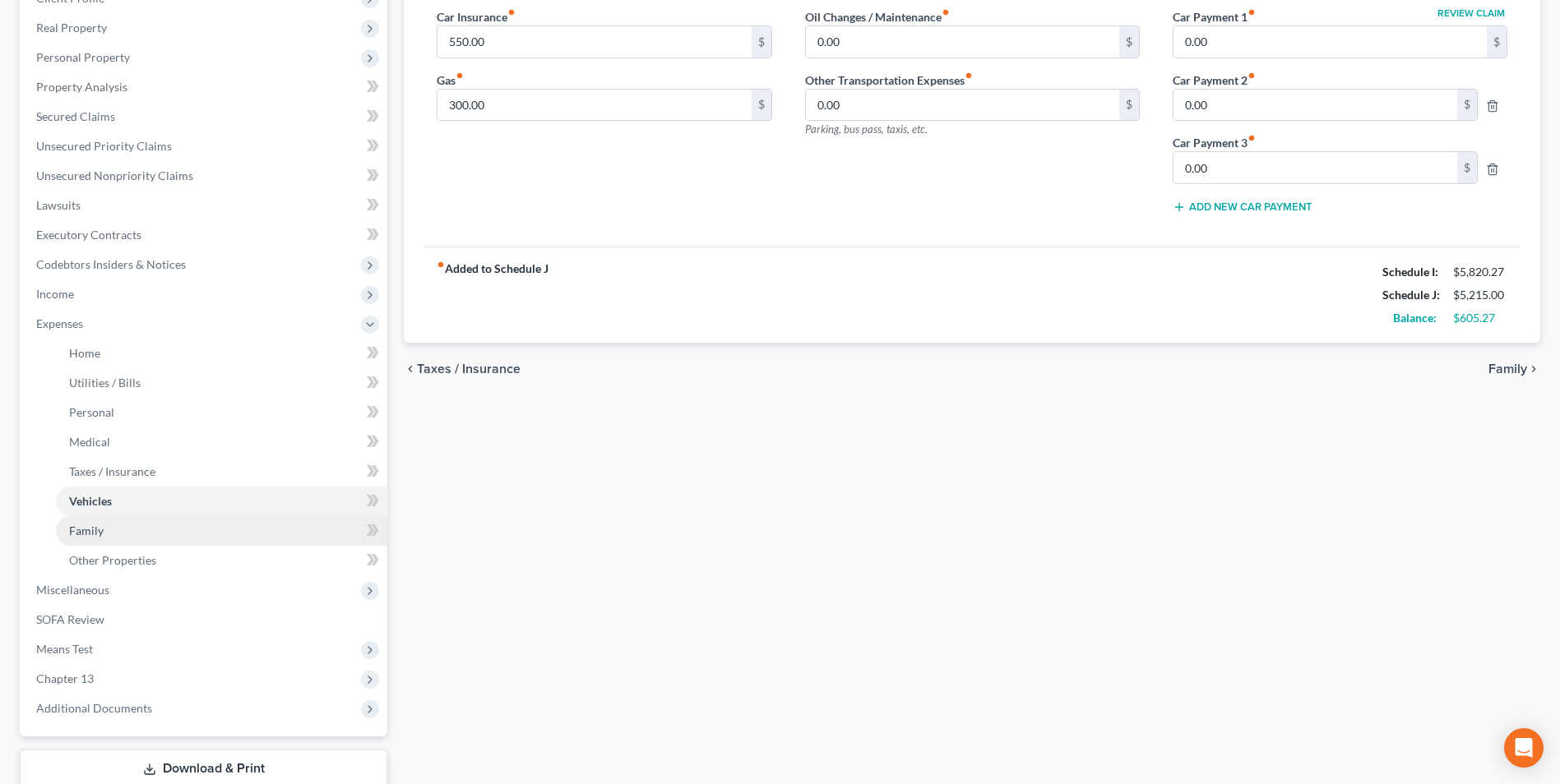
click at [83, 540] on link "Family" at bounding box center [221, 530] width 331 height 30
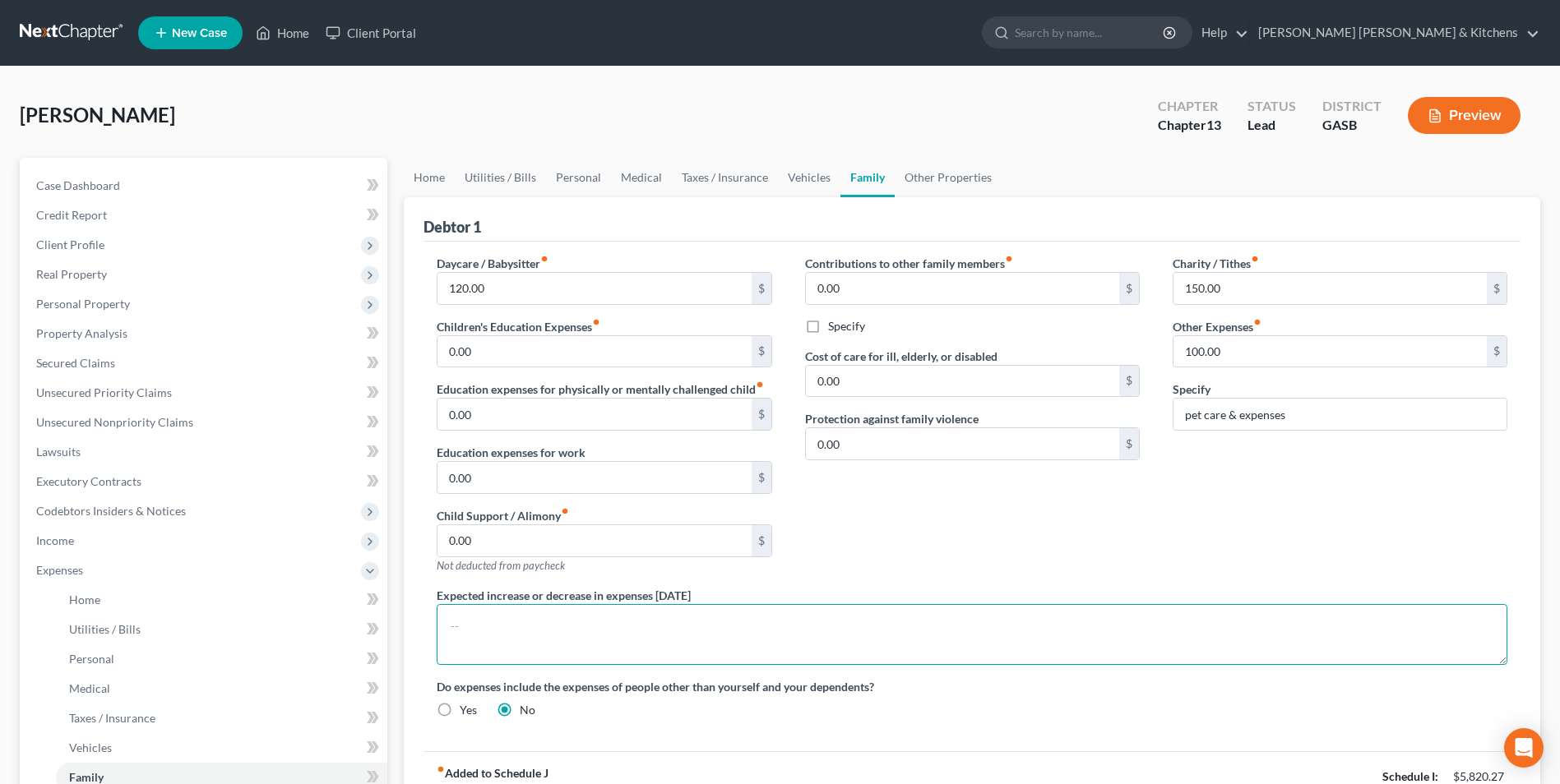
click at [491, 650] on textarea at bounding box center [972, 634] width 1070 height 60
type textarea "debtor's vehicle is expensive to upkeep, gas portion approx $200 a month. Debto…"
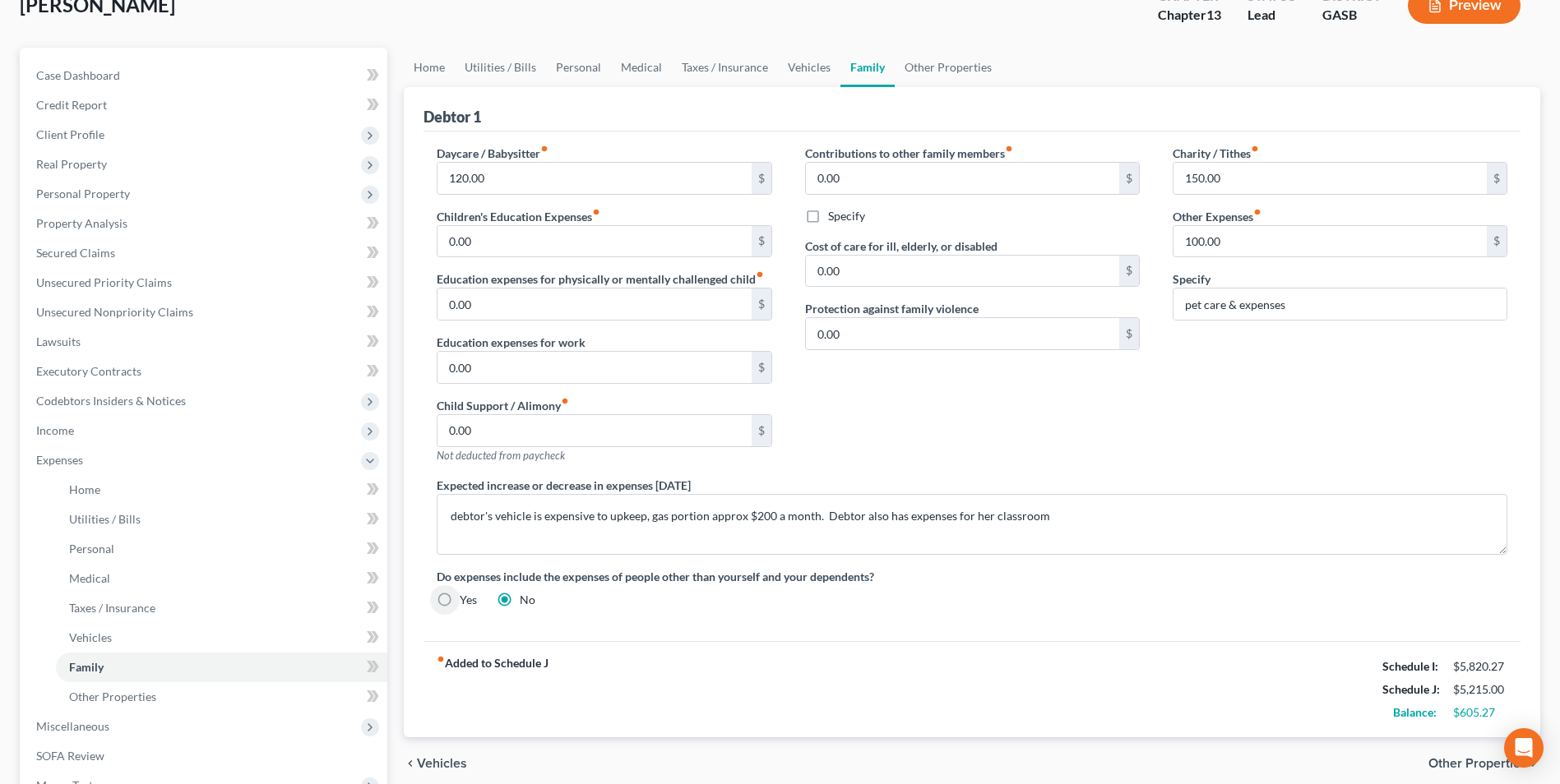
scroll to position [356, 0]
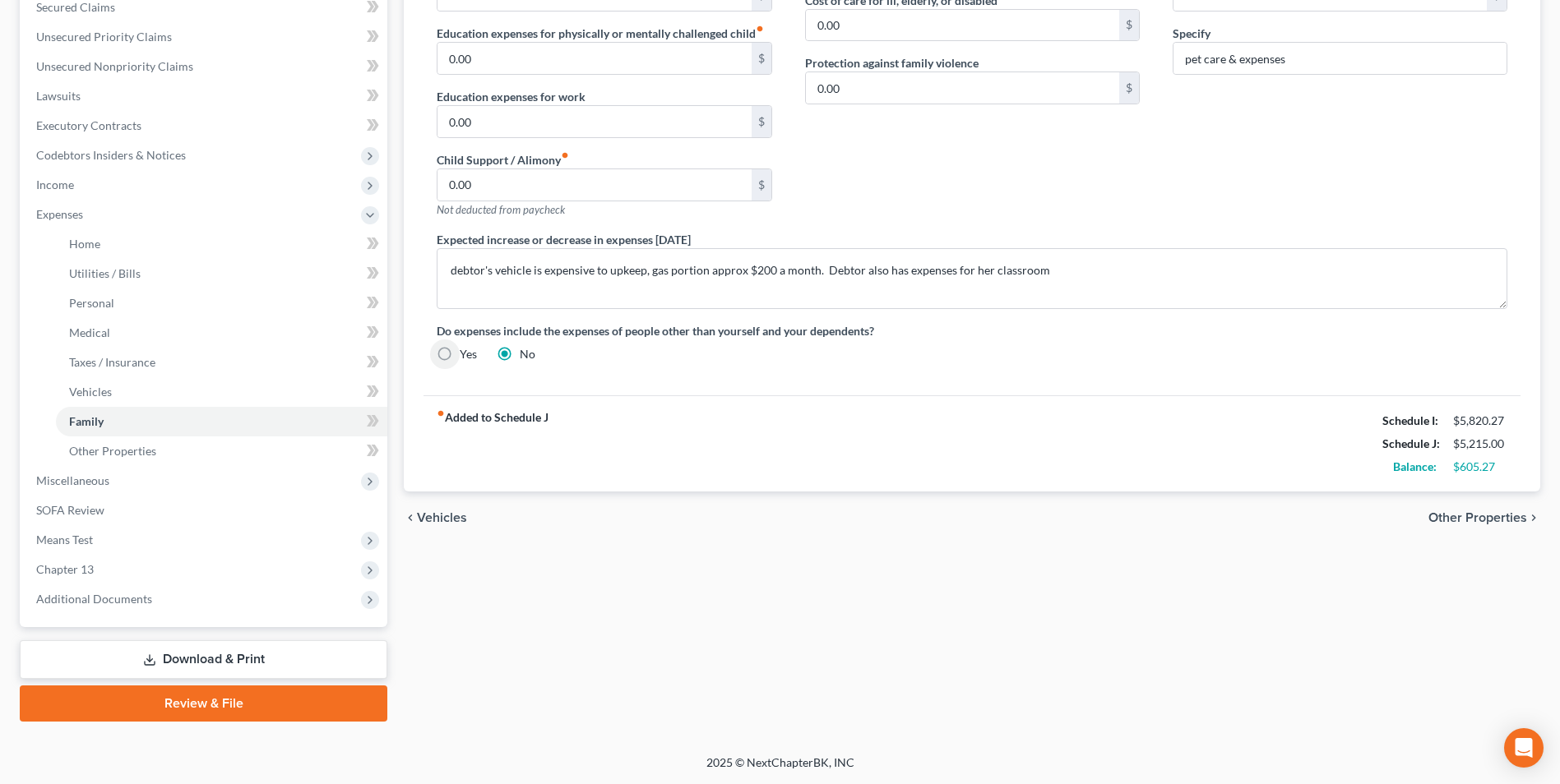
click at [211, 655] on link "Download & Print" at bounding box center [204, 659] width 368 height 38
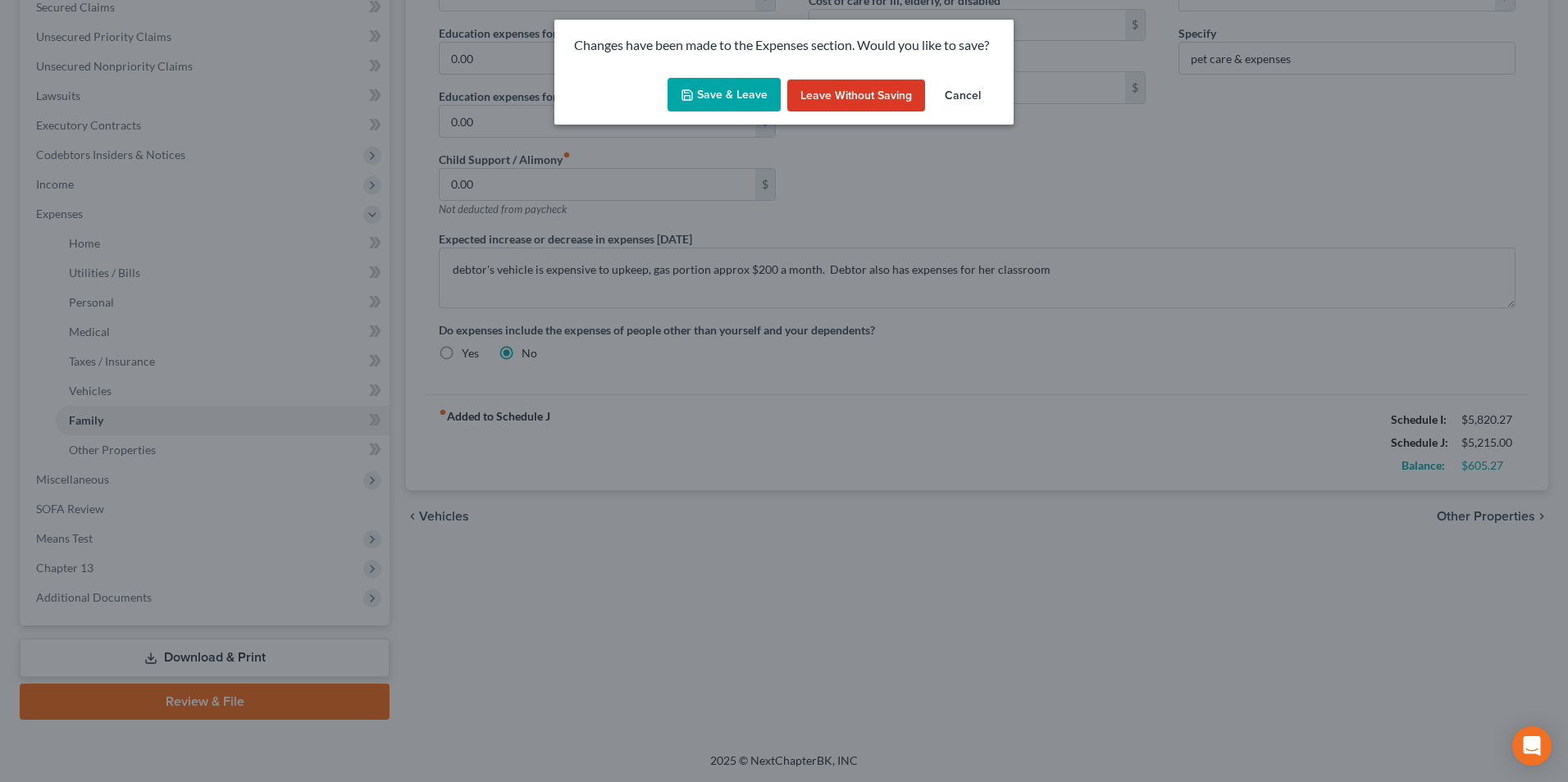
click at [720, 96] on button "Save & Leave" at bounding box center [724, 95] width 113 height 35
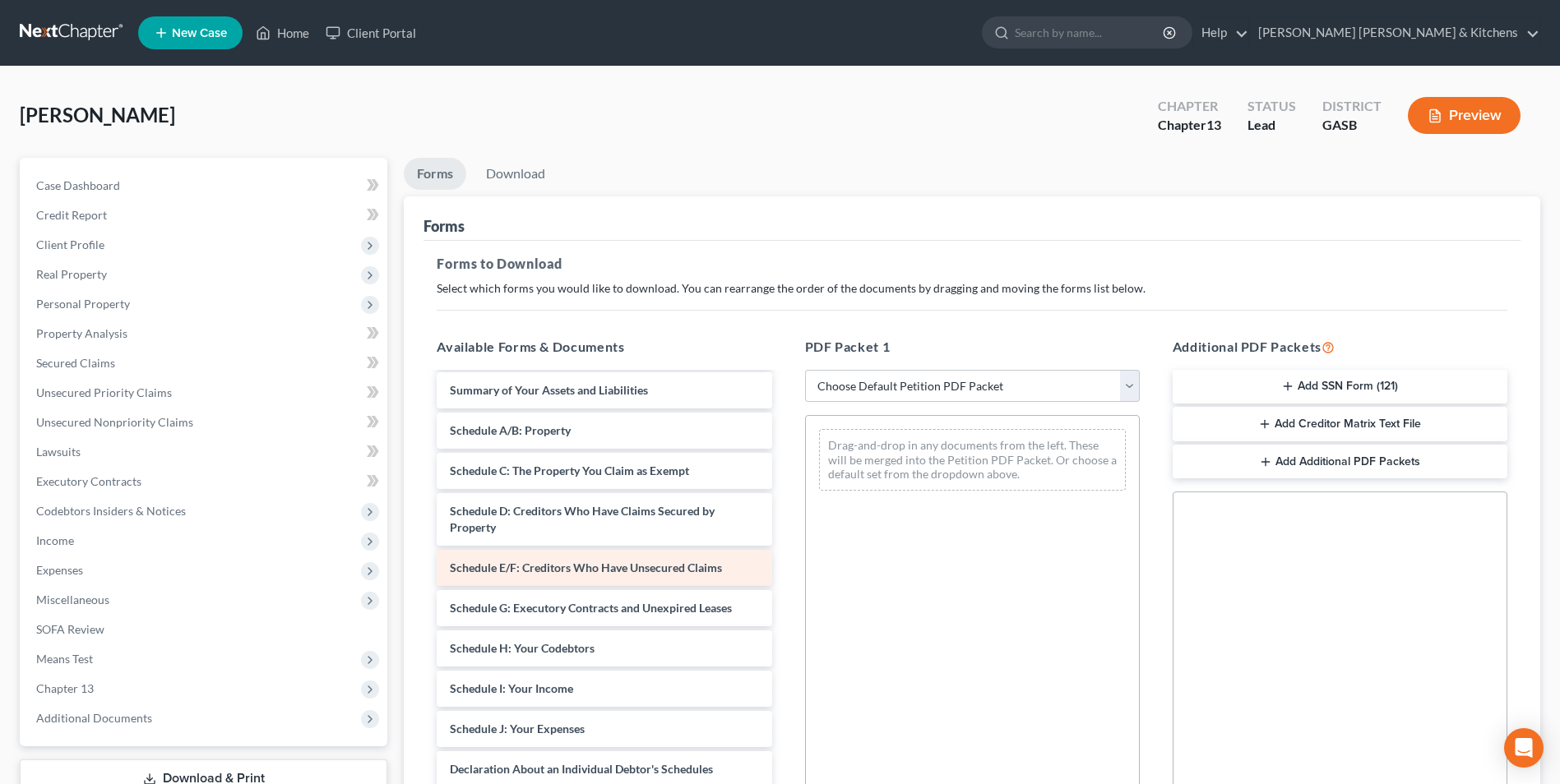
scroll to position [164, 0]
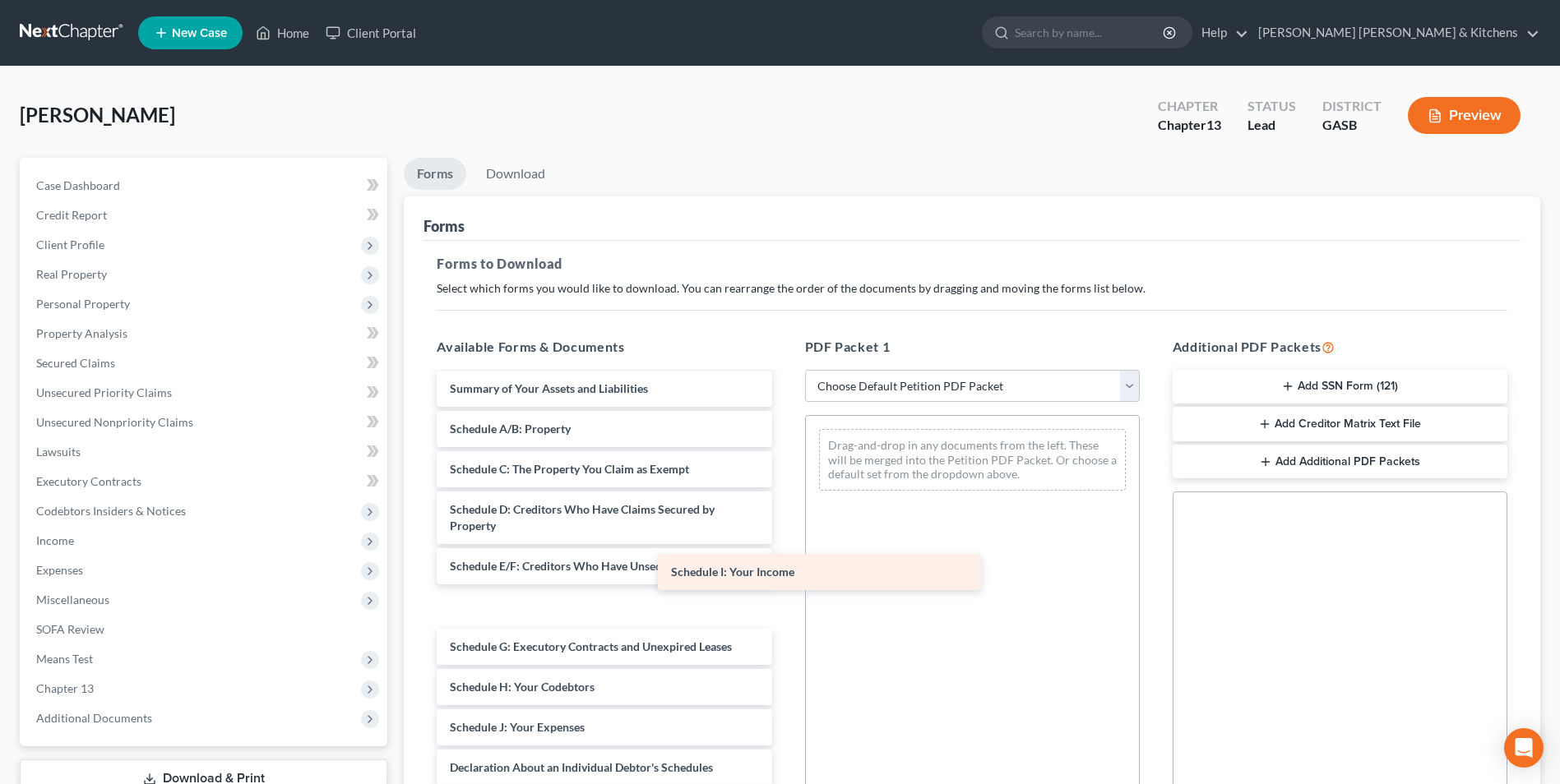
drag, startPoint x: 581, startPoint y: 690, endPoint x: 937, endPoint y: 471, distance: 418.0
click at [784, 471] on div "Schedule I: Your Income Installments Fee Sheets Installments Fee Sheets Declara…" at bounding box center [604, 634] width 361 height 850
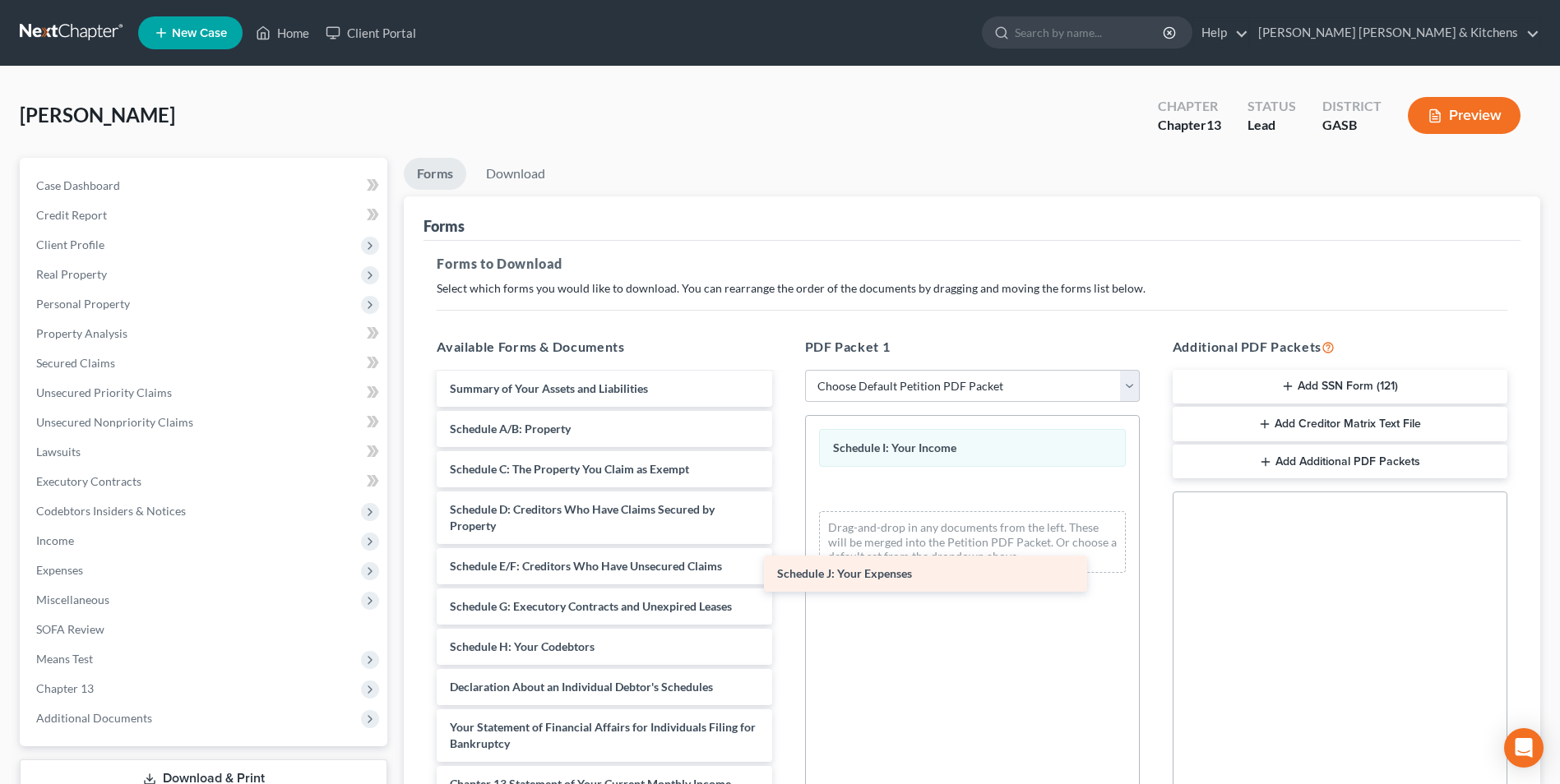
drag, startPoint x: 551, startPoint y: 692, endPoint x: 940, endPoint y: 547, distance: 415.1
click at [784, 547] on div "Schedule J: Your Expenses Installments Fee Sheets Installments Fee Sheets Decla…" at bounding box center [604, 594] width 361 height 770
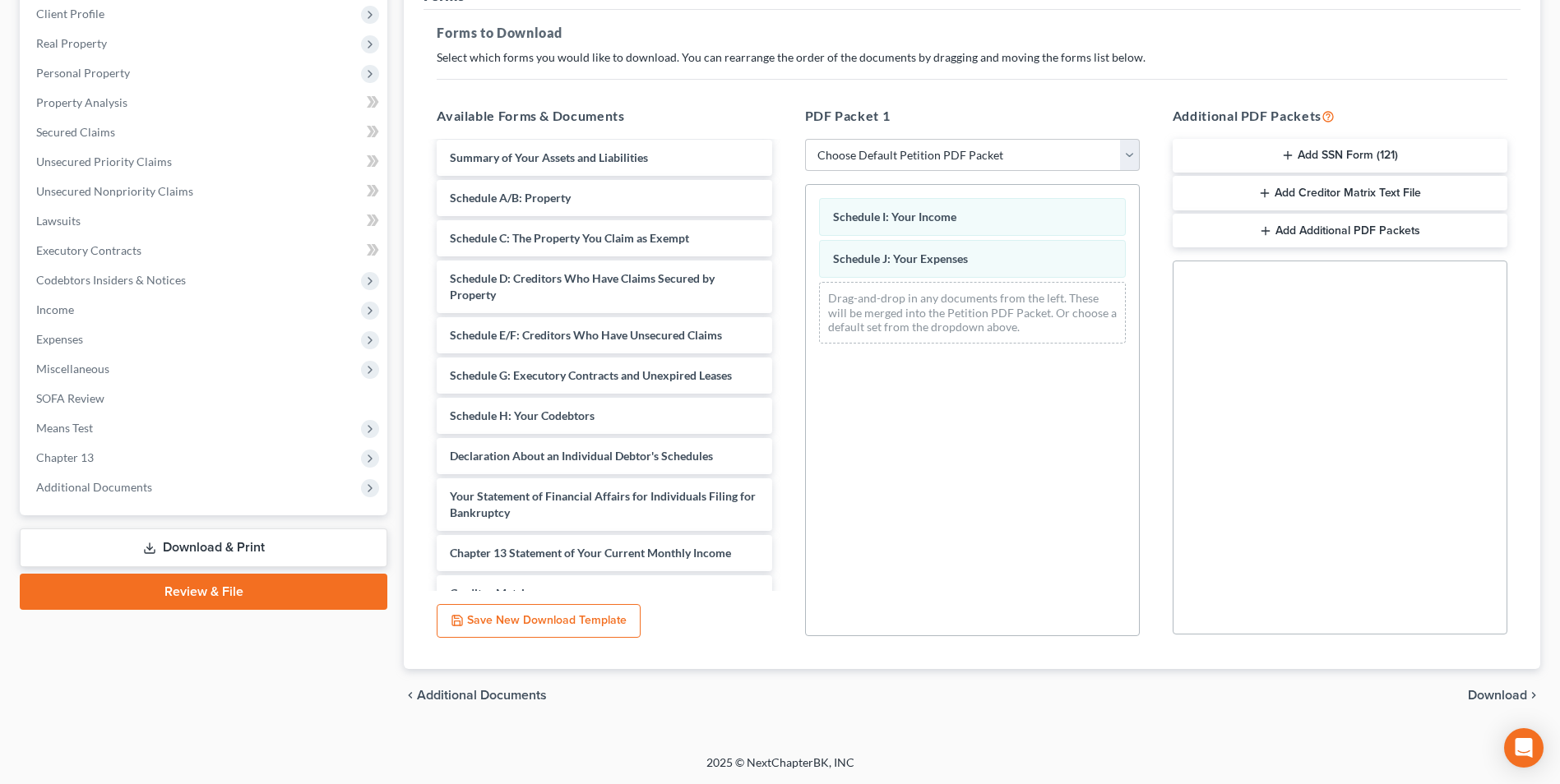
click at [1479, 694] on span "Download" at bounding box center [1498, 695] width 60 height 13
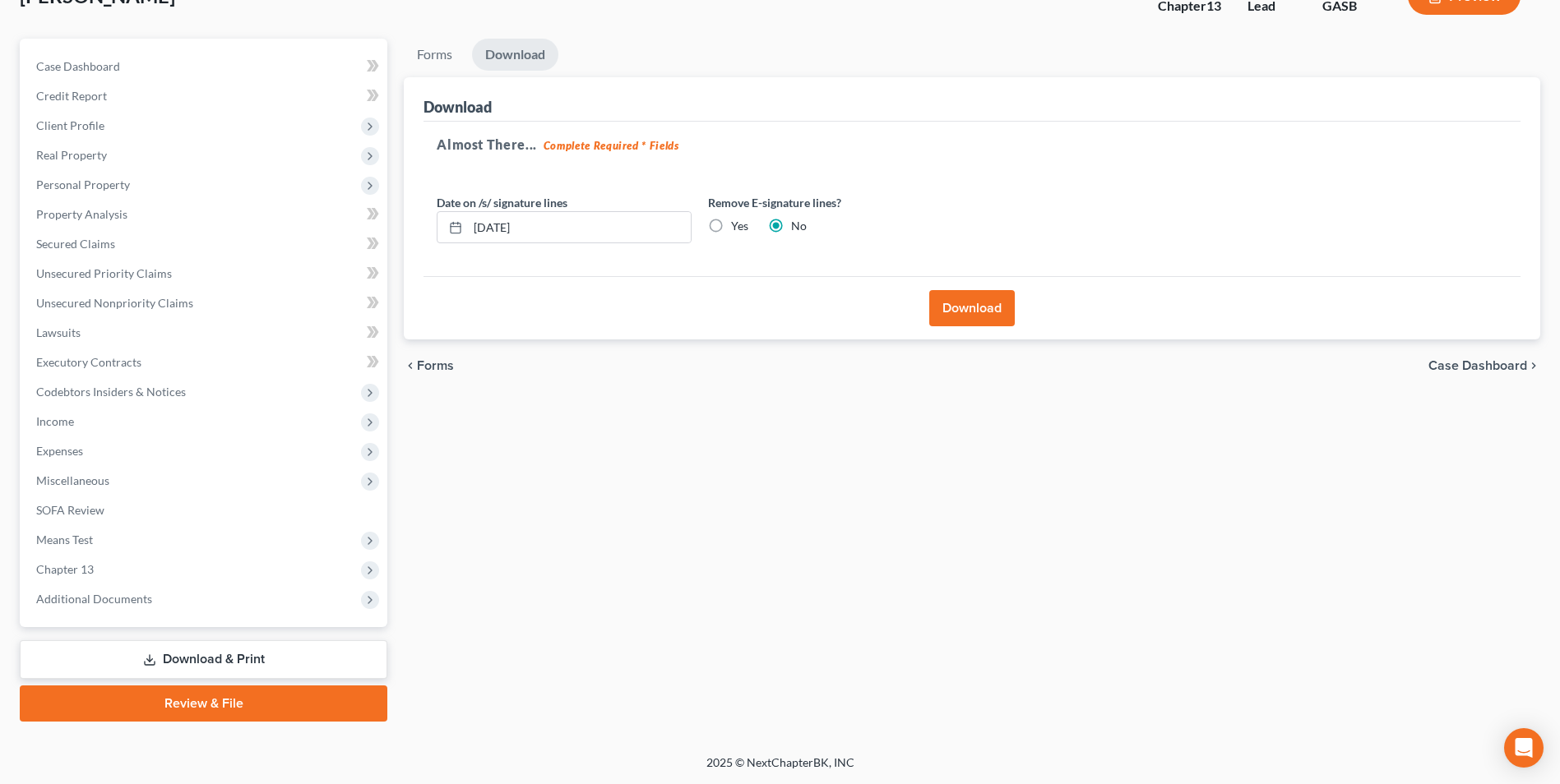
click at [950, 308] on button "Download" at bounding box center [972, 308] width 85 height 36
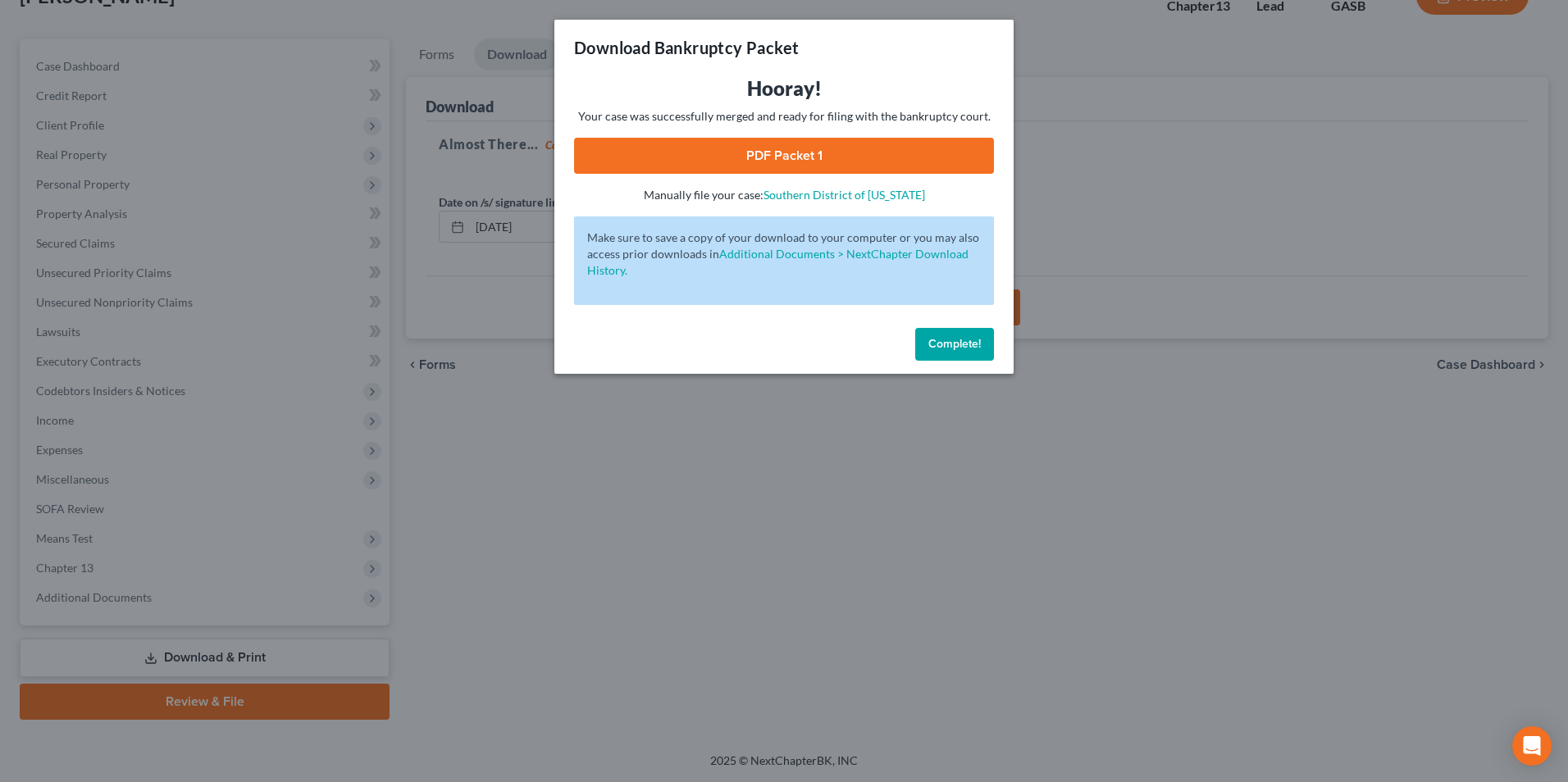
click at [803, 159] on link "PDF Packet 1" at bounding box center [784, 155] width 420 height 36
click at [542, 481] on div "Download Bankruptcy Packet Hooray! Your case was successfully merged and ready …" at bounding box center [784, 391] width 1568 height 782
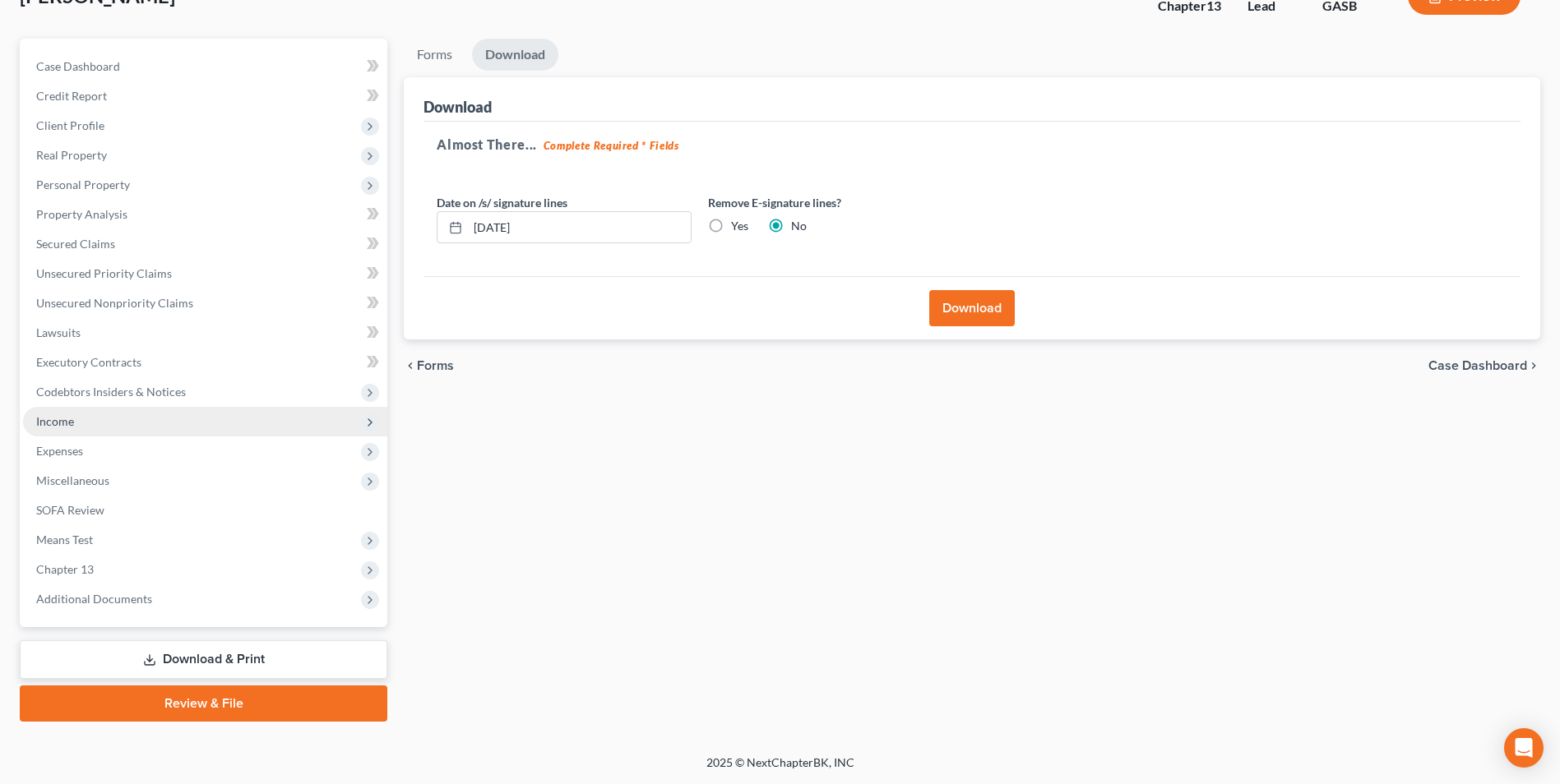
click at [50, 421] on span "Income" at bounding box center [54, 421] width 37 height 14
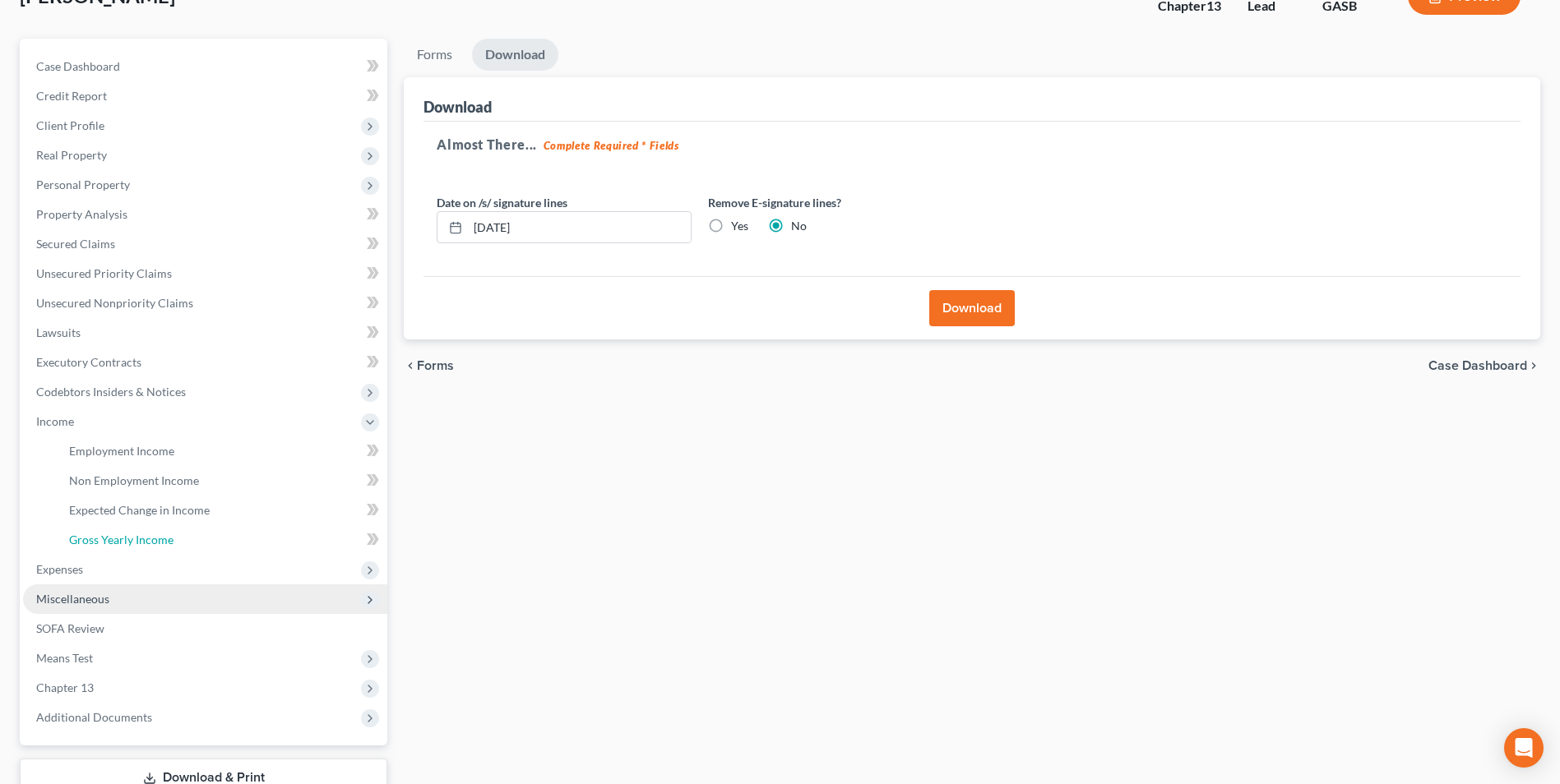
drag, startPoint x: 101, startPoint y: 535, endPoint x: 264, endPoint y: 588, distance: 171.4
click at [101, 535] on span "Gross Yearly Income" at bounding box center [121, 540] width 105 height 14
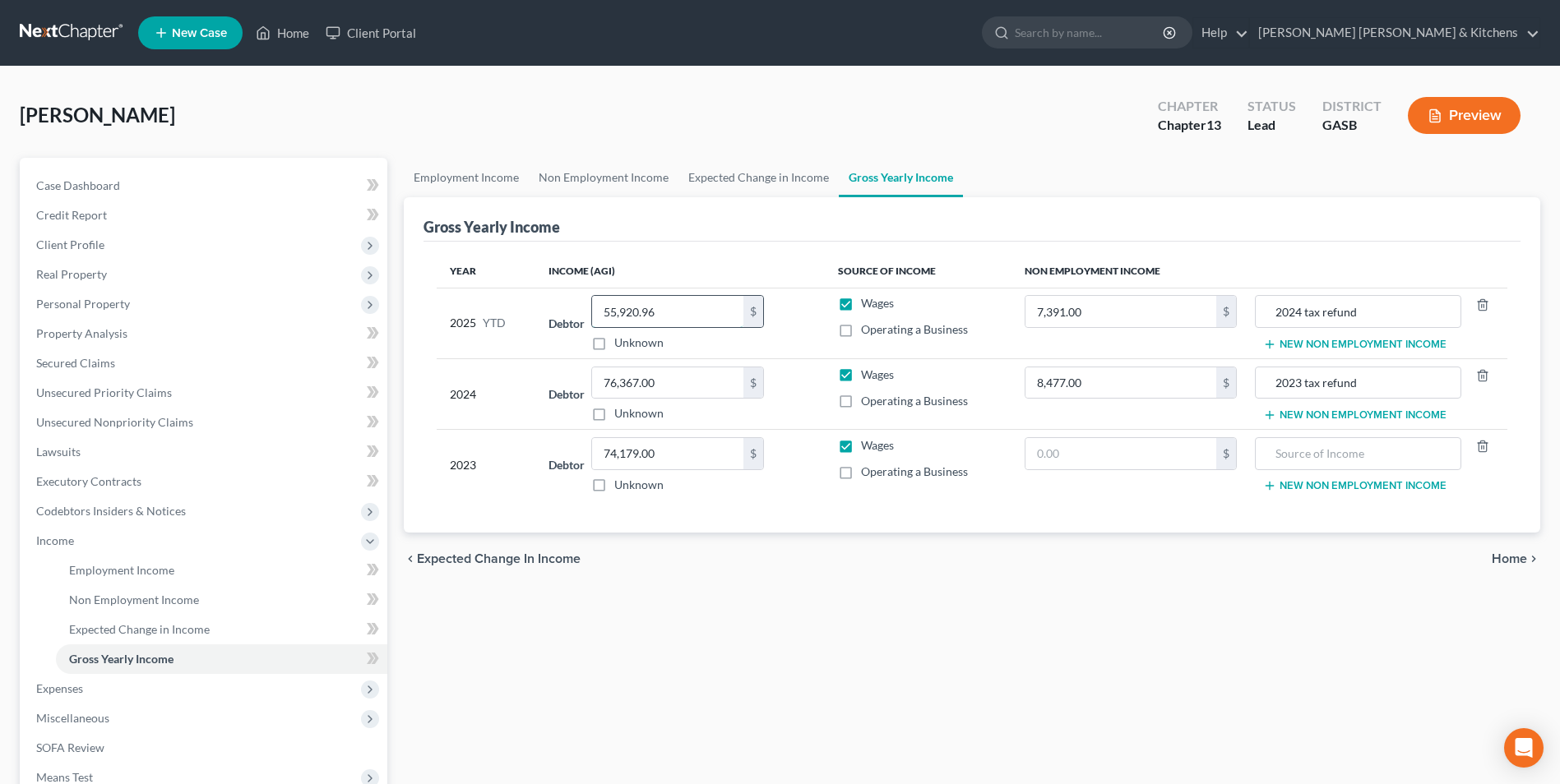
click at [667, 317] on input "55,920.96" at bounding box center [668, 312] width 152 height 31
type input "61,147.70"
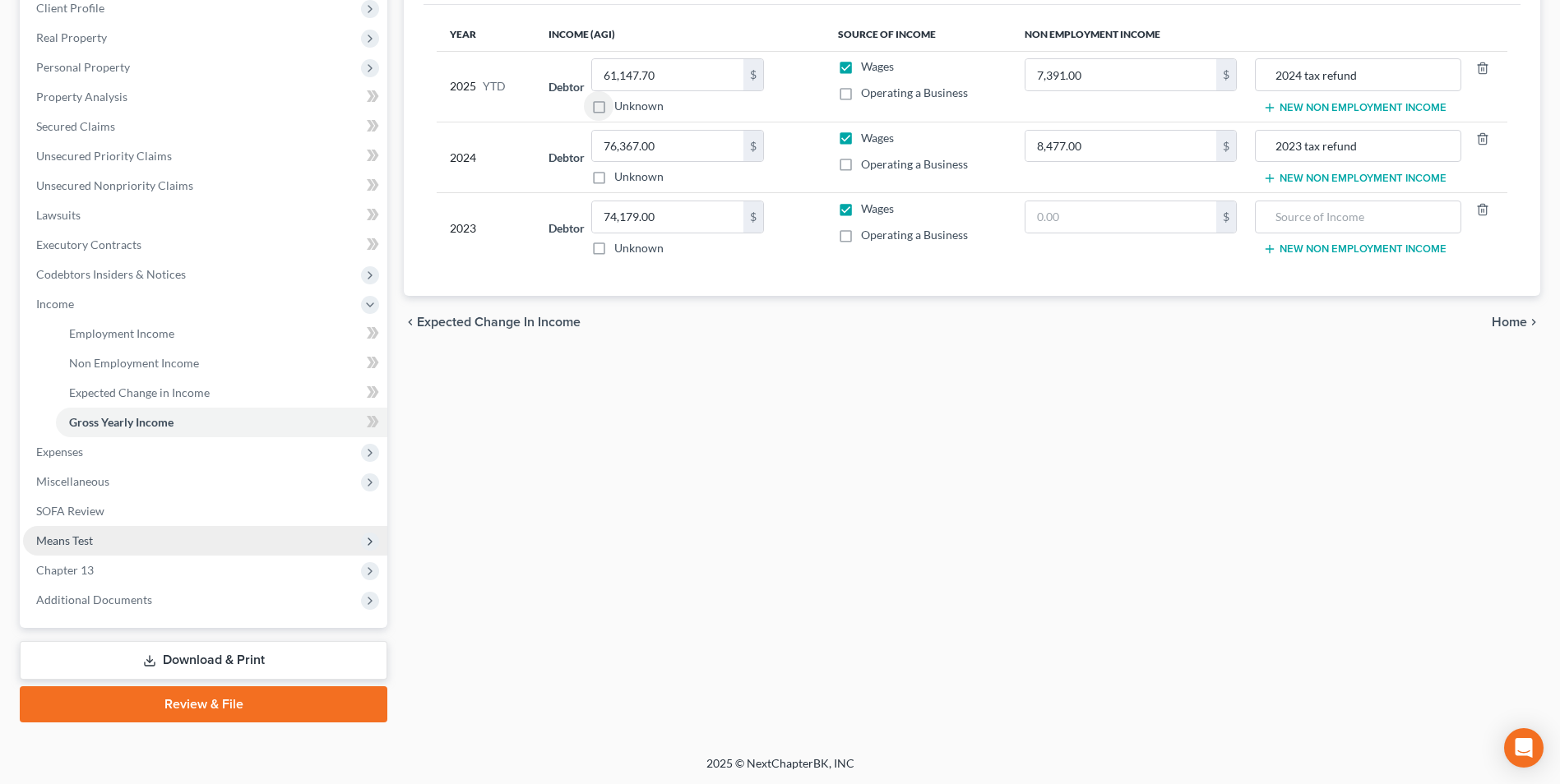
scroll to position [237, 0]
click at [221, 660] on link "Download & Print" at bounding box center [204, 659] width 368 height 38
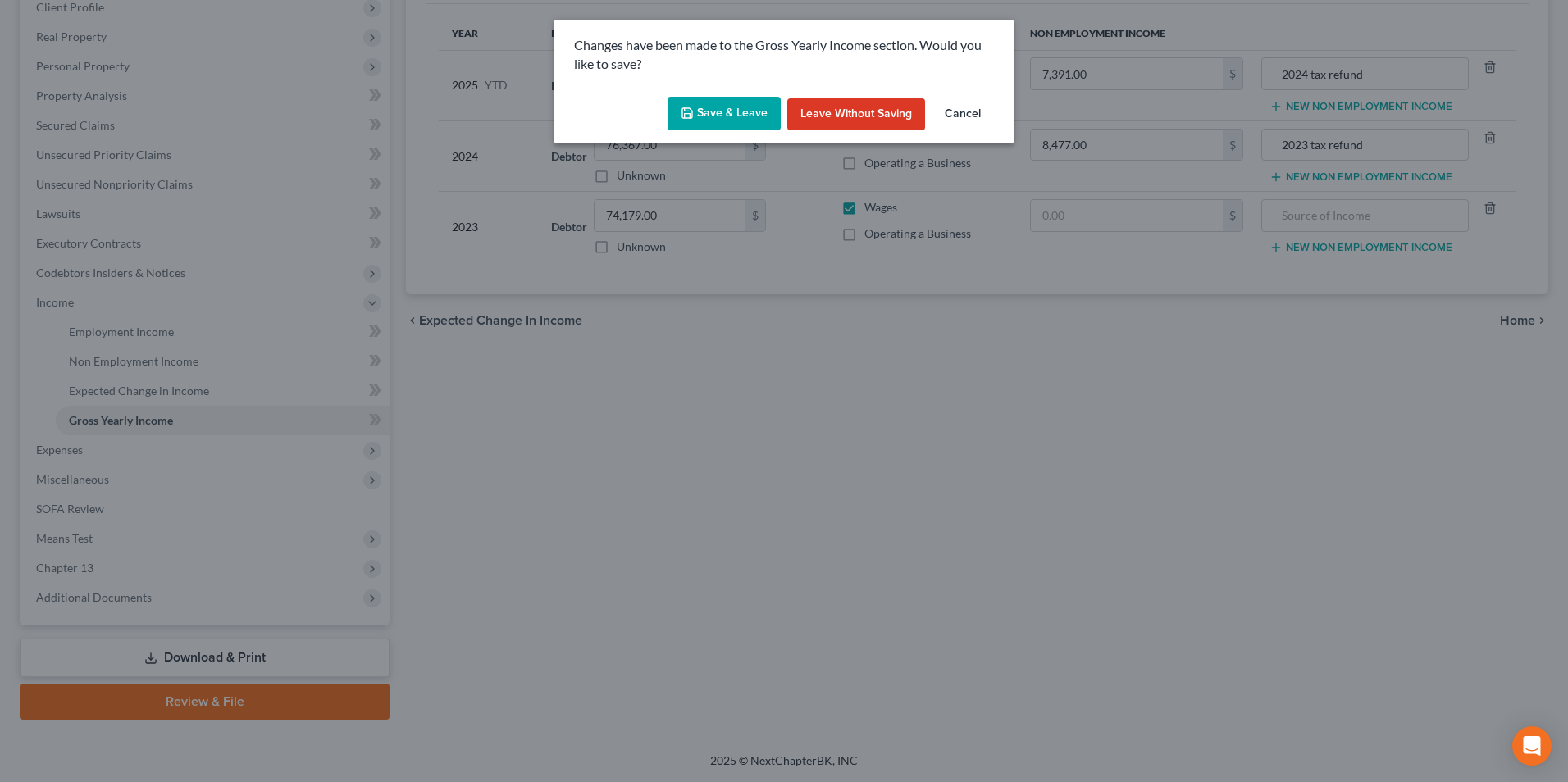
click at [724, 121] on button "Save & Leave" at bounding box center [724, 114] width 113 height 35
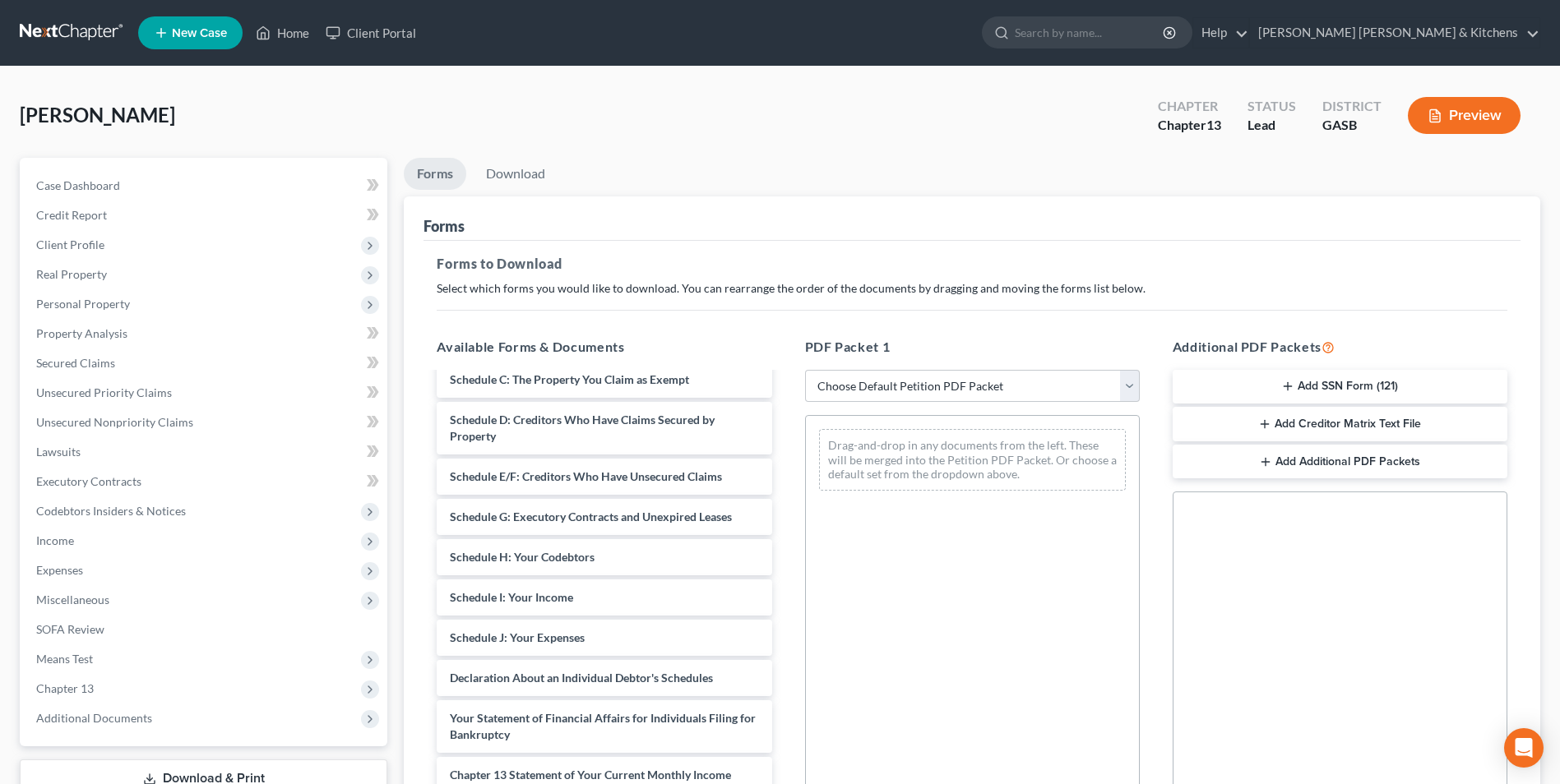
scroll to position [271, 0]
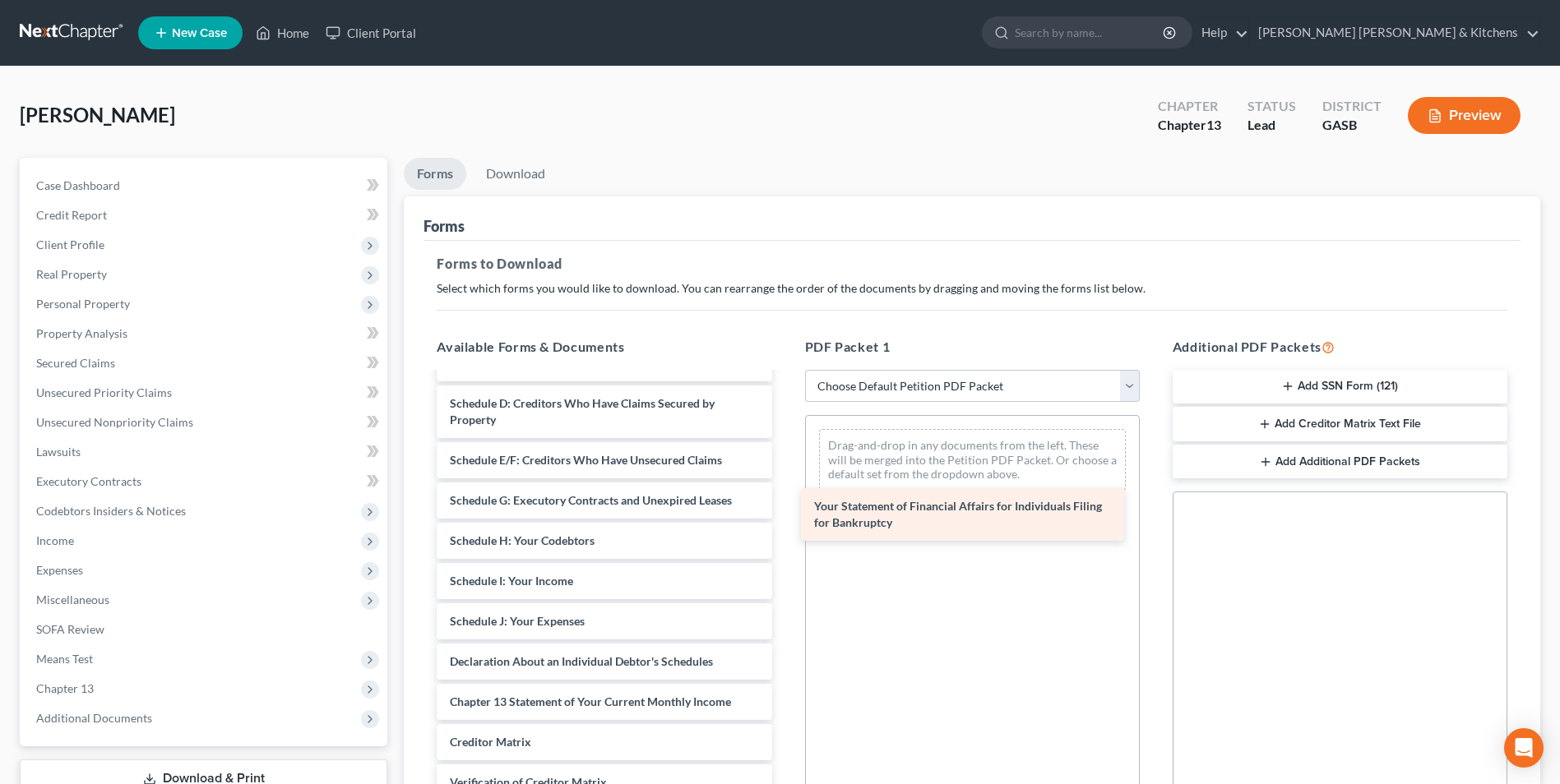
drag, startPoint x: 666, startPoint y: 701, endPoint x: 1027, endPoint y: 475, distance: 425.9
click at [784, 485] on div "Your Statement of Financial Affairs for Individuals Filing for Bankruptcy Insta…" at bounding box center [604, 501] width 361 height 794
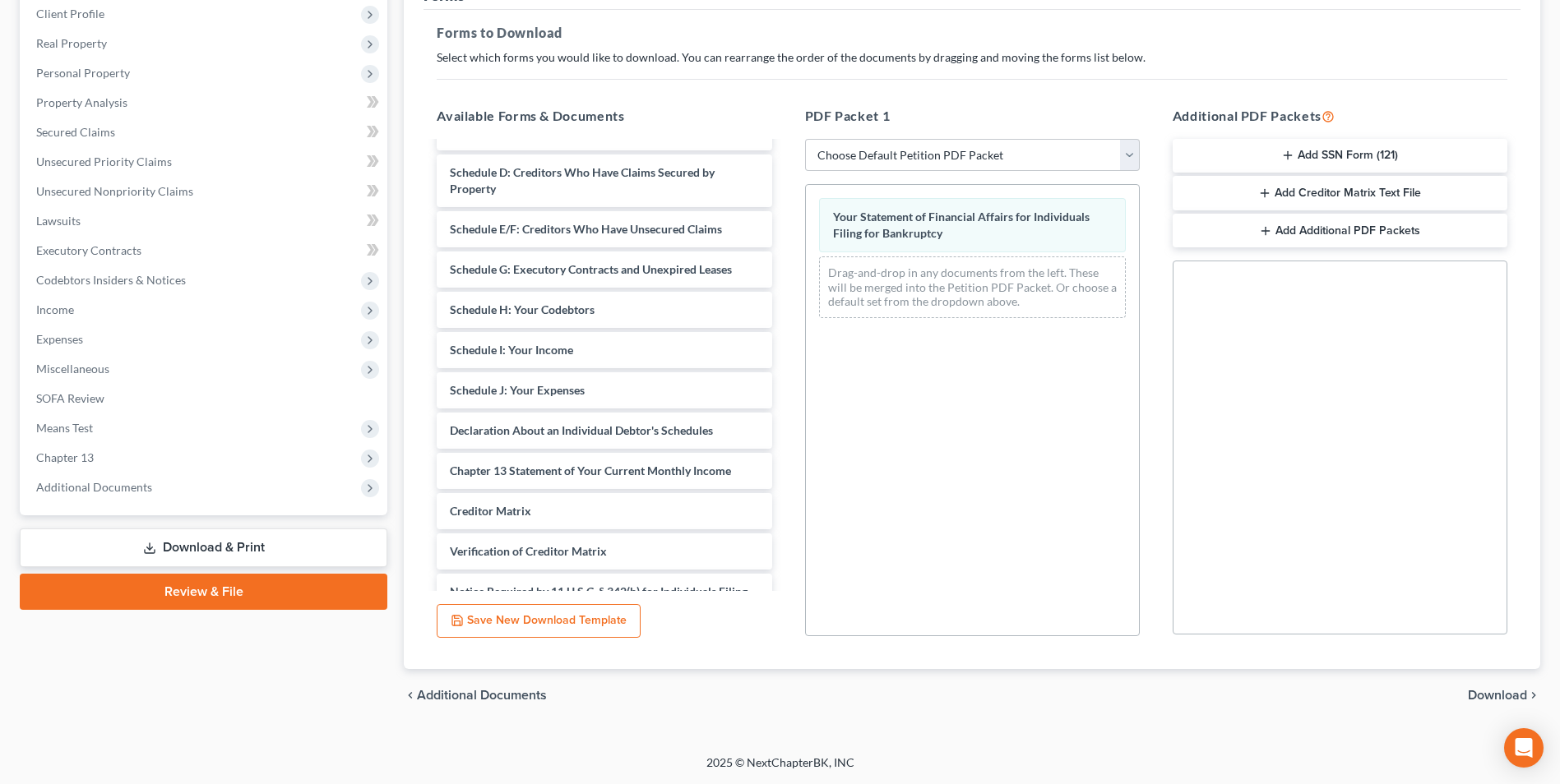
click at [1488, 694] on span "Download" at bounding box center [1498, 695] width 60 height 13
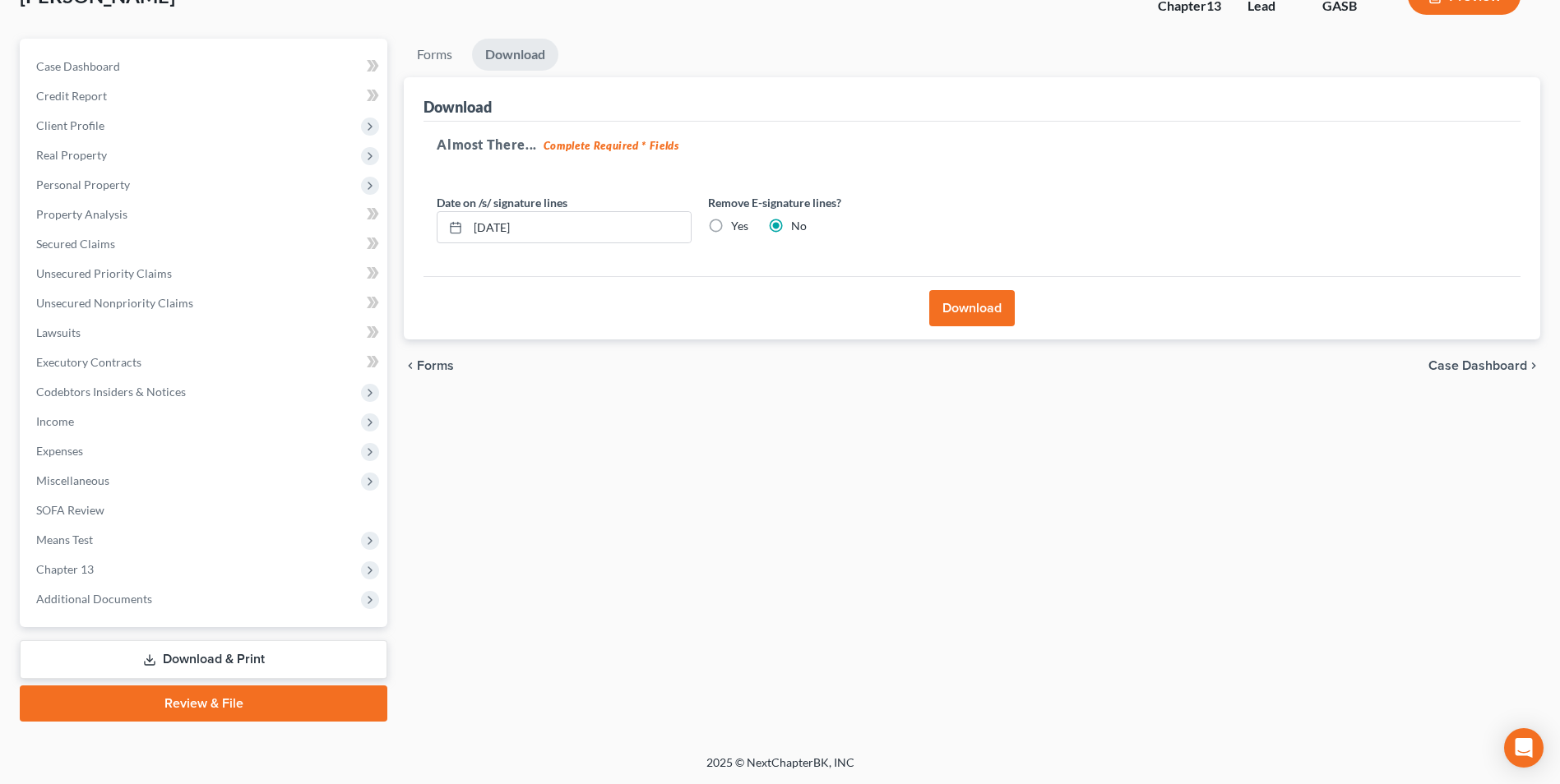
scroll to position [119, 0]
click at [969, 312] on button "Download" at bounding box center [972, 308] width 85 height 36
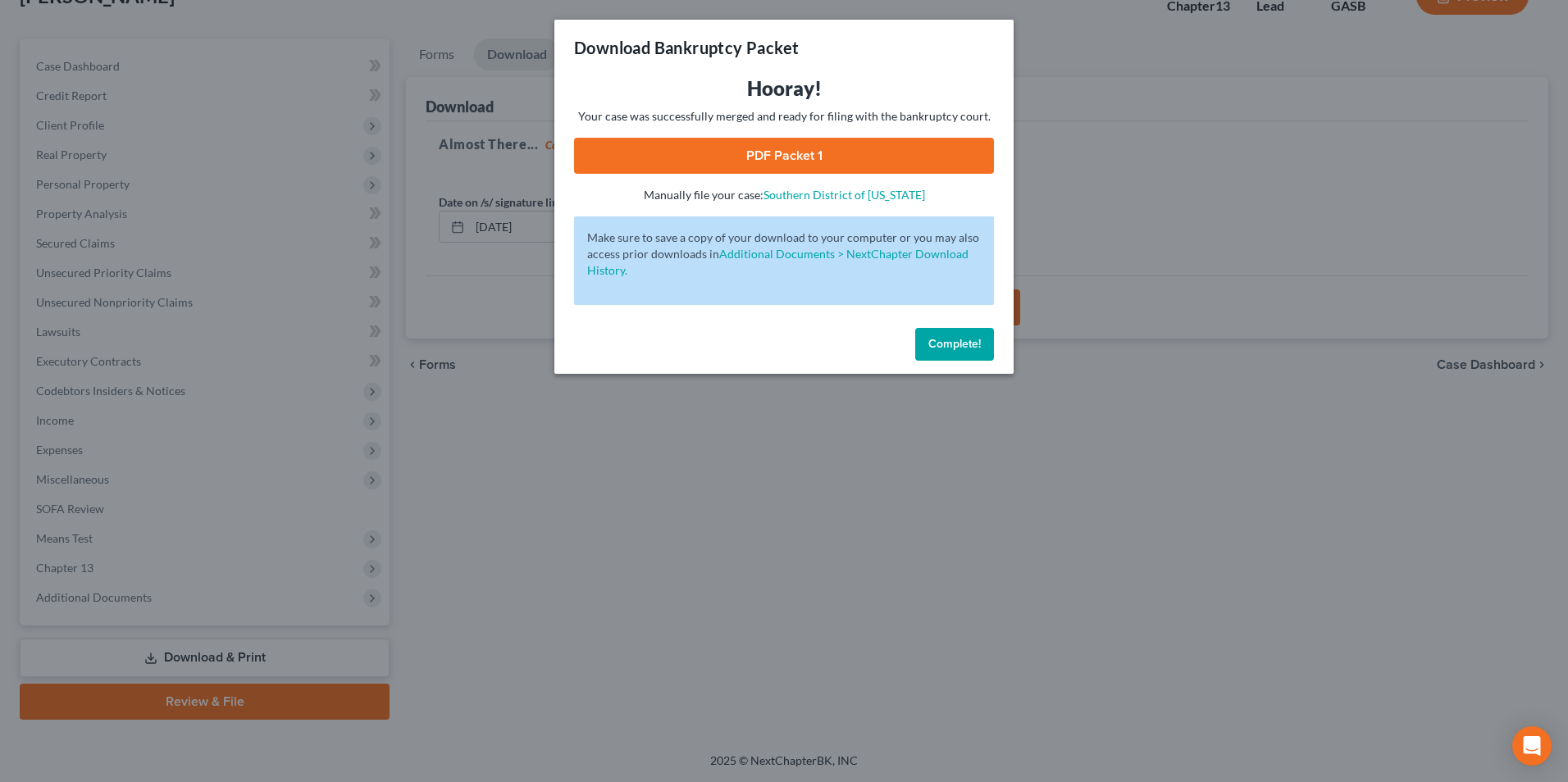
click at [730, 150] on link "PDF Packet 1" at bounding box center [784, 155] width 420 height 36
click at [635, 449] on div "Download Bankruptcy Packet Hooray! Your case was successfully merged and ready …" at bounding box center [784, 391] width 1568 height 782
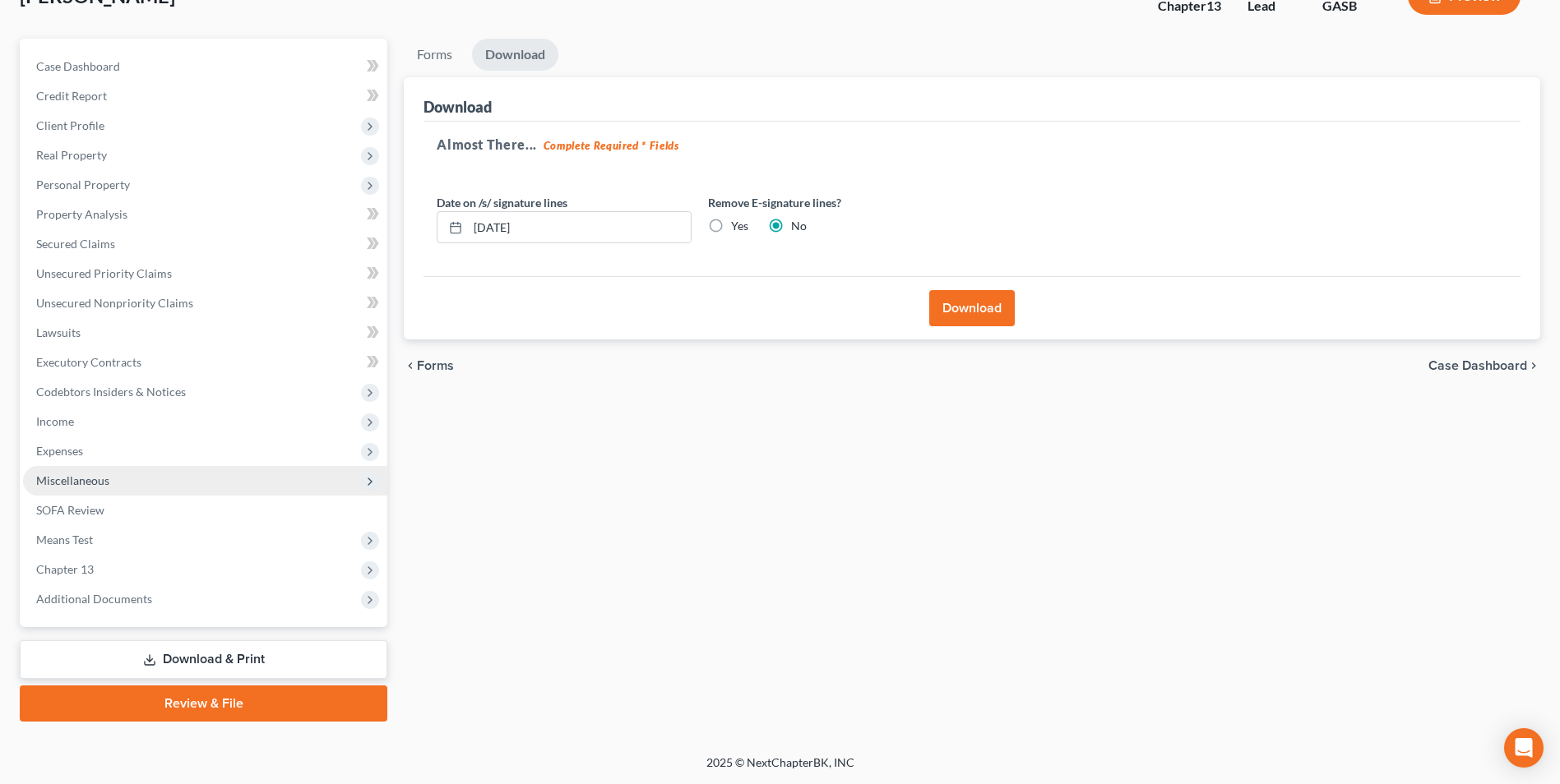
click at [95, 475] on span "Miscellaneous" at bounding box center [72, 480] width 73 height 14
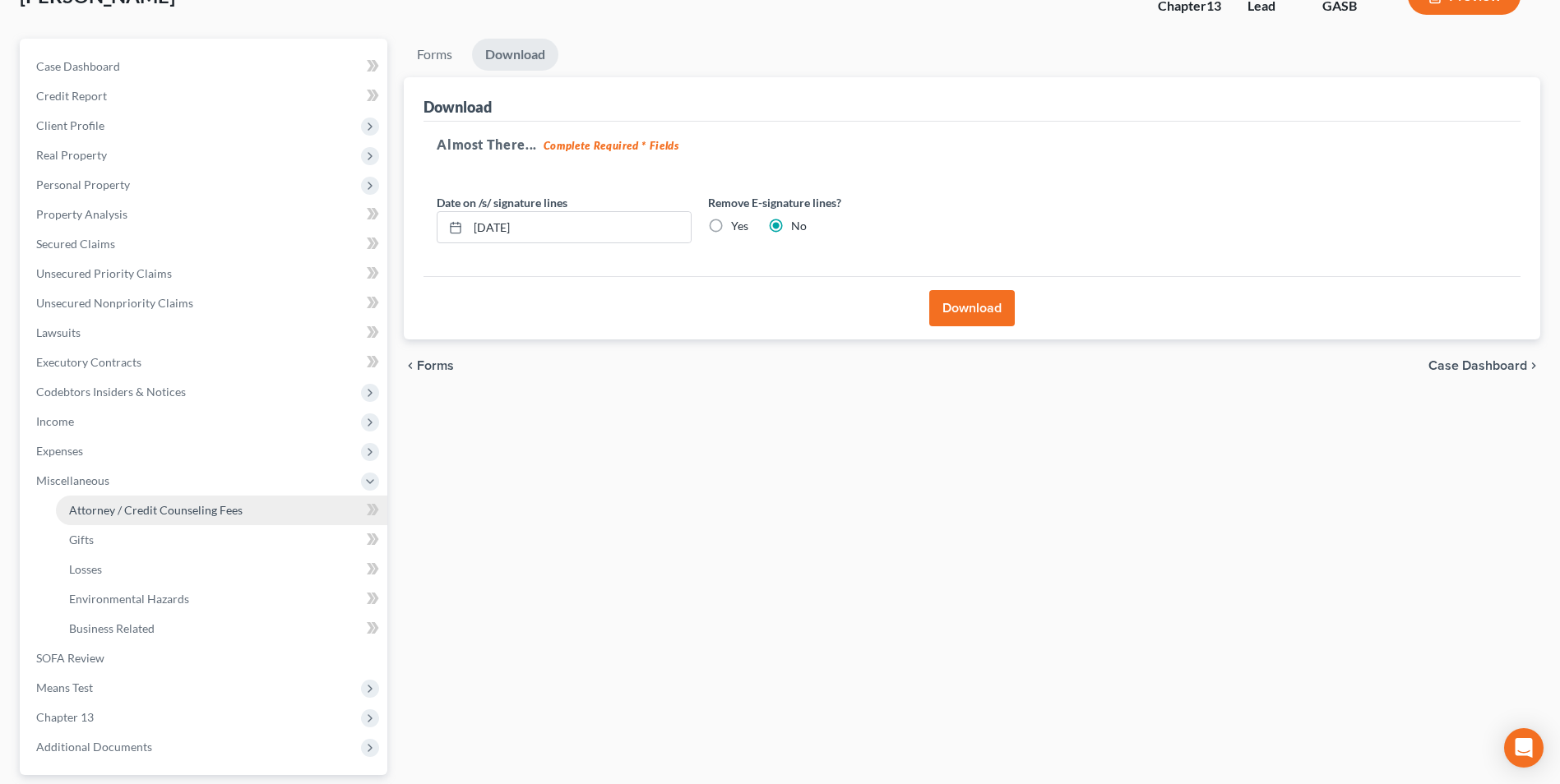
drag, startPoint x: 106, startPoint y: 500, endPoint x: 255, endPoint y: 510, distance: 149.3
click at [106, 500] on link "Attorney / Credit Counseling Fees" at bounding box center [221, 510] width 331 height 30
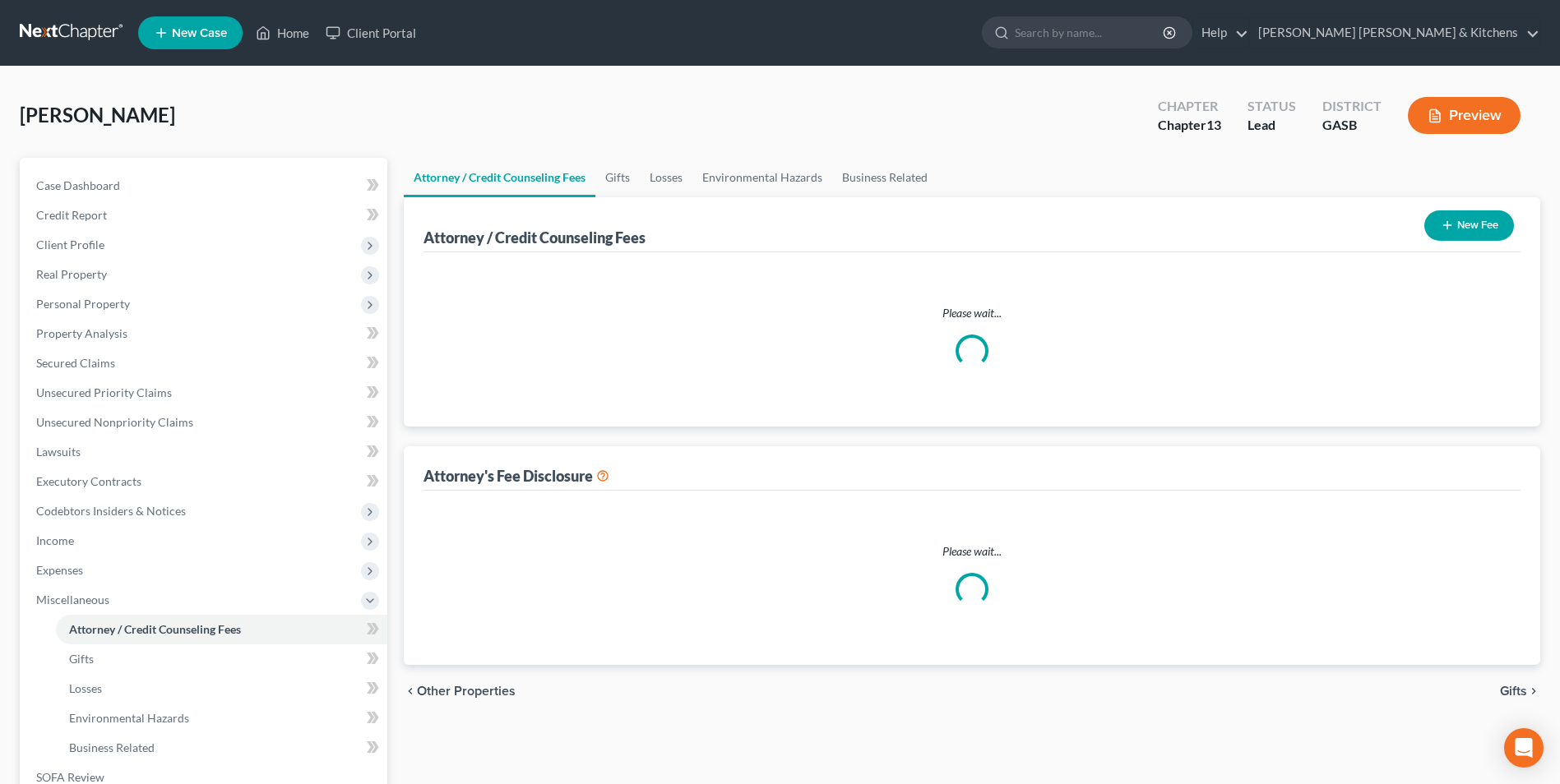
select select "0"
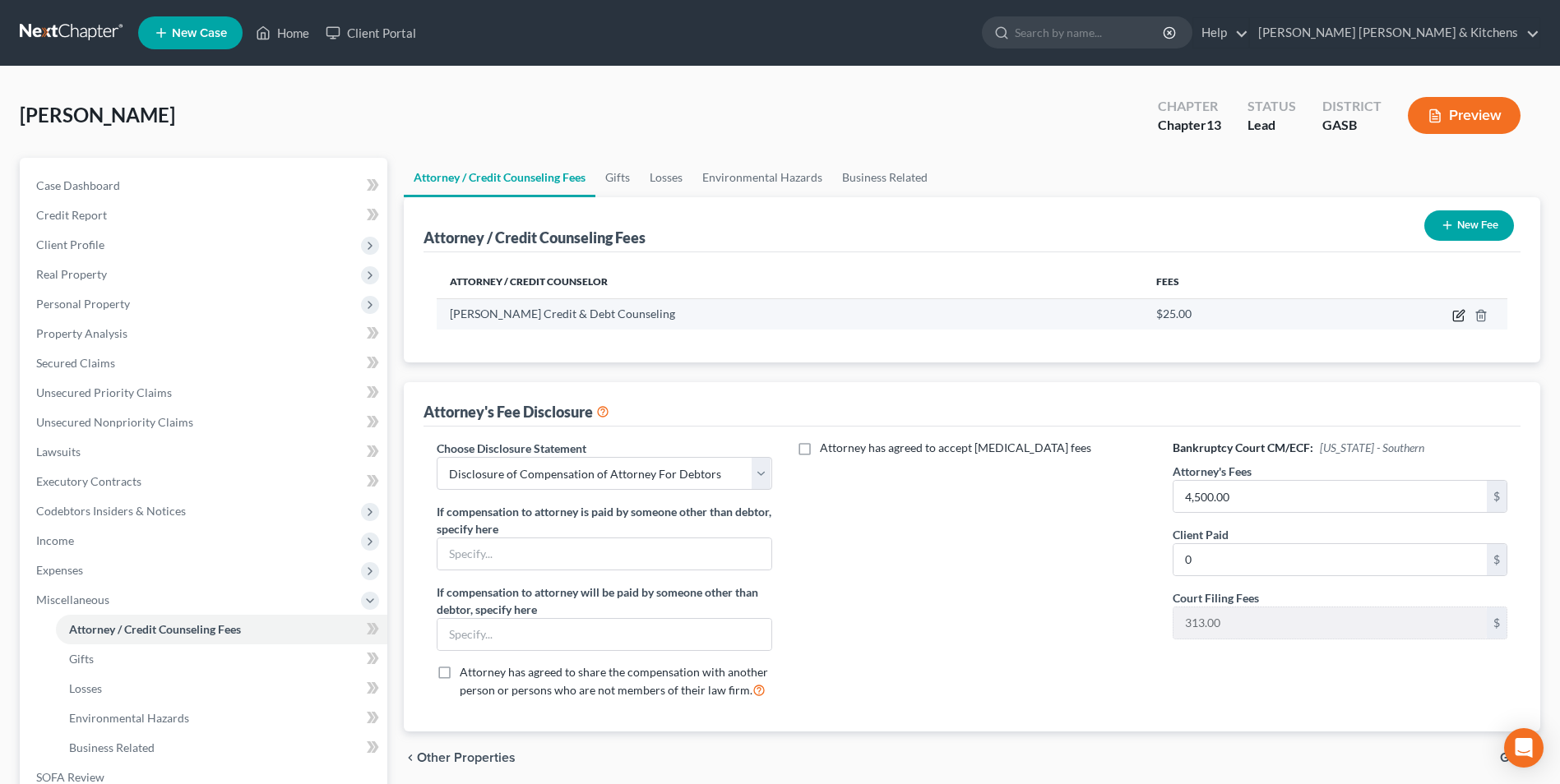
click at [1460, 317] on icon "button" at bounding box center [1460, 313] width 8 height 8
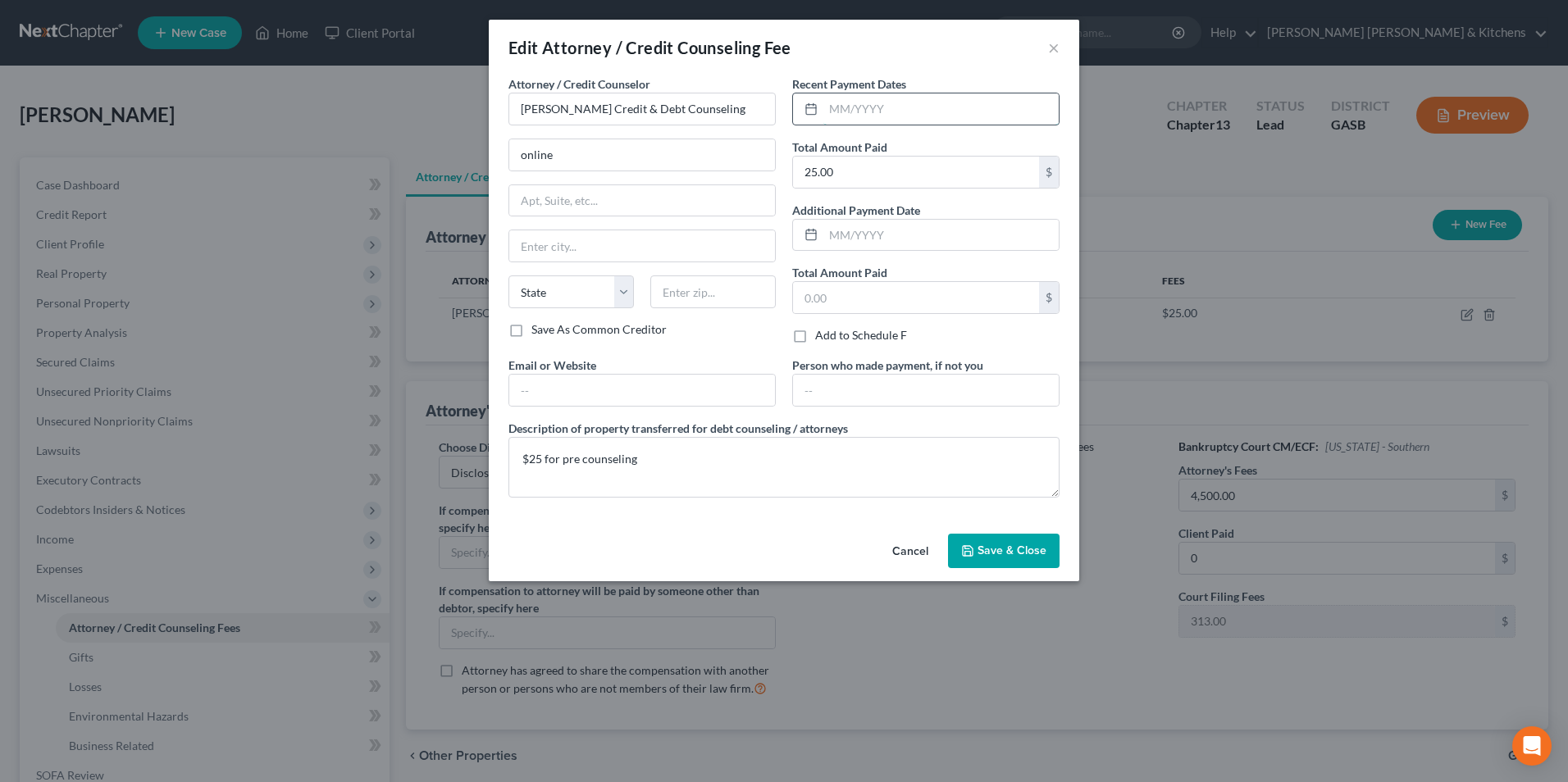
click at [918, 116] on input "text" at bounding box center [940, 109] width 235 height 31
type input "[DATE]"
click at [1000, 552] on span "Save & Close" at bounding box center [1012, 550] width 69 height 14
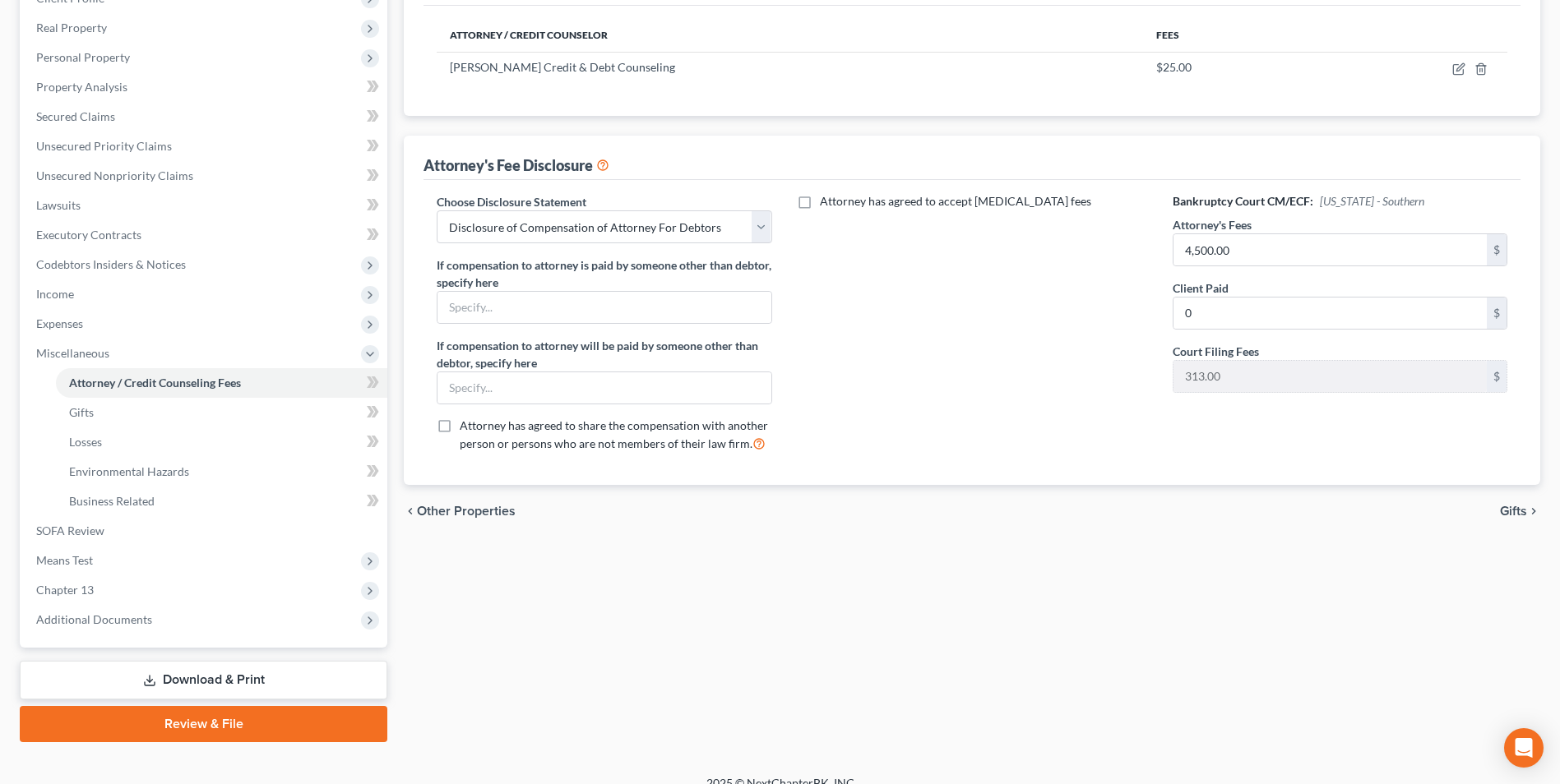
click at [234, 679] on link "Download & Print" at bounding box center [204, 679] width 368 height 38
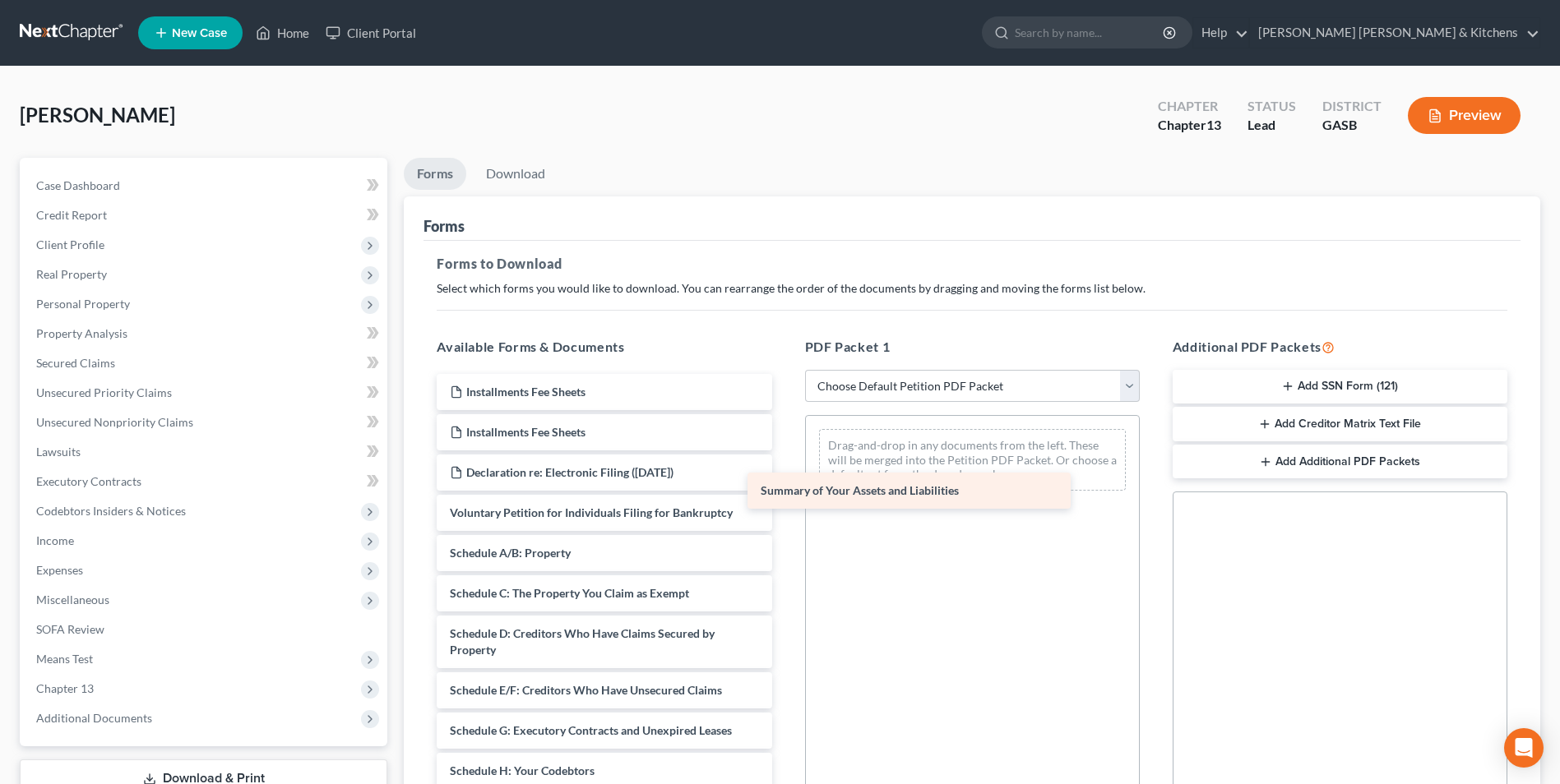
drag, startPoint x: 569, startPoint y: 553, endPoint x: 919, endPoint y: 461, distance: 361.9
click at [784, 464] on div "Summary of Your Assets and Liabilities Installments Fee Sheets Installments Fee…" at bounding box center [604, 779] width 361 height 810
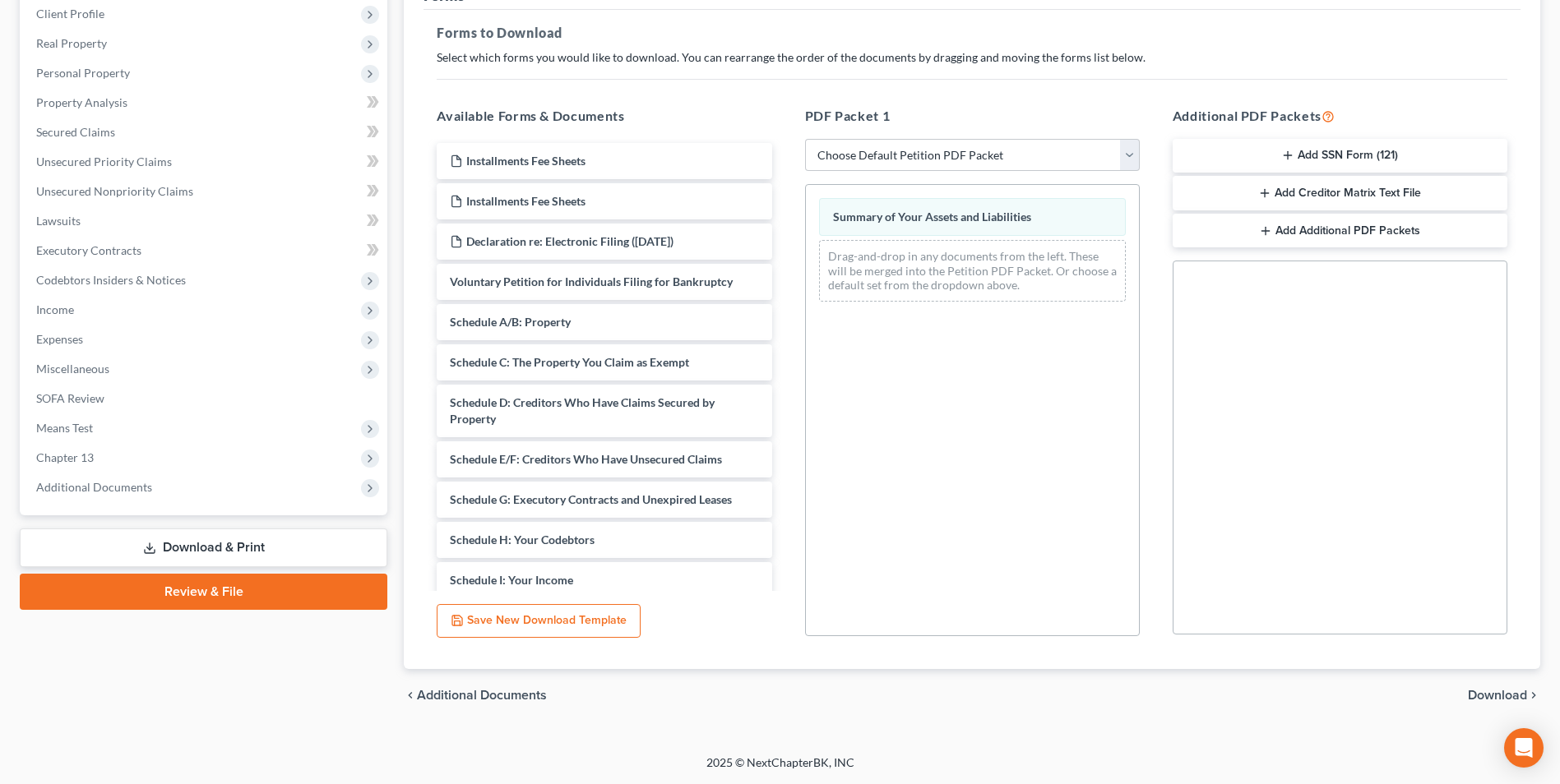
click at [1497, 694] on span "Download" at bounding box center [1498, 695] width 60 height 13
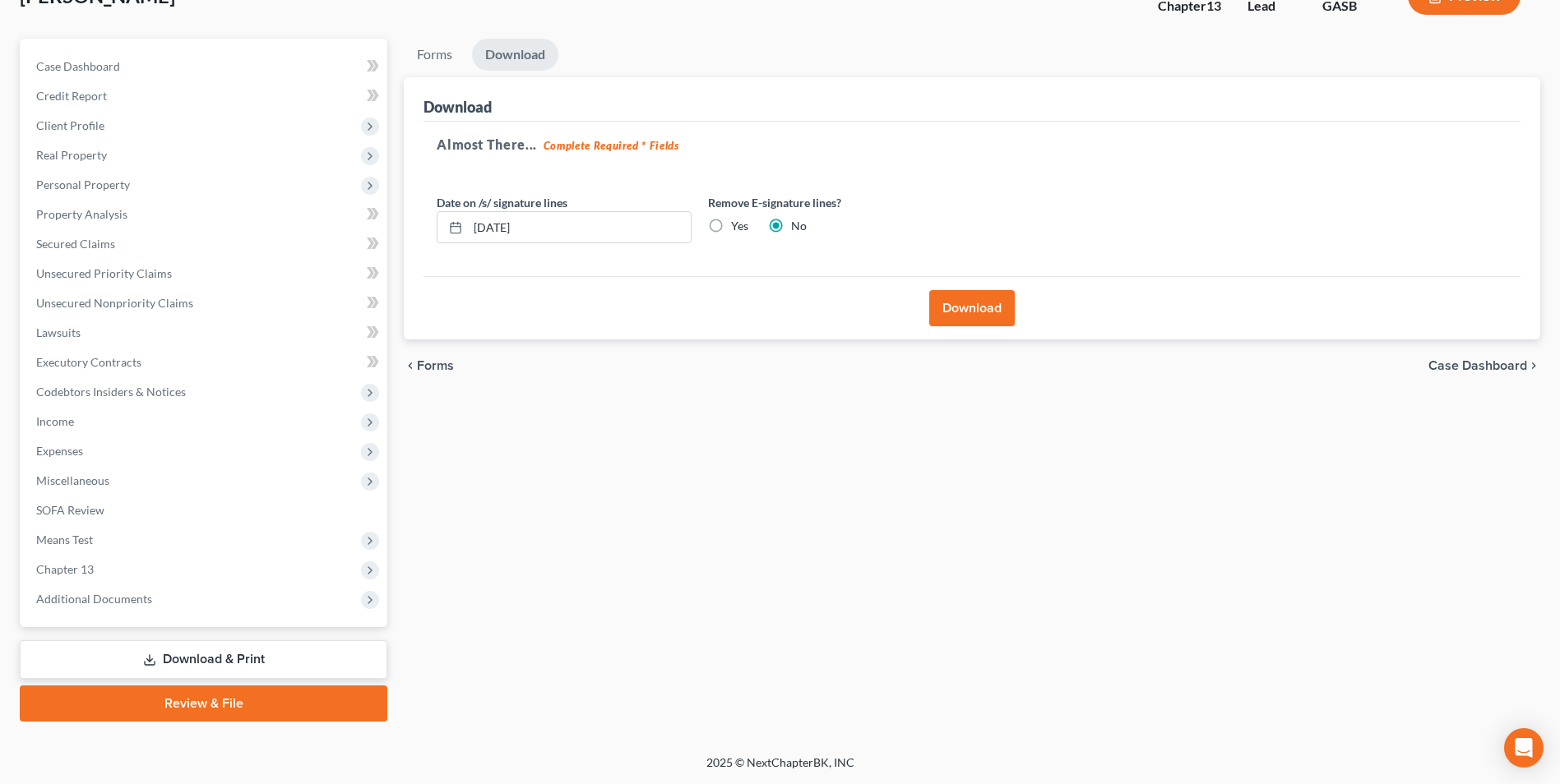
click at [974, 317] on button "Download" at bounding box center [972, 308] width 85 height 36
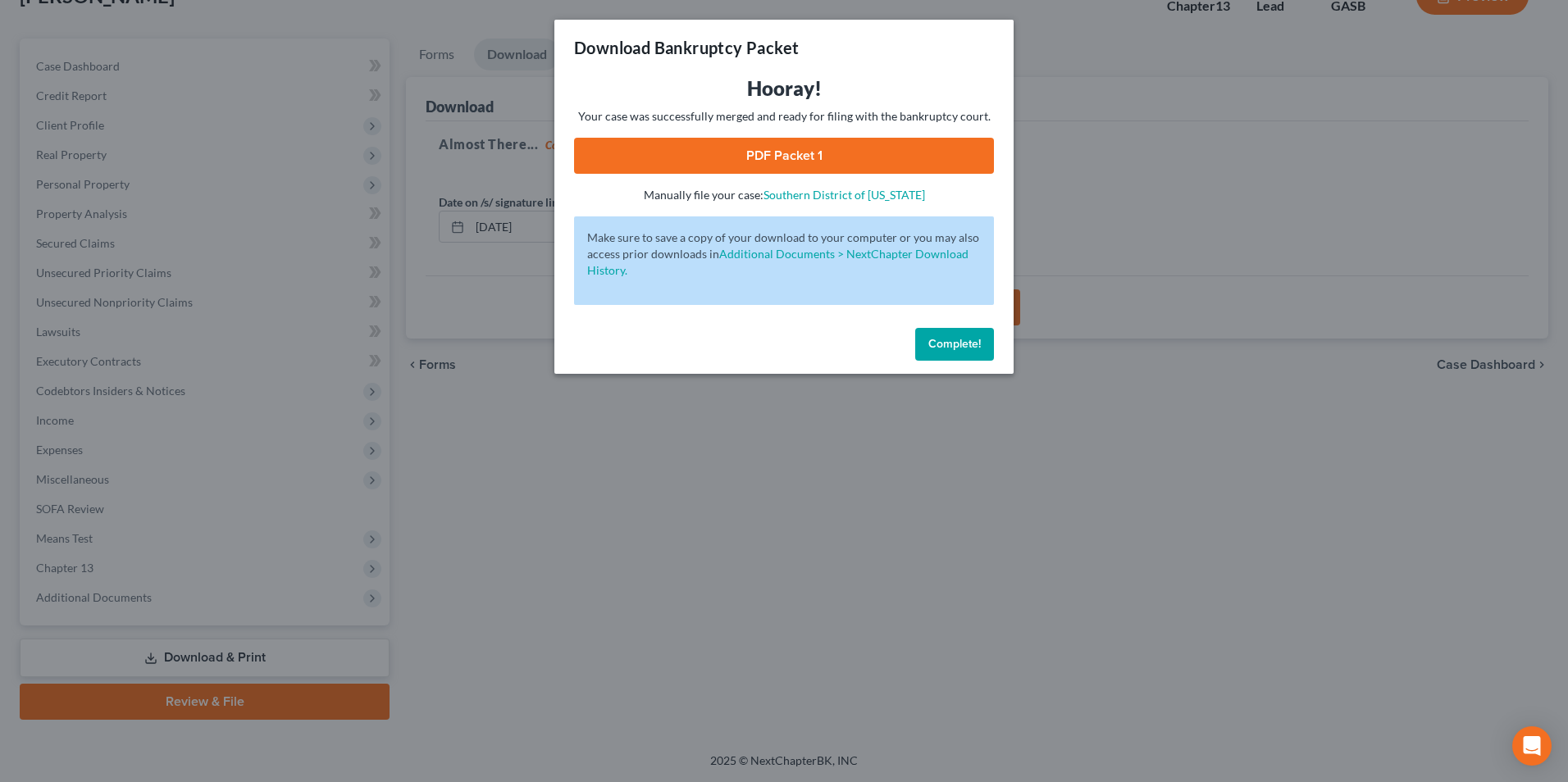
click at [755, 151] on link "PDF Packet 1" at bounding box center [784, 155] width 420 height 36
drag, startPoint x: 527, startPoint y: 516, endPoint x: 254, endPoint y: 203, distance: 415.3
click at [527, 511] on div "Download Bankruptcy Packet Hooray! Your case was successfully merged and ready …" at bounding box center [784, 391] width 1568 height 782
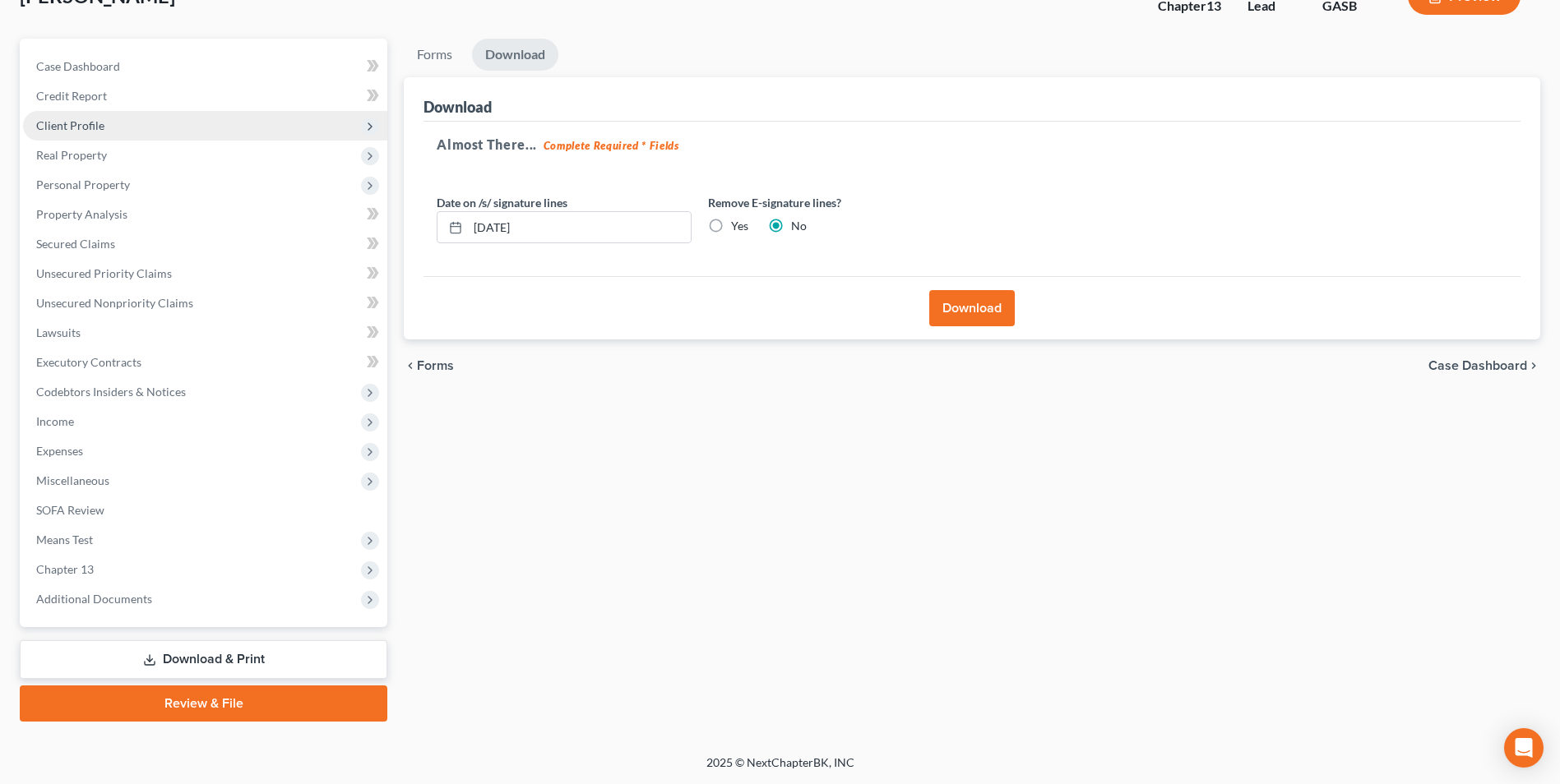
click at [95, 124] on span "Client Profile" at bounding box center [70, 125] width 68 height 14
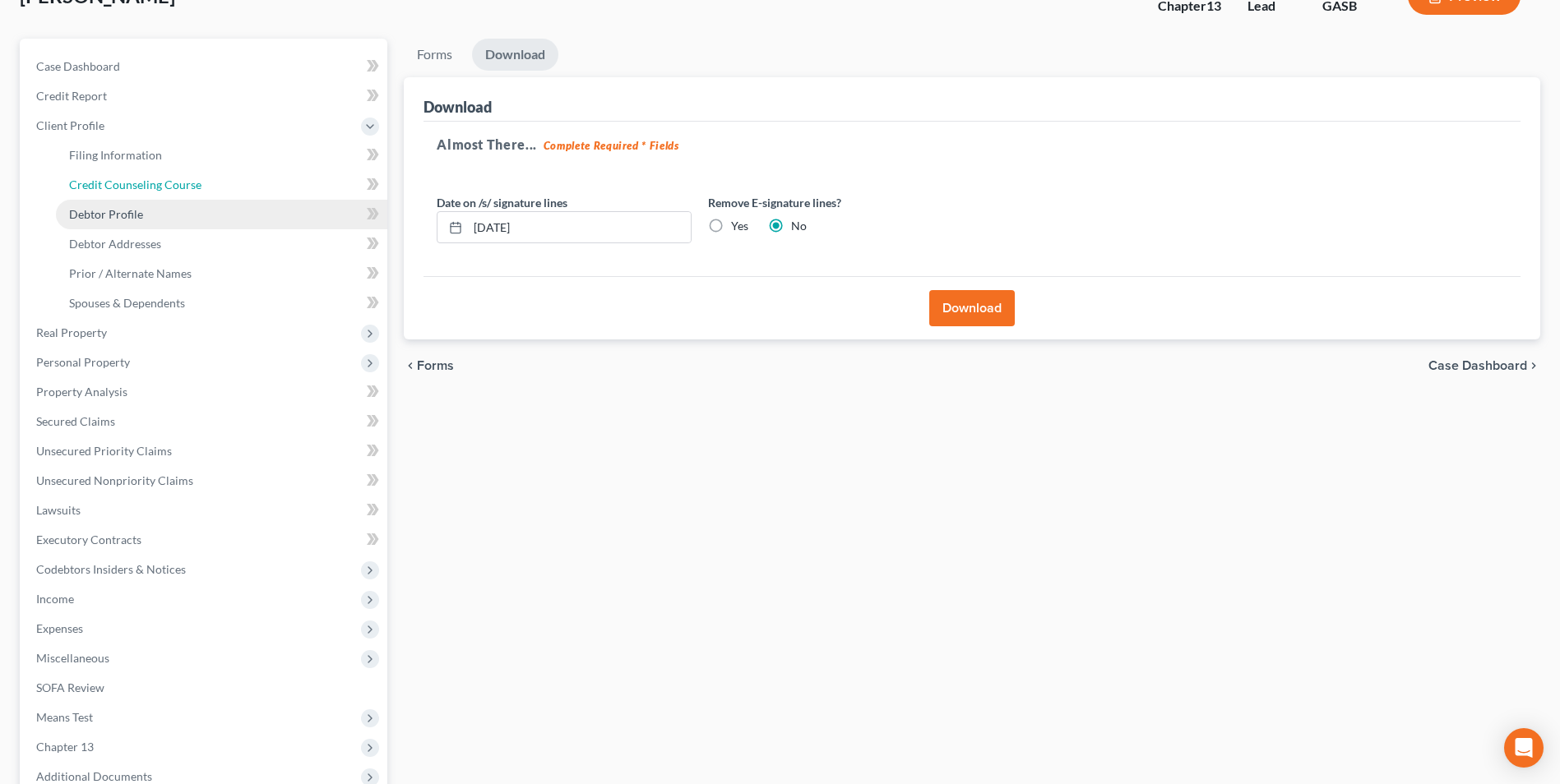
drag, startPoint x: 95, startPoint y: 185, endPoint x: 141, endPoint y: 209, distance: 51.9
click at [95, 185] on span "Credit Counseling Course" at bounding box center [135, 185] width 132 height 14
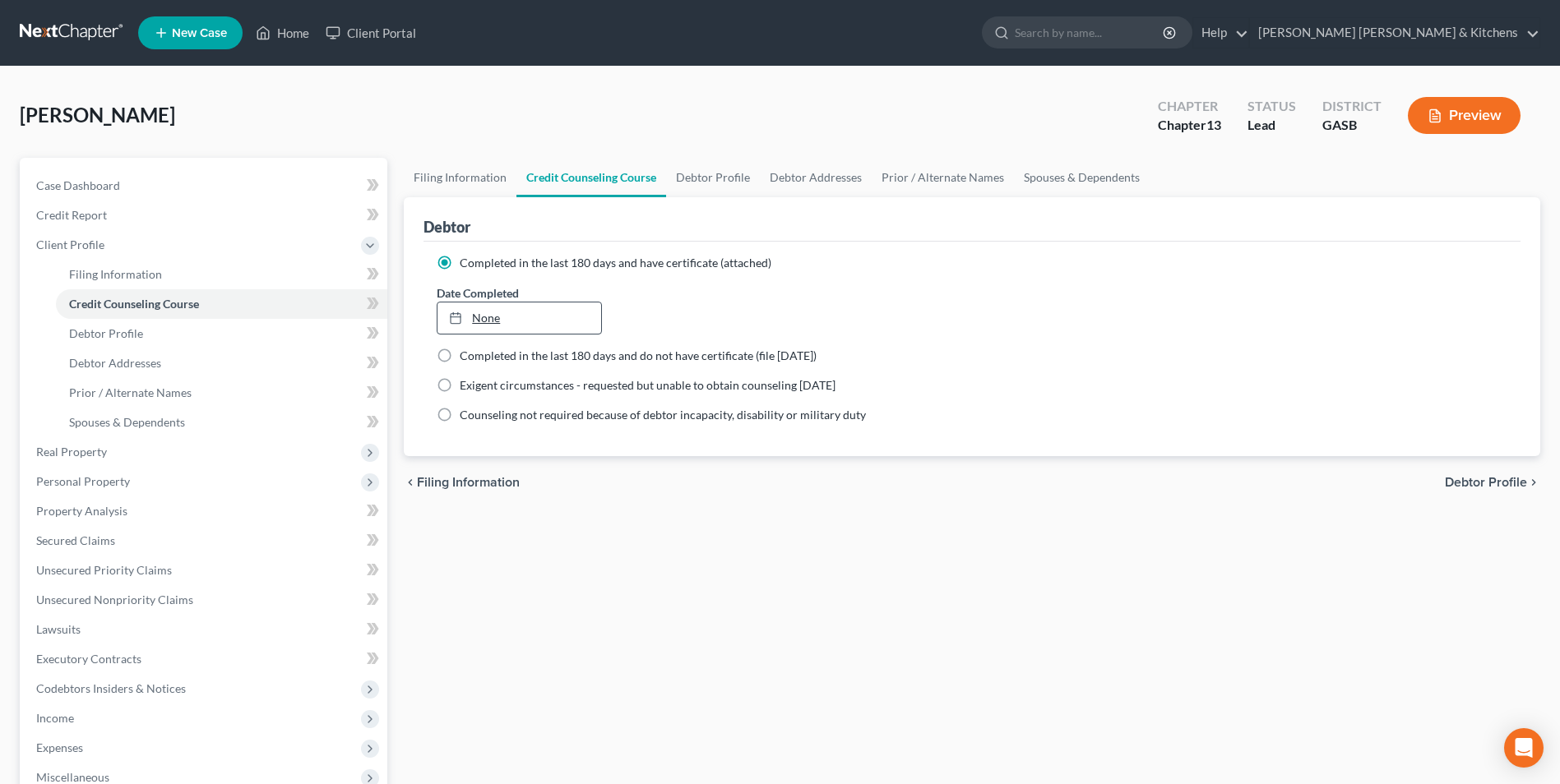
type input "[DATE]"
click at [472, 321] on link "[DATE]" at bounding box center [519, 318] width 163 height 31
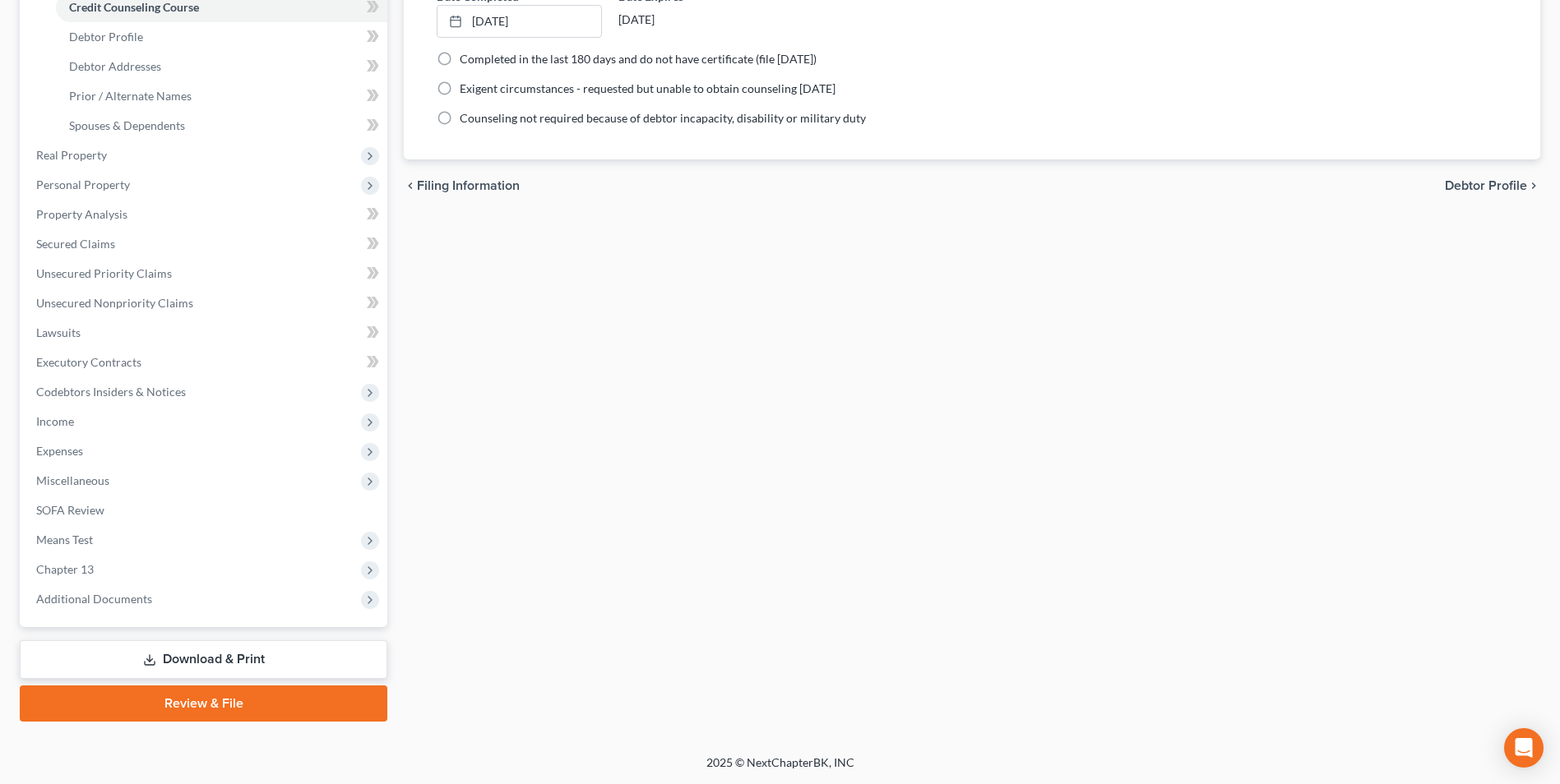
click at [249, 659] on link "Download & Print" at bounding box center [204, 659] width 368 height 38
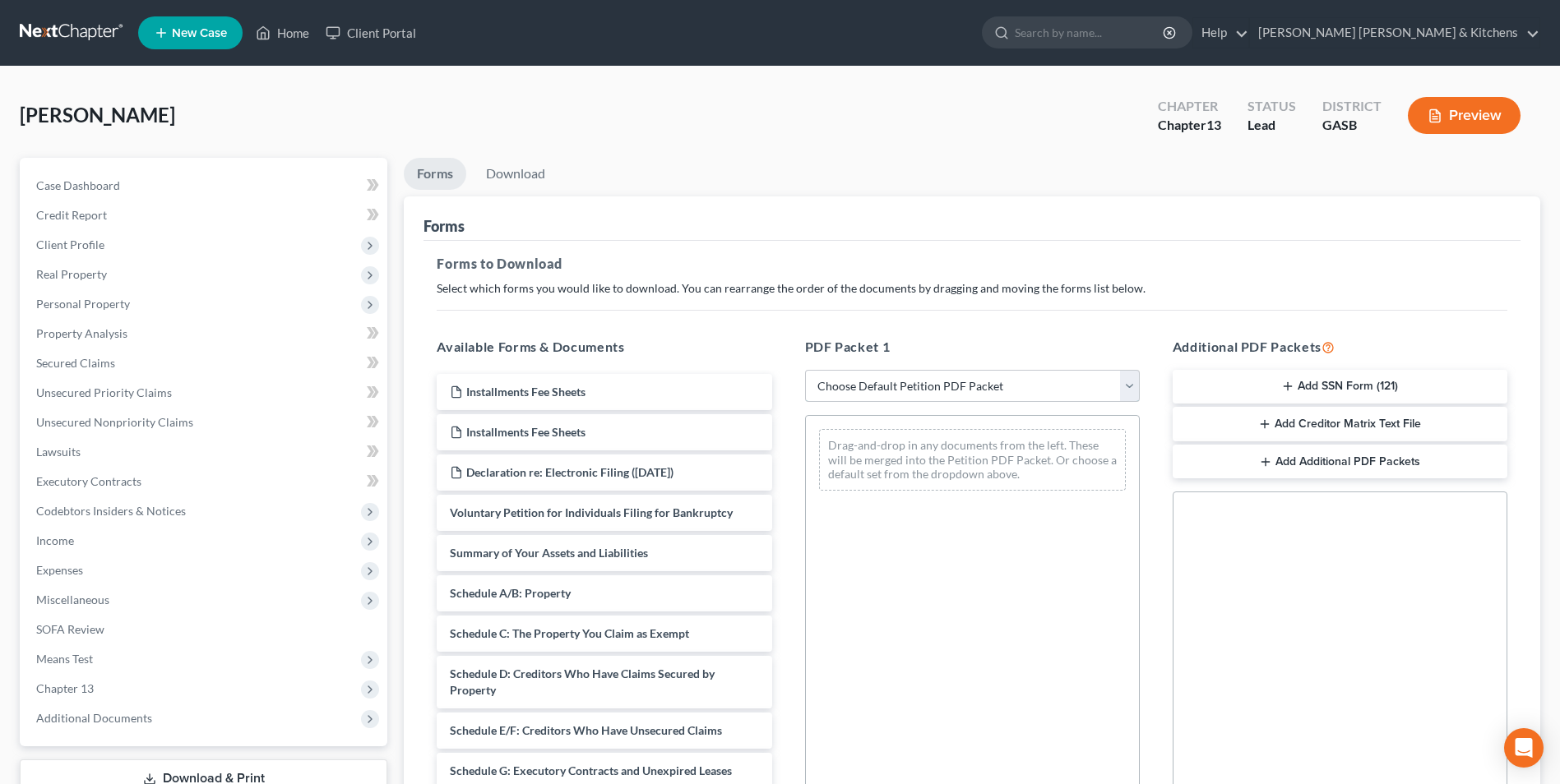
drag, startPoint x: 912, startPoint y: 383, endPoint x: 913, endPoint y: 392, distance: 9.1
click at [912, 383] on select "Choose Default Petition PDF Packet Complete Bankruptcy Petition (all forms and …" at bounding box center [972, 386] width 335 height 33
select select "0"
click at [805, 370] on select "Choose Default Petition PDF Packet Complete Bankruptcy Petition (all forms and …" at bounding box center [972, 386] width 335 height 33
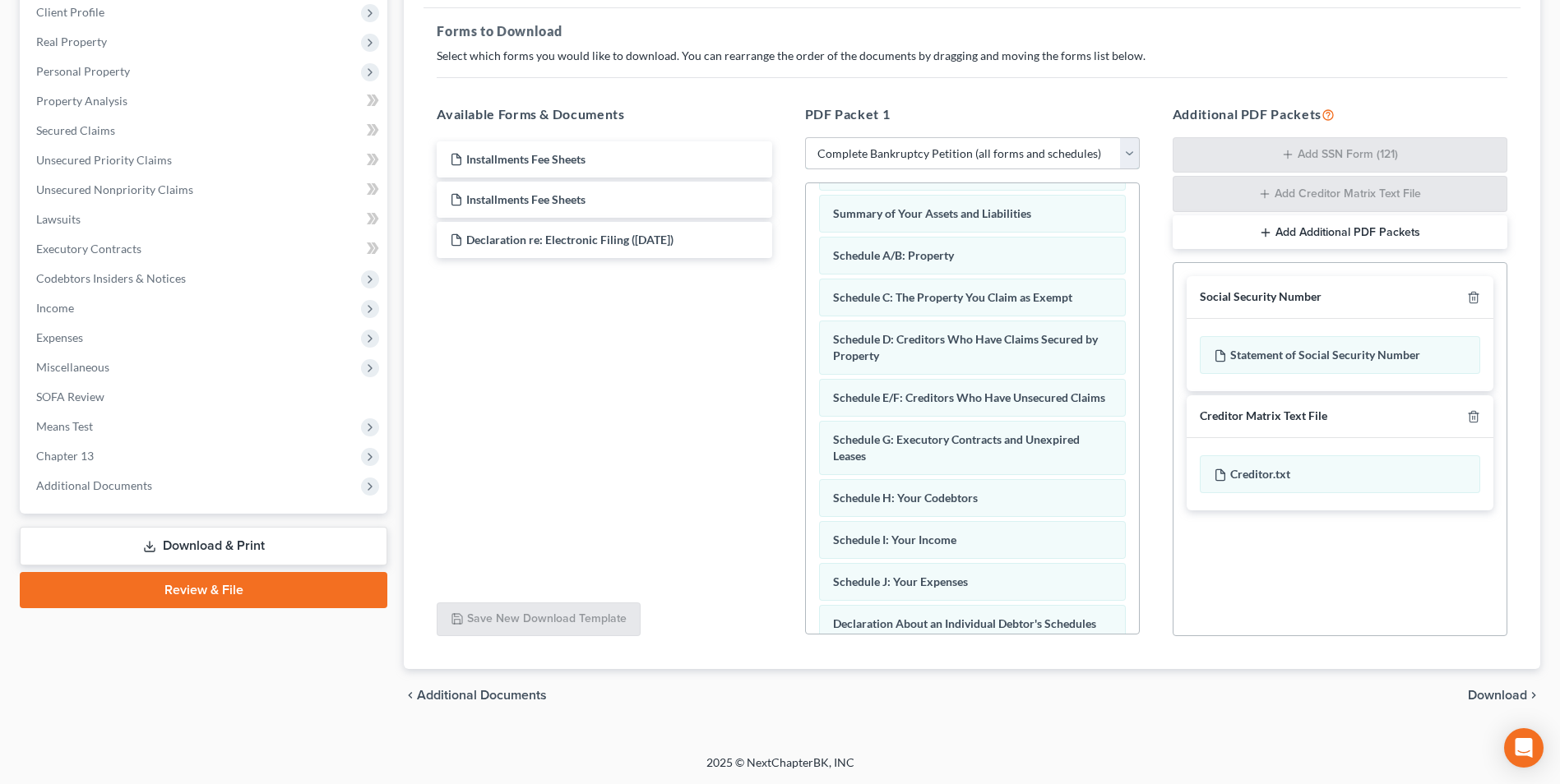
scroll to position [66, 0]
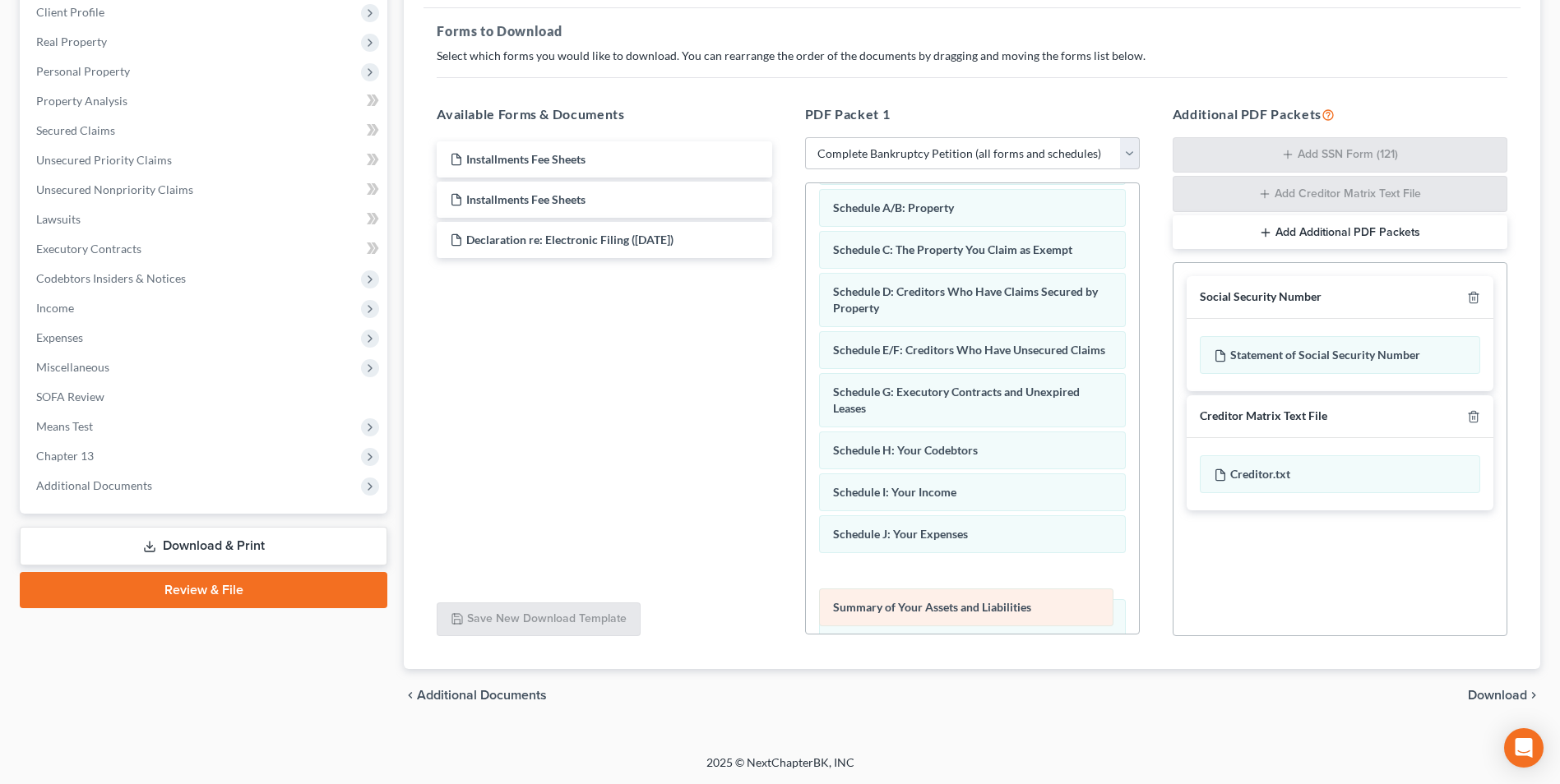
drag, startPoint x: 1021, startPoint y: 207, endPoint x: 1021, endPoint y: 607, distance: 400.0
click at [1021, 607] on div "Summary of Your Assets and Liabilities Voluntary Petition for Individuals Filin…" at bounding box center [972, 567] width 333 height 899
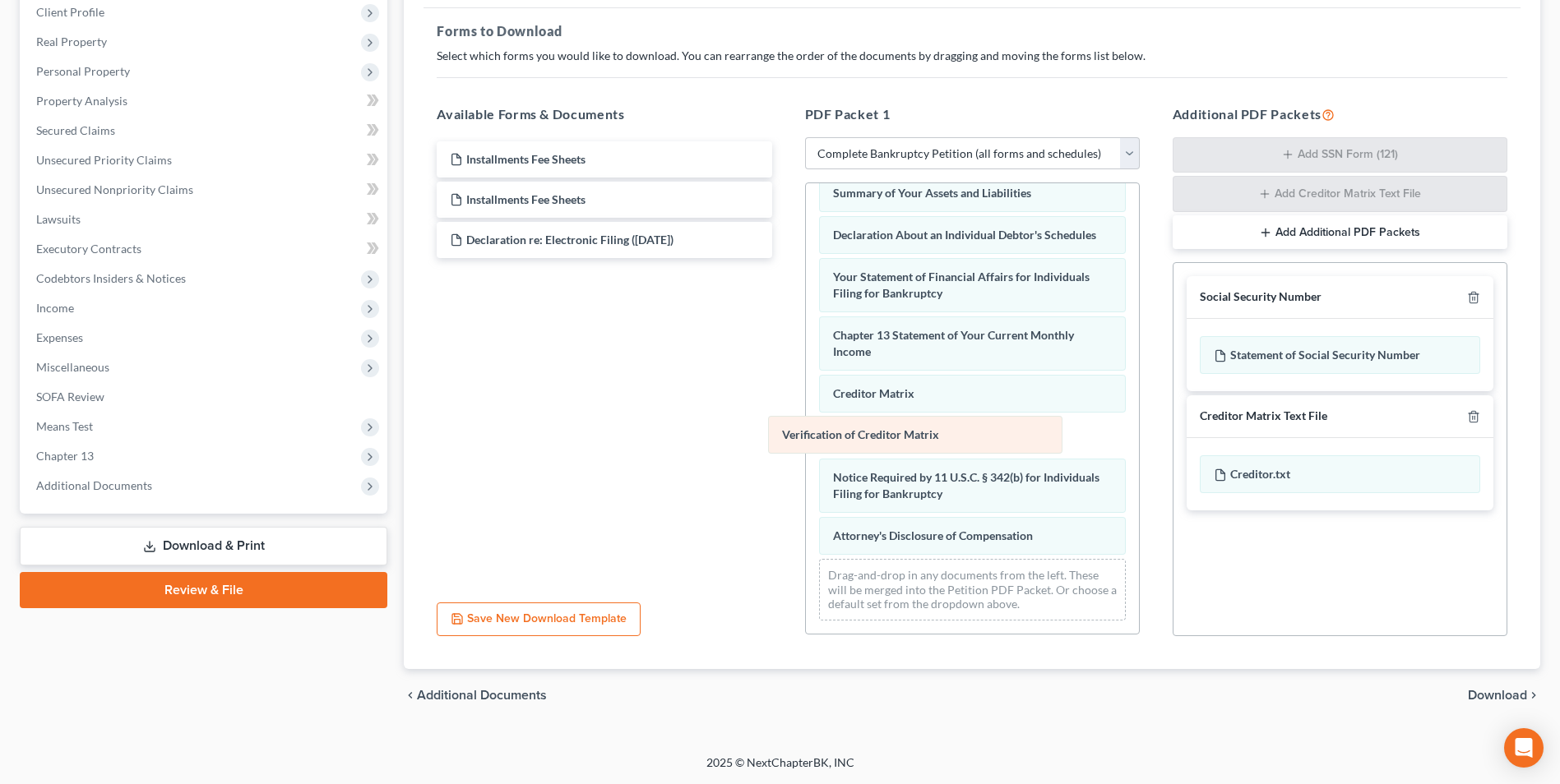
scroll to position [423, 0]
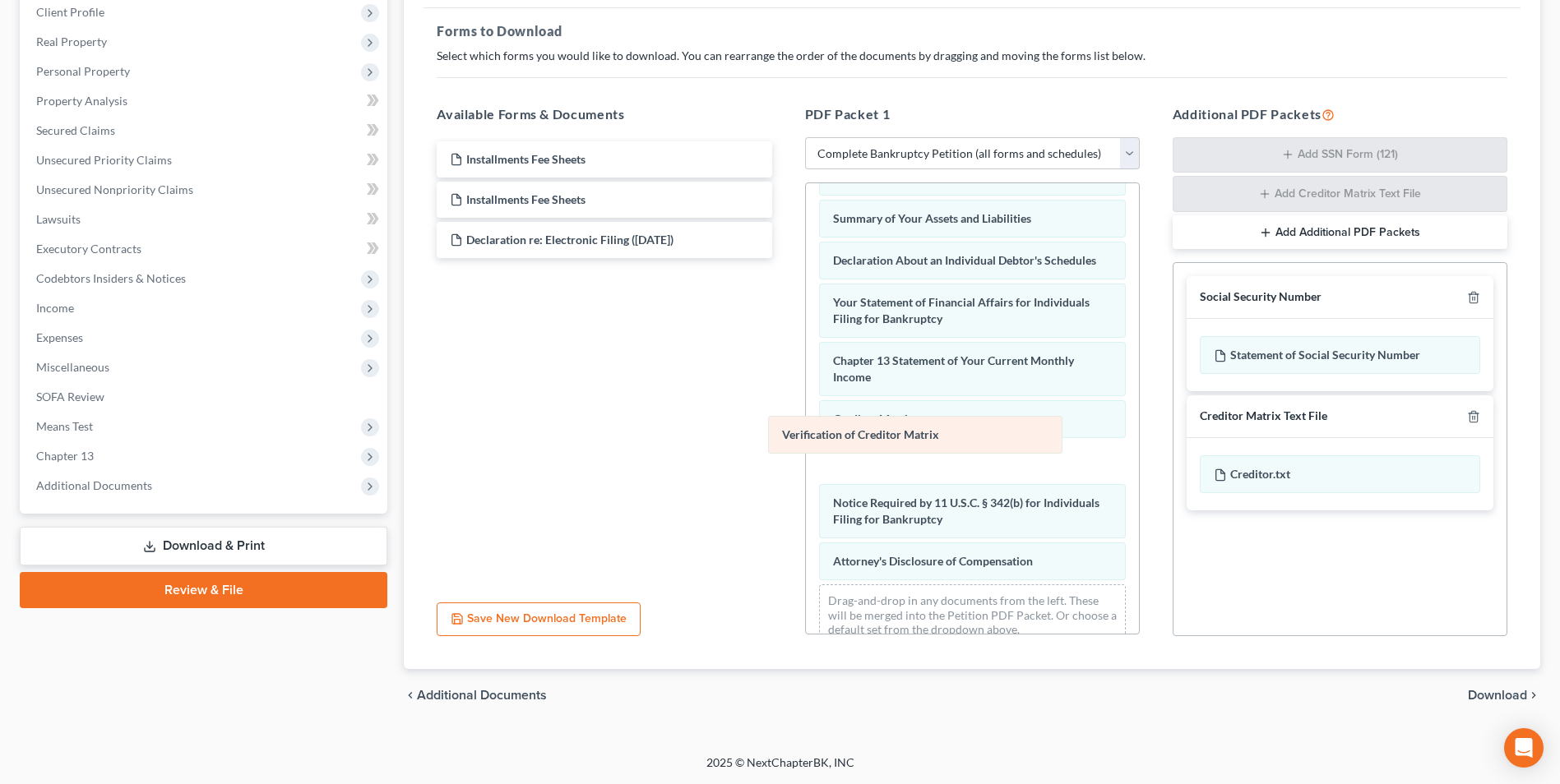
drag, startPoint x: 916, startPoint y: 434, endPoint x: 566, endPoint y: 349, distance: 360.2
click at [806, 355] on div "Verification of Creditor Matrix Voluntary Petition for Individuals Filing for B…" at bounding box center [972, 209] width 333 height 899
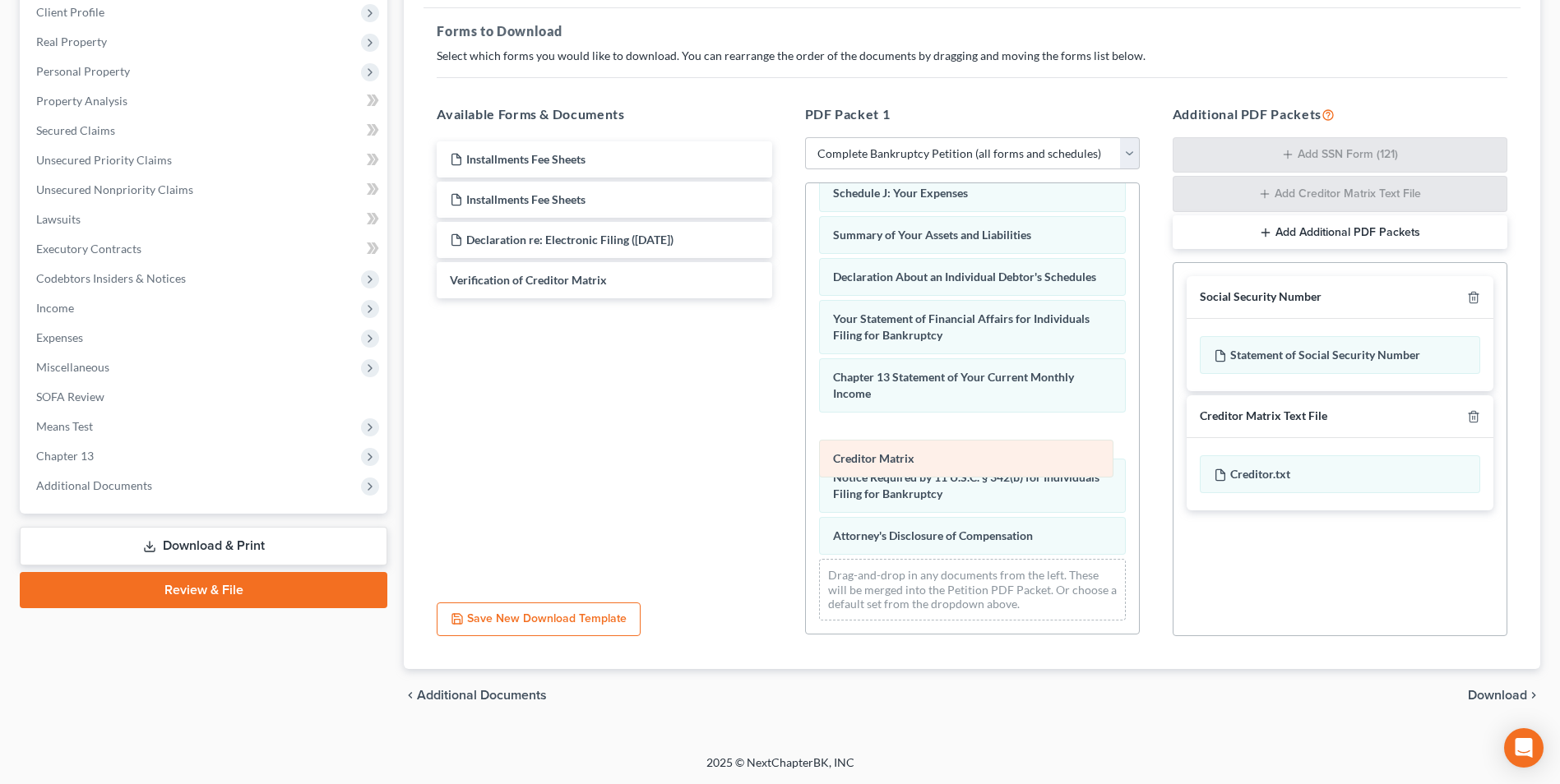
drag, startPoint x: 911, startPoint y: 433, endPoint x: 911, endPoint y: 509, distance: 76.0
click at [911, 509] on div "Creditor Matrix Voluntary Petition for Individuals Filing for Bankruptcy Schedu…" at bounding box center [972, 204] width 333 height 857
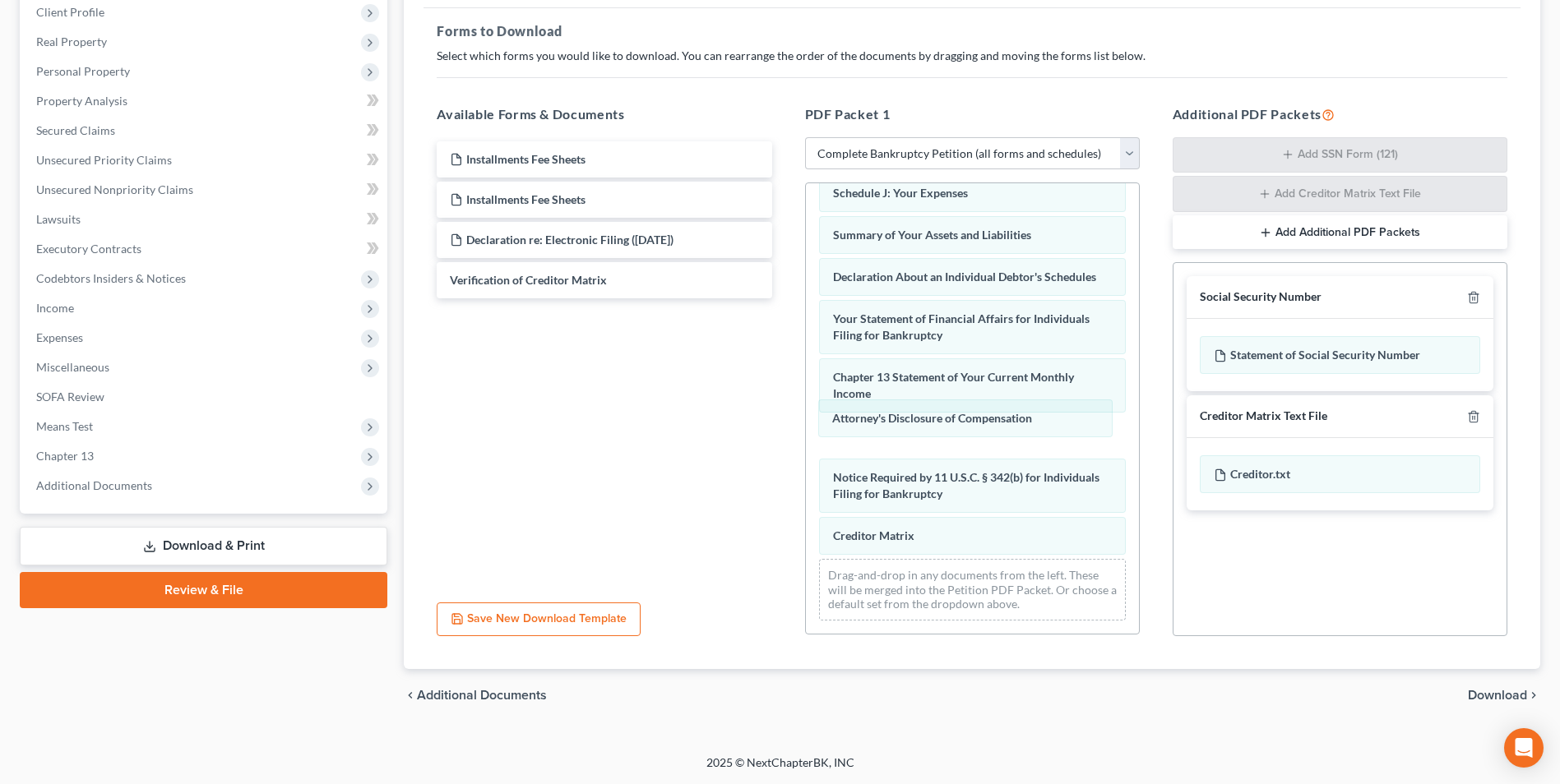
click at [910, 426] on div "Attorney's Disclosure of Compensation Voluntary Petition for Individuals Filing…" at bounding box center [972, 204] width 333 height 857
click at [1503, 696] on span "Download" at bounding box center [1498, 695] width 60 height 13
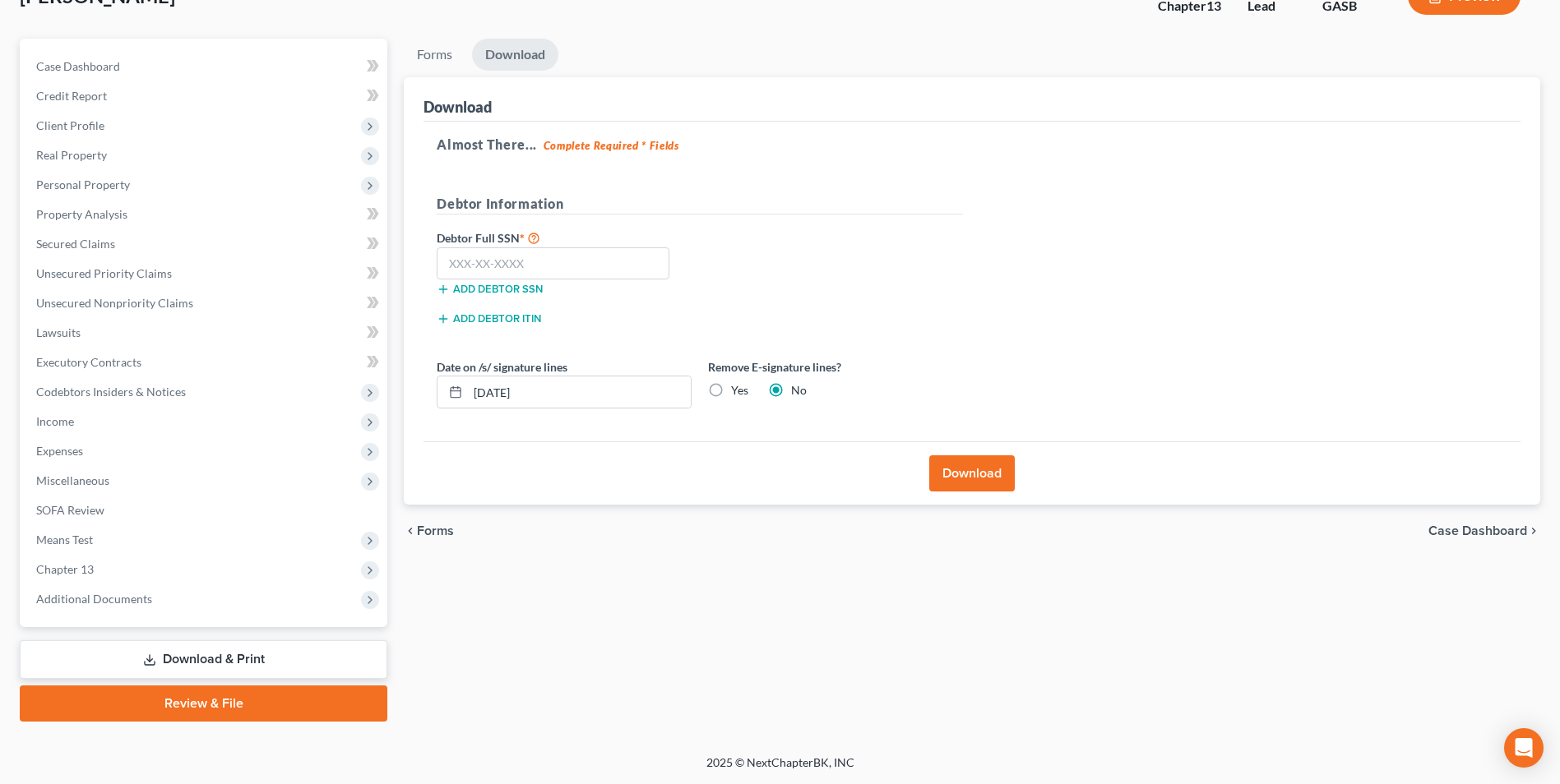
scroll to position [119, 0]
click at [535, 262] on input "text" at bounding box center [553, 264] width 232 height 33
type input "258-61-2041"
click at [986, 475] on button "Download" at bounding box center [972, 473] width 85 height 36
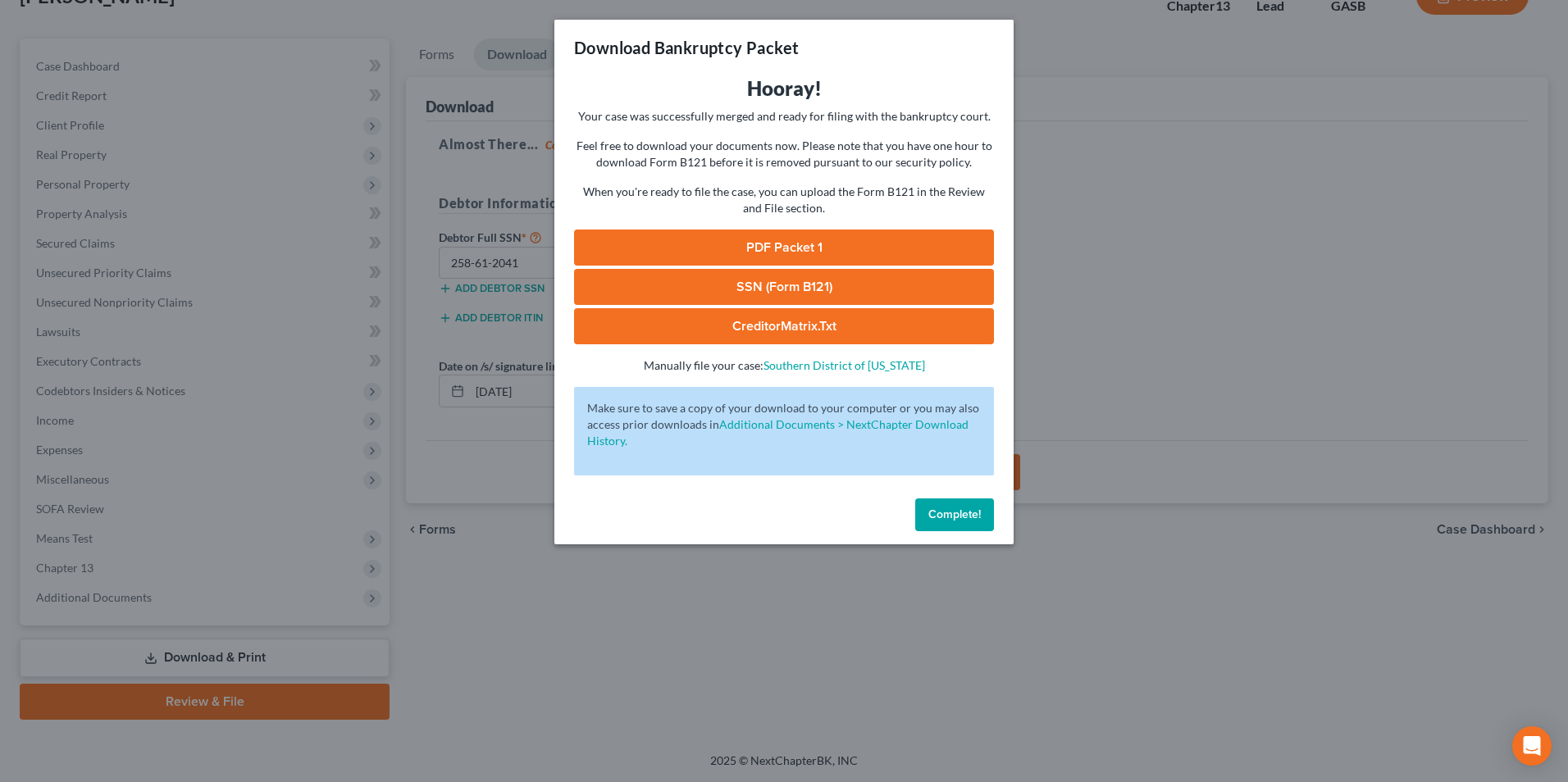
click at [789, 295] on link "SSN (Form B121)" at bounding box center [784, 287] width 420 height 36
click at [758, 253] on link "PDF Packet 1" at bounding box center [784, 247] width 420 height 36
drag, startPoint x: 717, startPoint y: 323, endPoint x: 784, endPoint y: 445, distance: 139.2
click at [717, 323] on link "CreditorMatrix.txt" at bounding box center [784, 326] width 420 height 36
drag, startPoint x: 557, startPoint y: 711, endPoint x: 374, endPoint y: 400, distance: 360.8
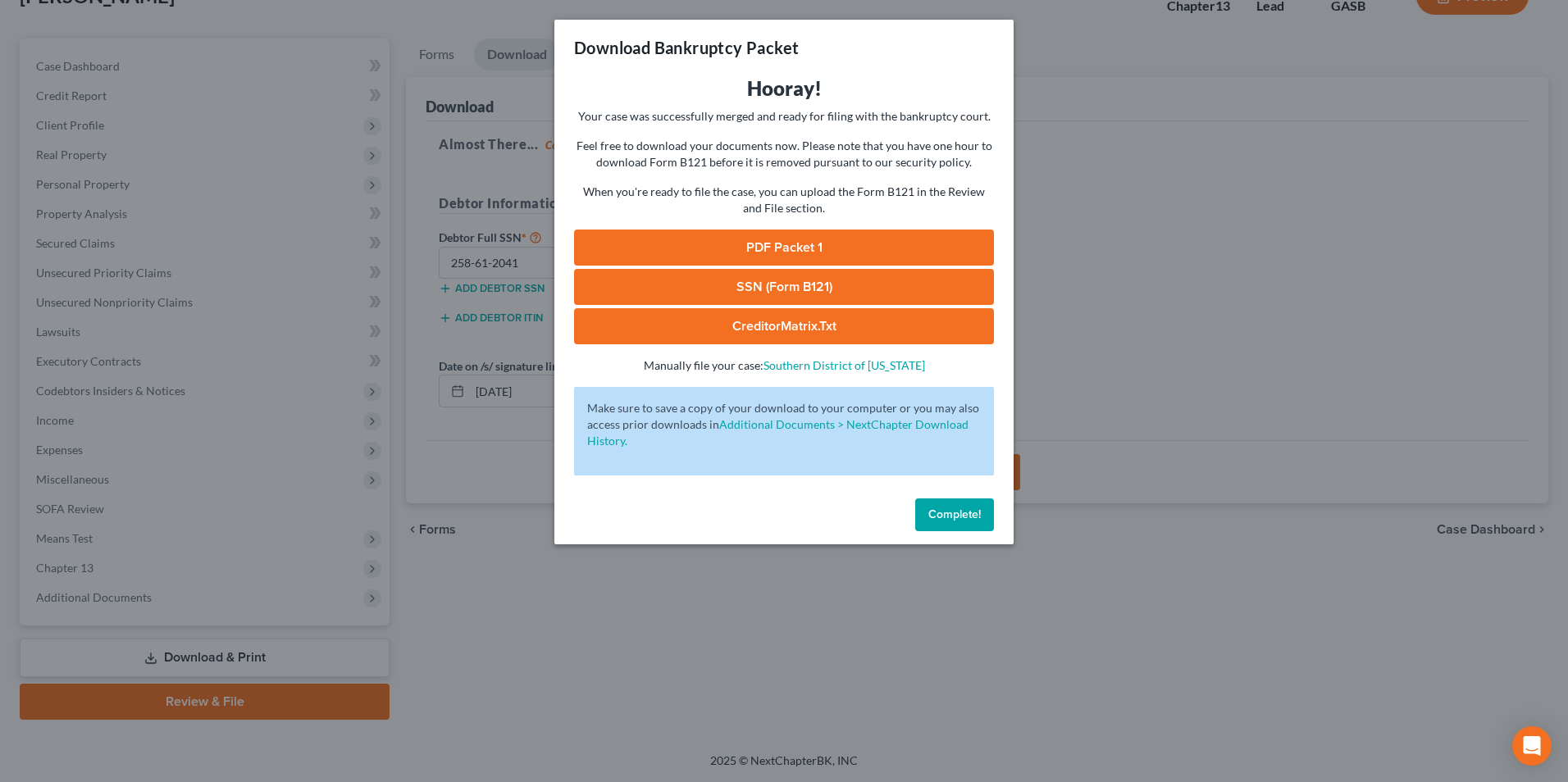
click at [557, 697] on div "Download Bankruptcy Packet Hooray! Your case was successfully merged and ready …" at bounding box center [784, 391] width 1568 height 782
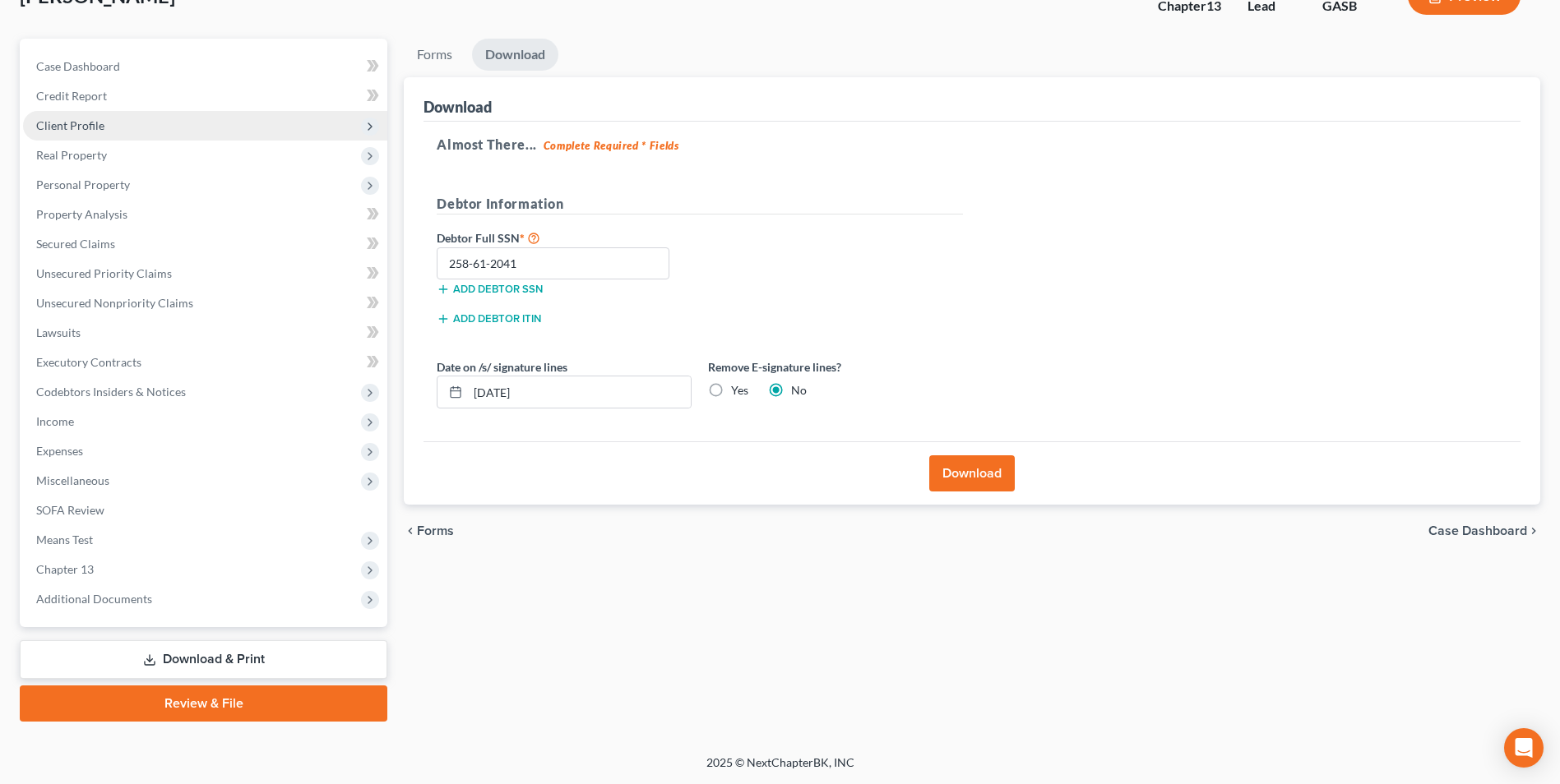
click at [83, 125] on span "Client Profile" at bounding box center [70, 125] width 68 height 14
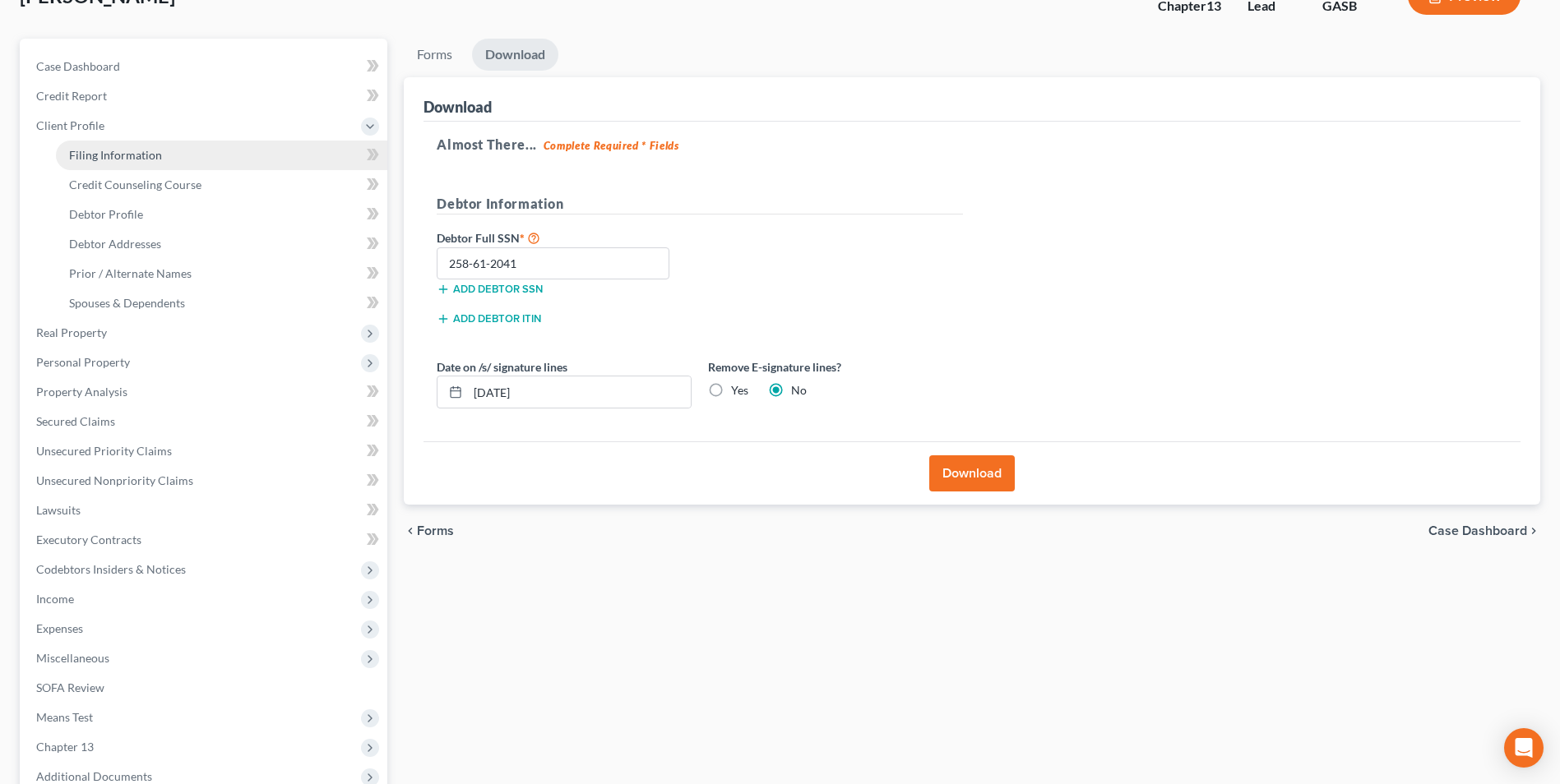
click at [89, 154] on span "Filing Information" at bounding box center [115, 155] width 93 height 14
select select "1"
select select "0"
select select "3"
select select "20"
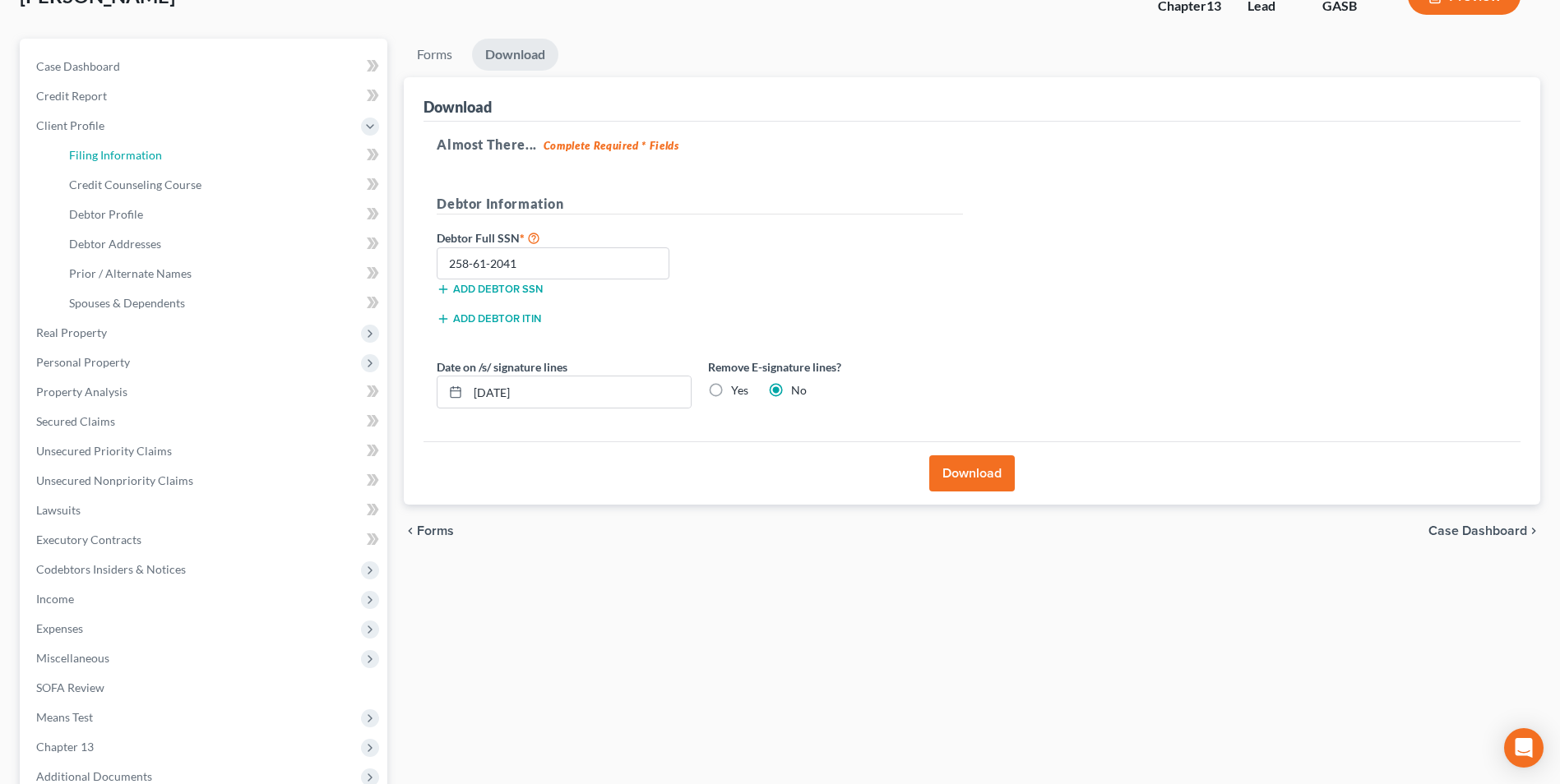
select select "0"
select select "10"
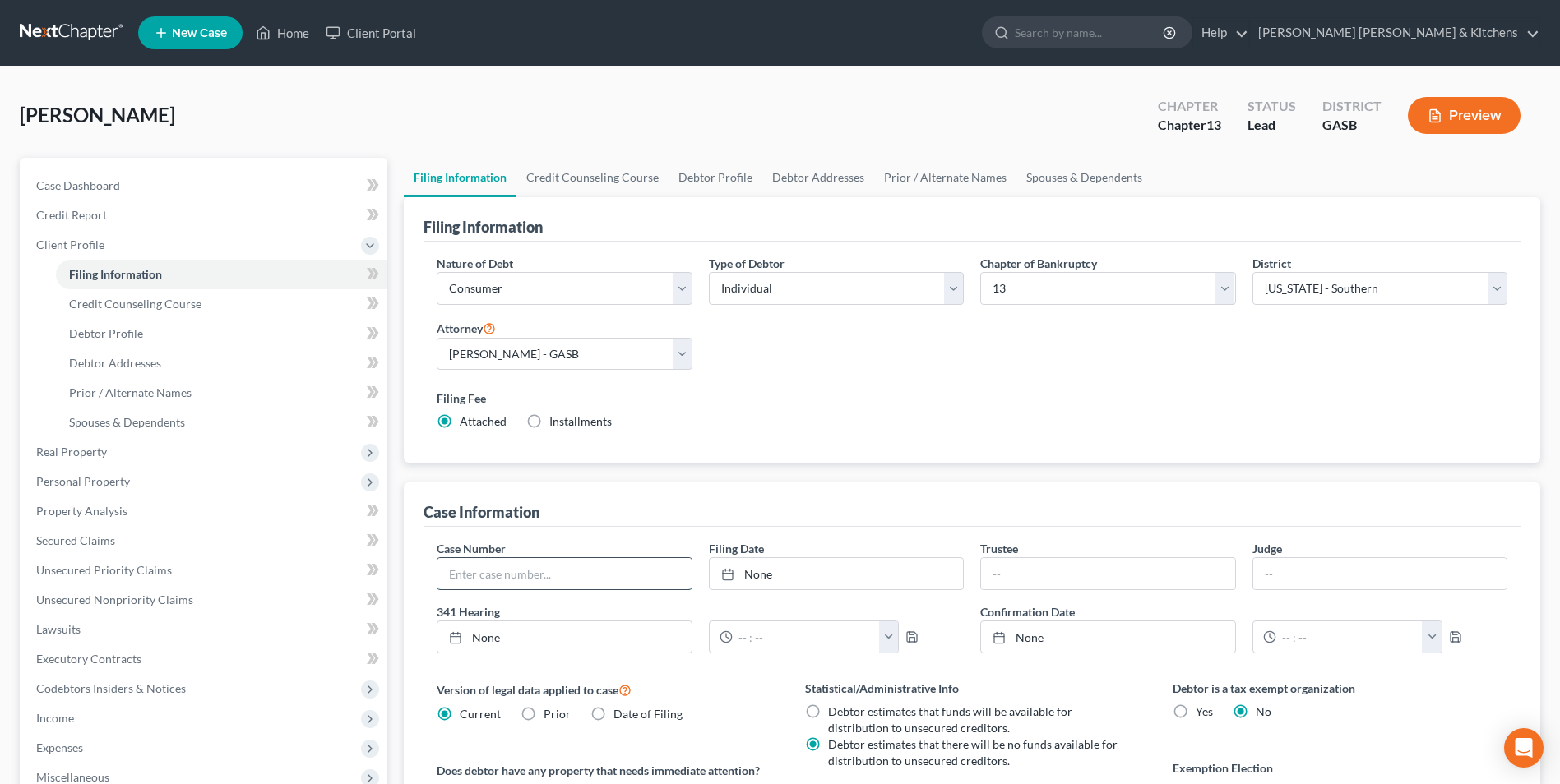
click at [500, 568] on input "text" at bounding box center [564, 574] width 253 height 31
type input "25-30136"
click at [286, 45] on link "Home" at bounding box center [283, 32] width 70 height 30
